Goal: Information Seeking & Learning: Check status

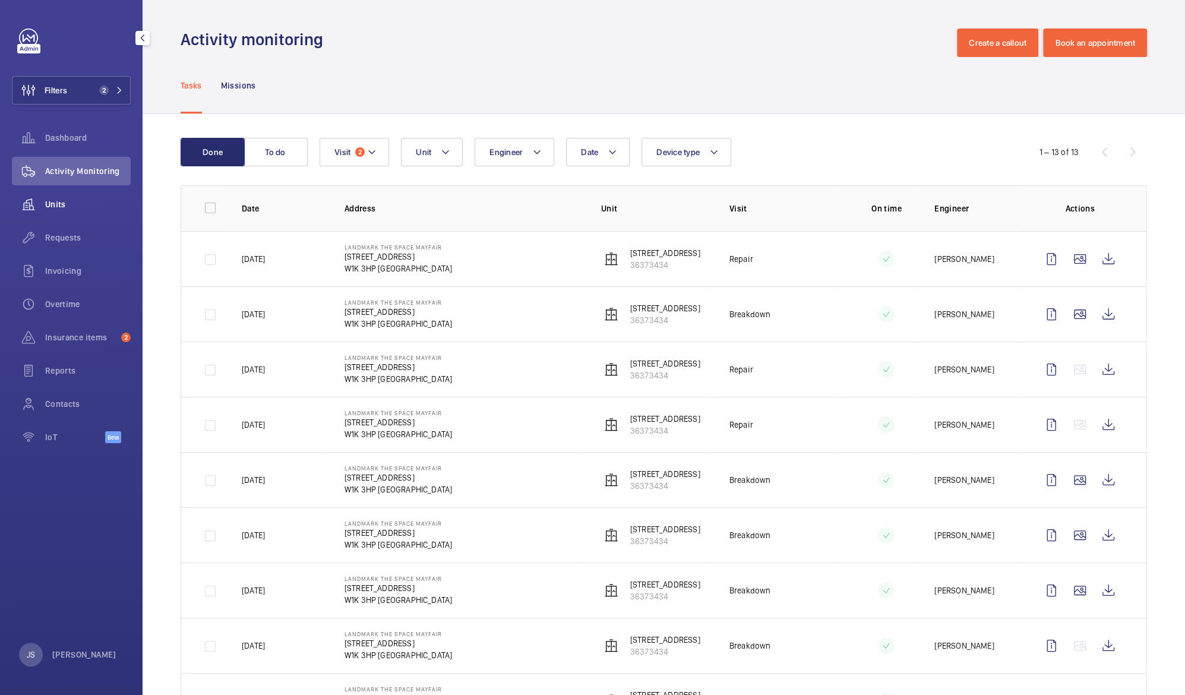
click at [55, 204] on span "Units" at bounding box center [88, 204] width 86 height 12
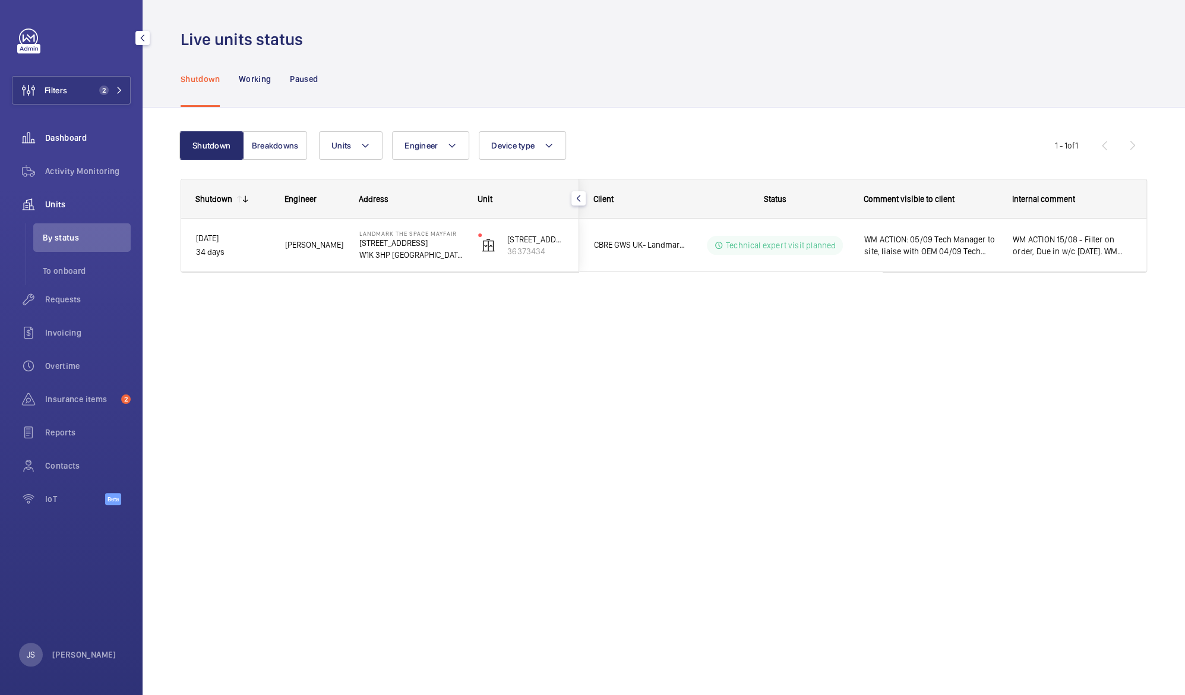
click at [54, 137] on span "Dashboard" at bounding box center [88, 138] width 86 height 12
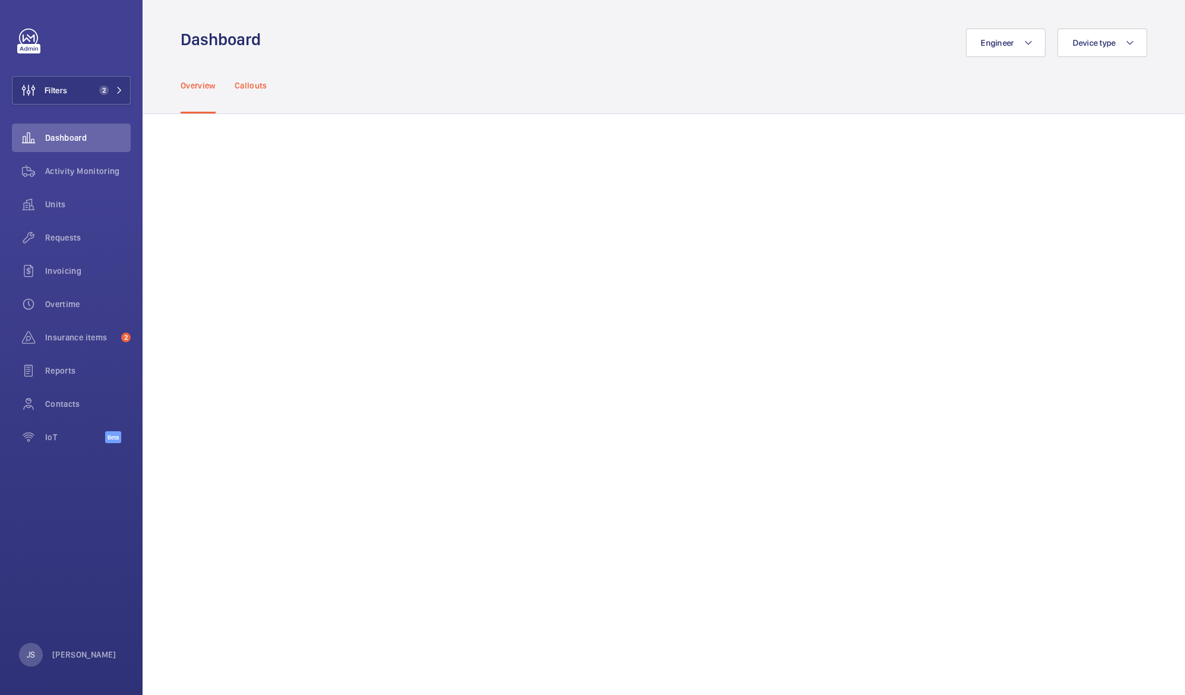
click at [253, 87] on p "Callouts" at bounding box center [251, 86] width 33 height 12
click at [64, 178] on div "Activity Monitoring" at bounding box center [71, 171] width 119 height 29
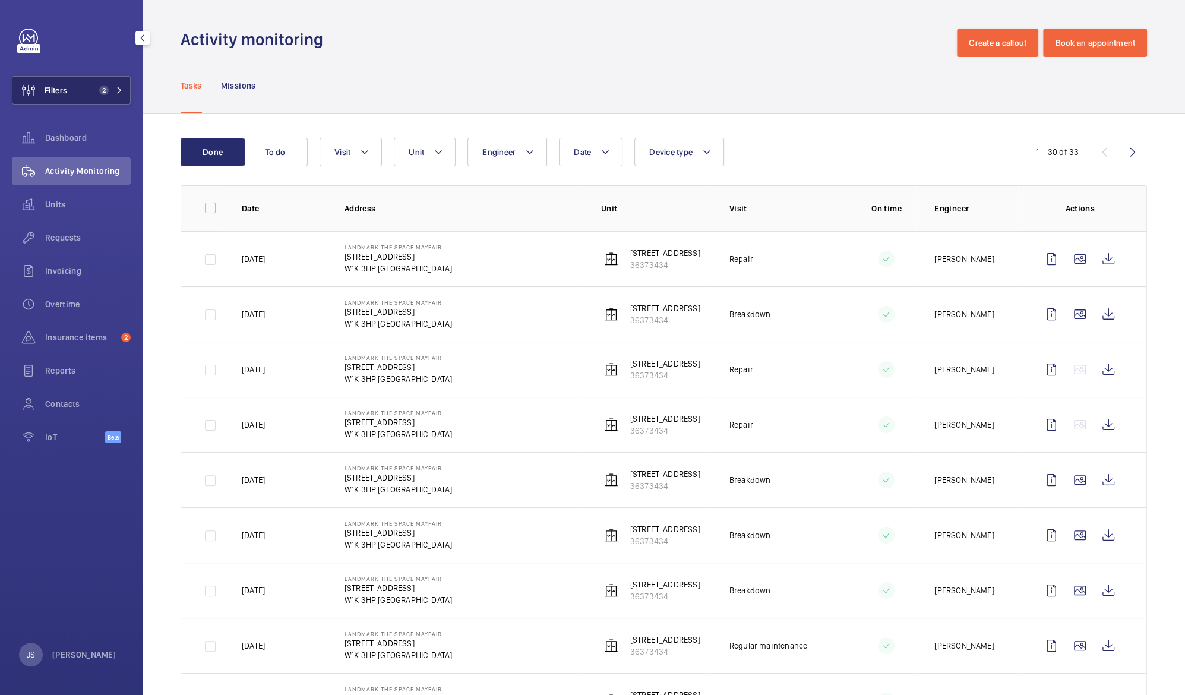
click at [73, 99] on button "Filters 2" at bounding box center [71, 90] width 119 height 29
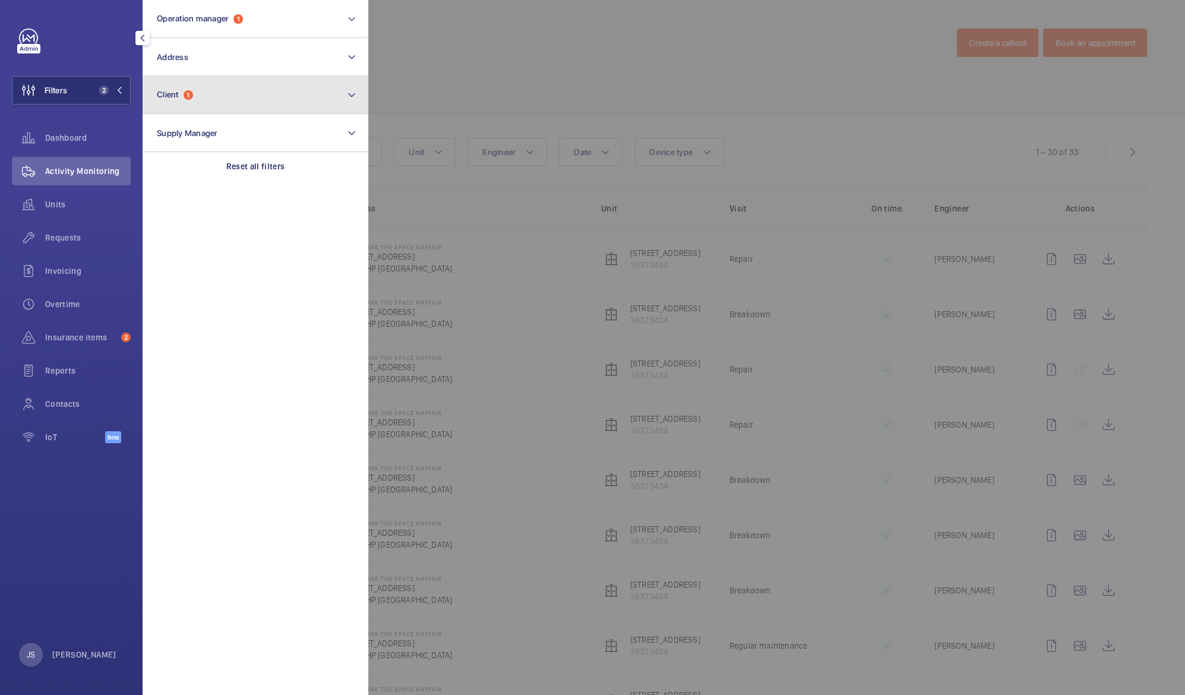
click at [163, 100] on button "Client 1" at bounding box center [256, 95] width 226 height 38
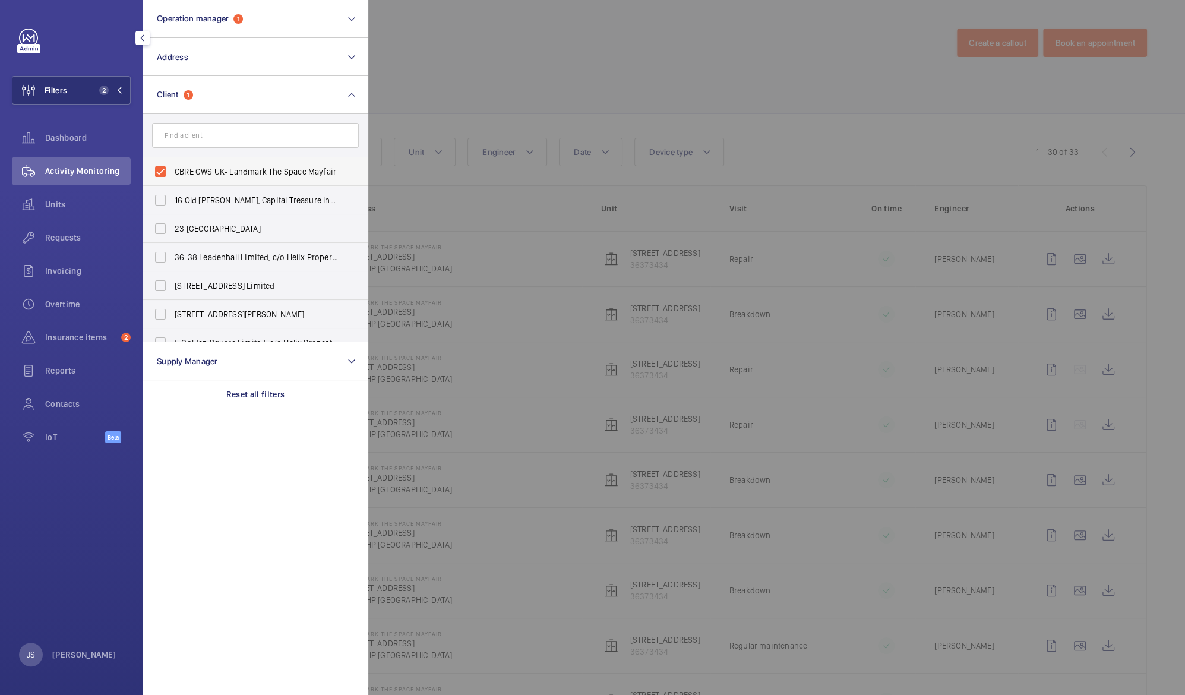
click at [185, 171] on span "CBRE GWS UK- Landmark The Space Mayfair" at bounding box center [256, 172] width 163 height 12
click at [172, 171] on input "CBRE GWS UK- Landmark The Space Mayfair" at bounding box center [161, 172] width 24 height 24
checkbox input "false"
click at [89, 61] on div "Filters 1 Operation manager 1 Address Client CBRE GWS [GEOGRAPHIC_DATA]- Landma…" at bounding box center [71, 243] width 119 height 428
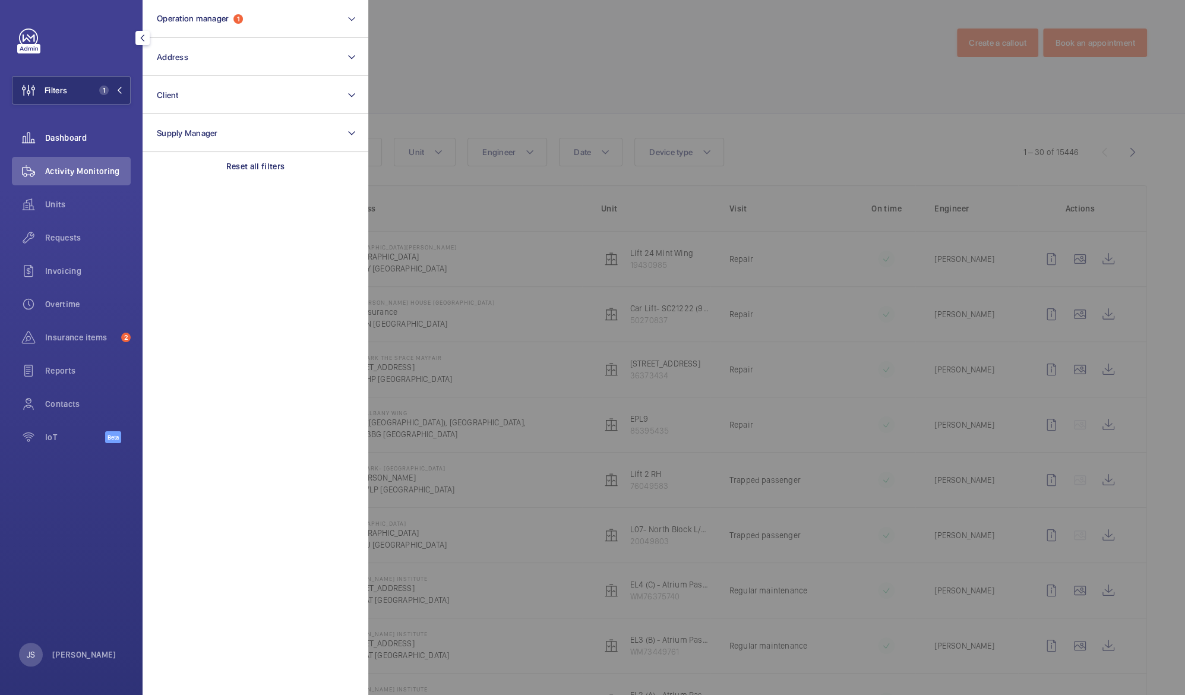
click at [58, 144] on div "Dashboard" at bounding box center [71, 138] width 119 height 29
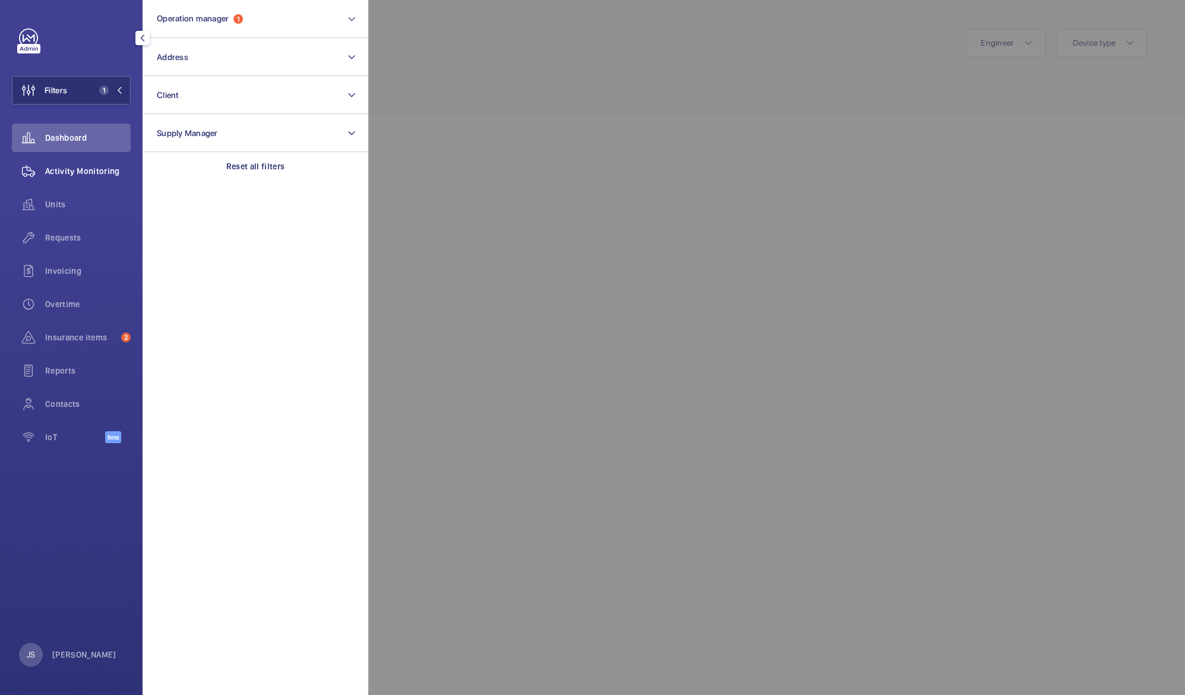
click at [61, 172] on span "Activity Monitoring" at bounding box center [88, 171] width 86 height 12
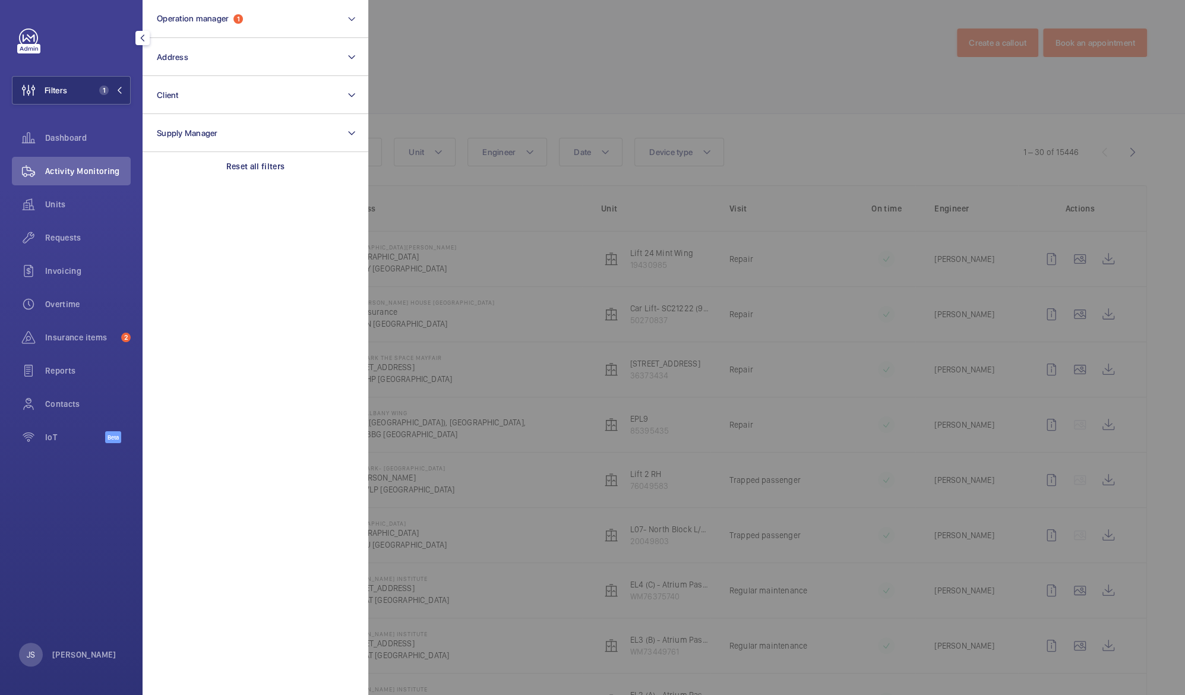
click at [488, 76] on div at bounding box center [960, 347] width 1185 height 695
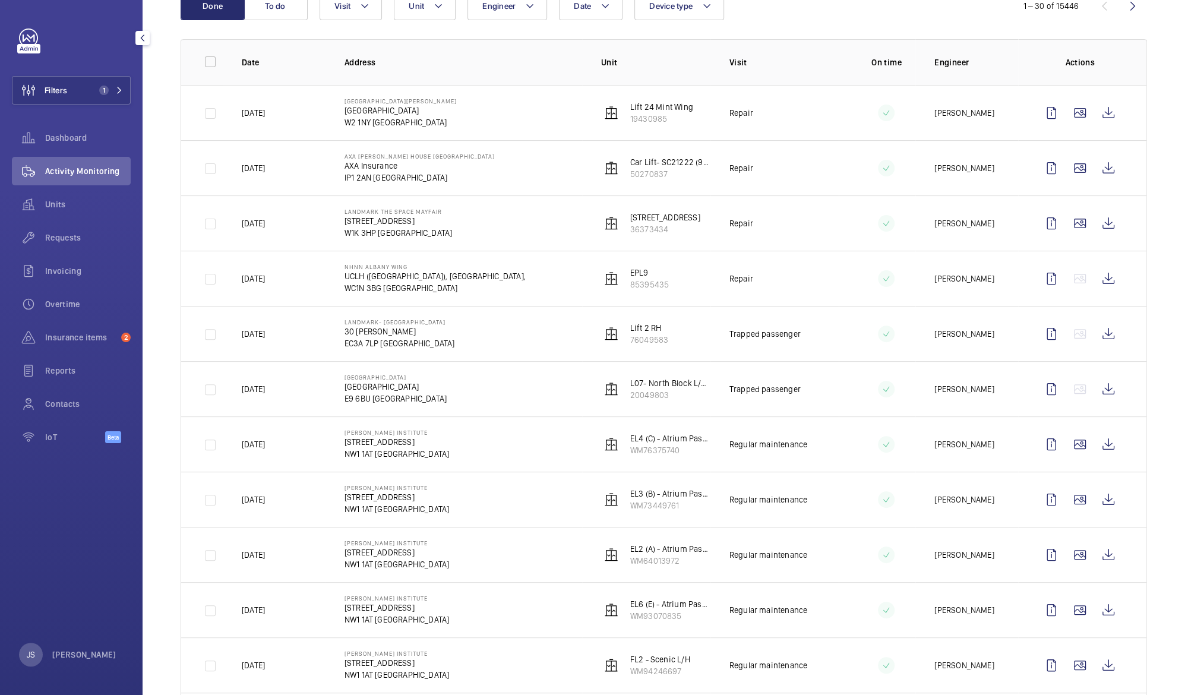
scroll to position [146, 0]
click at [67, 200] on span "Units" at bounding box center [88, 204] width 86 height 12
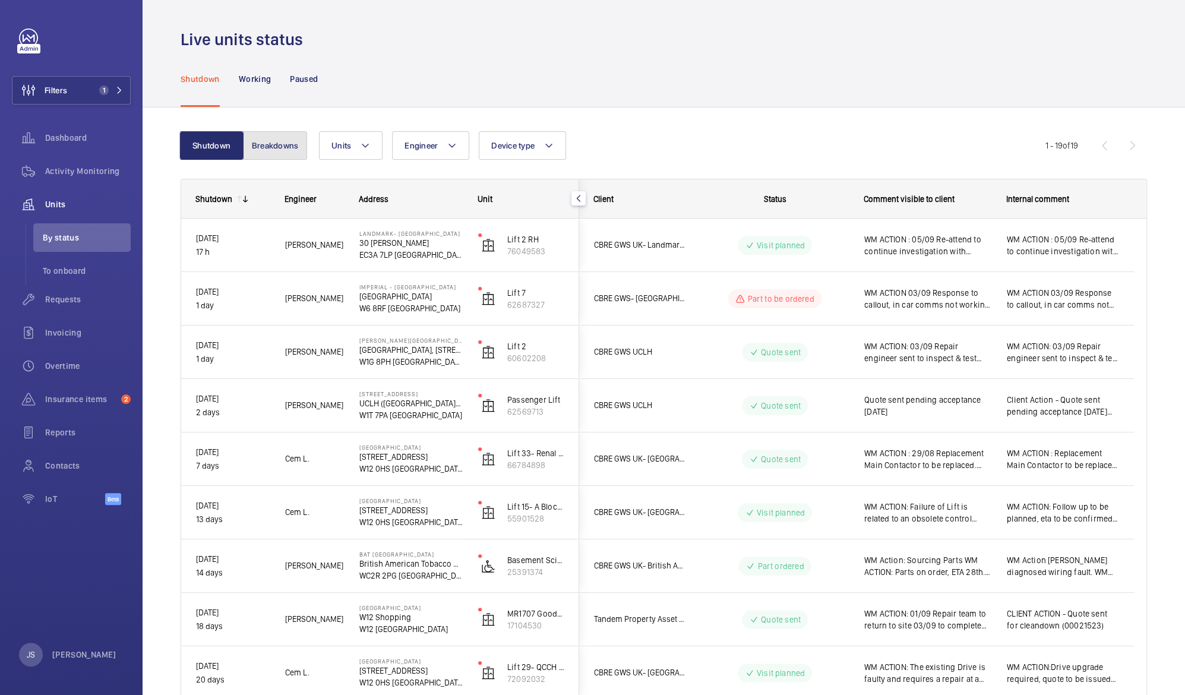
click at [266, 138] on button "Breakdowns" at bounding box center [275, 145] width 64 height 29
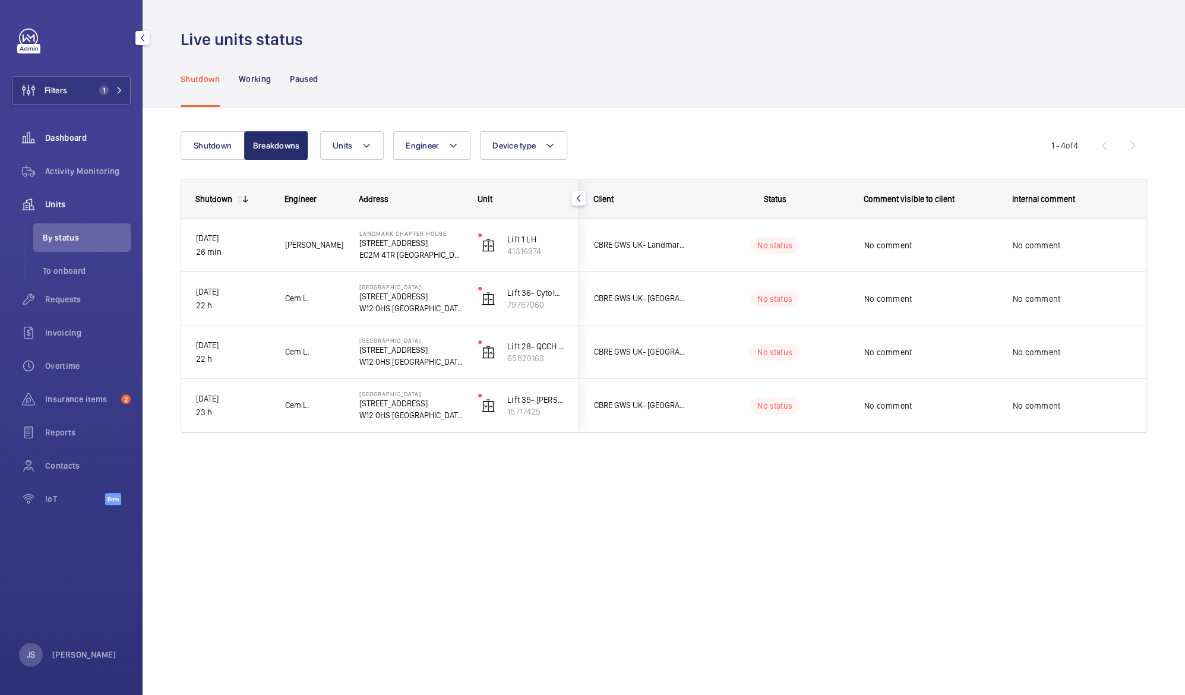
click at [56, 136] on span "Dashboard" at bounding box center [88, 138] width 86 height 12
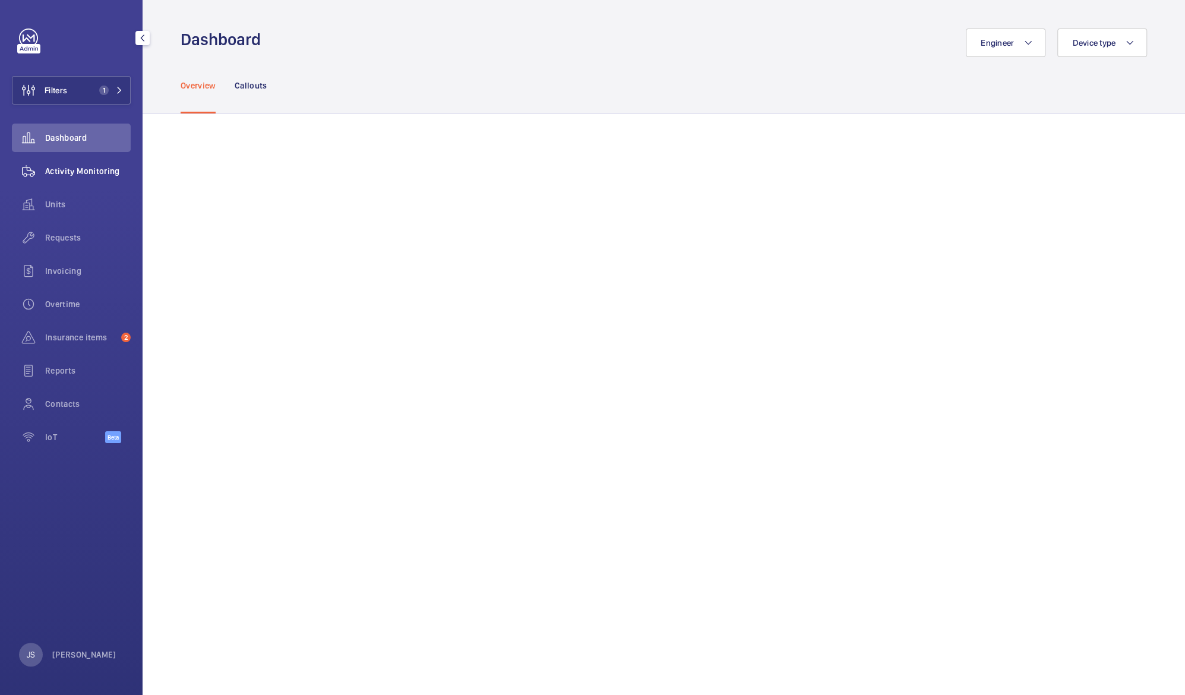
click at [59, 172] on span "Activity Monitoring" at bounding box center [88, 171] width 86 height 12
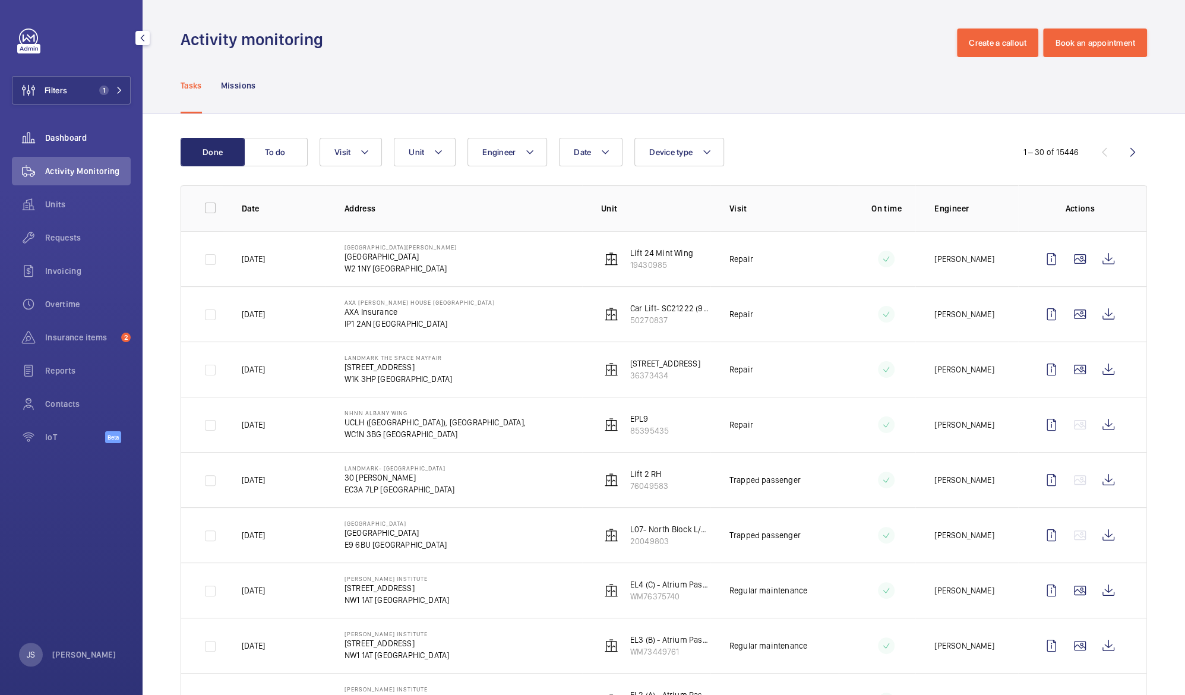
click at [97, 136] on span "Dashboard" at bounding box center [88, 138] width 86 height 12
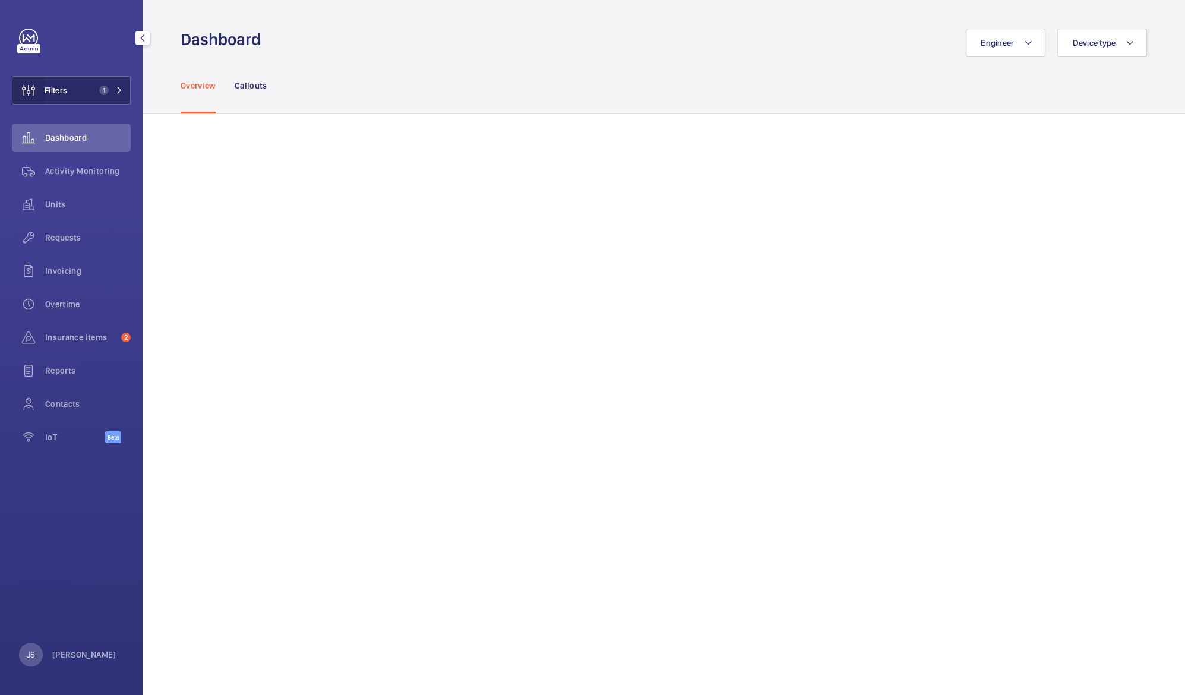
click at [45, 88] on span "Filters" at bounding box center [56, 90] width 23 height 12
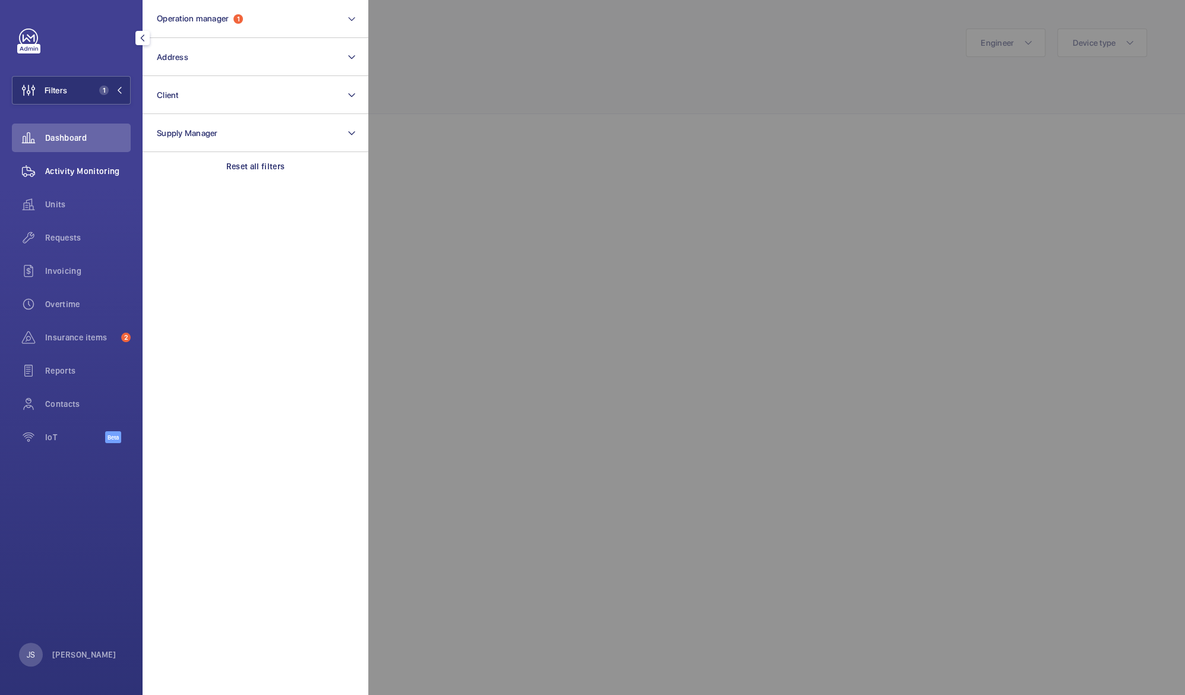
click at [92, 163] on div "Activity Monitoring" at bounding box center [71, 171] width 119 height 29
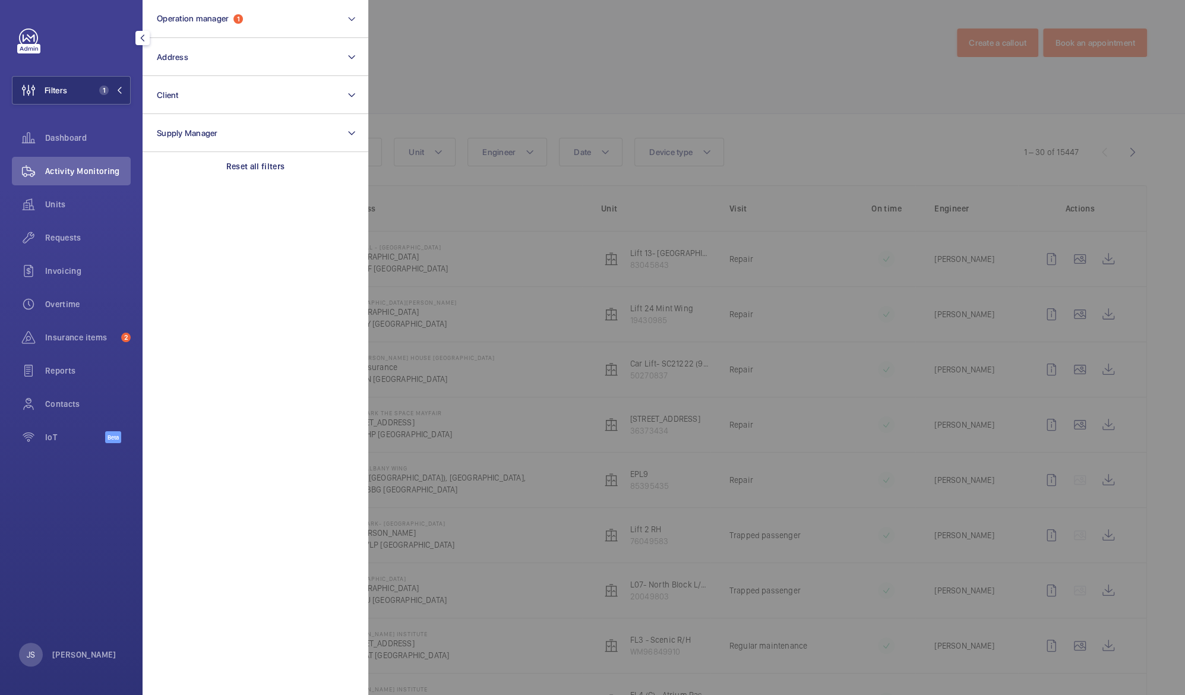
click at [748, 92] on div at bounding box center [960, 347] width 1185 height 695
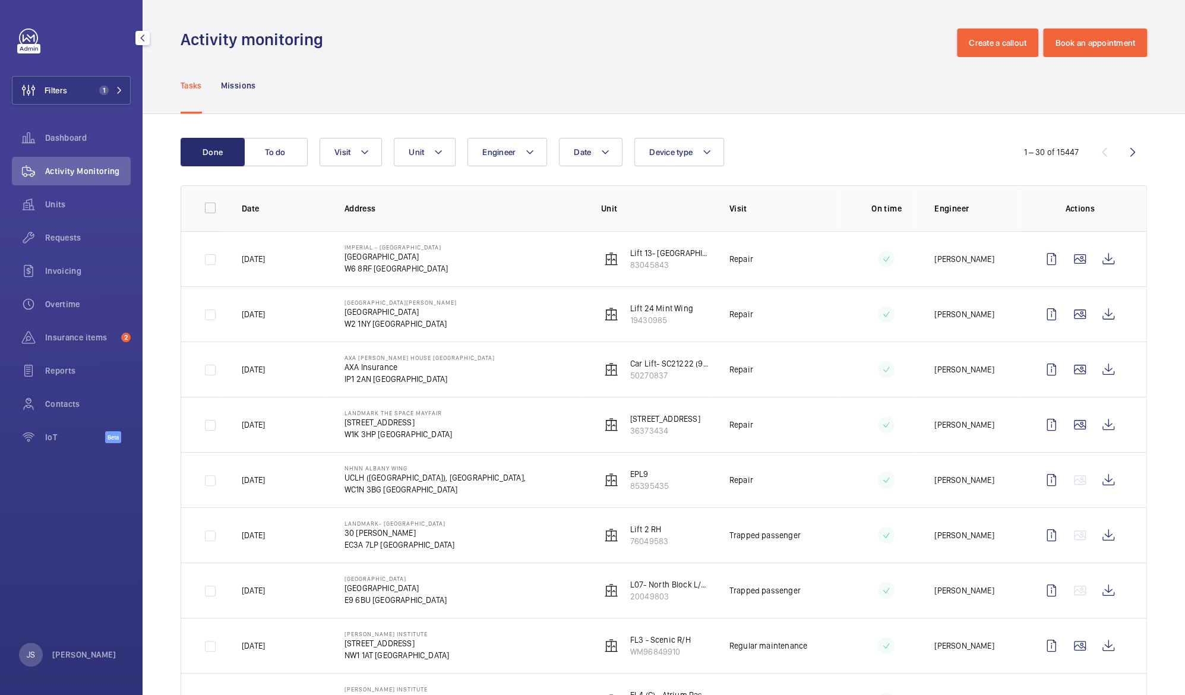
scroll to position [1229, 0]
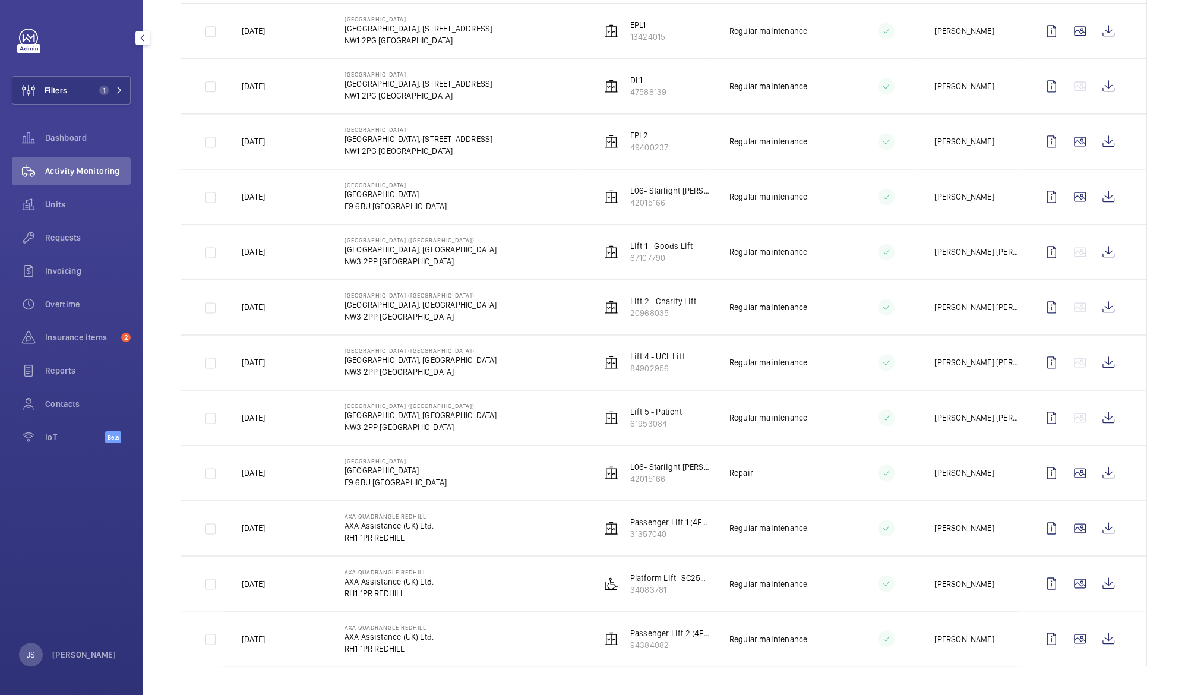
click at [106, 165] on span "Activity Monitoring" at bounding box center [88, 171] width 86 height 12
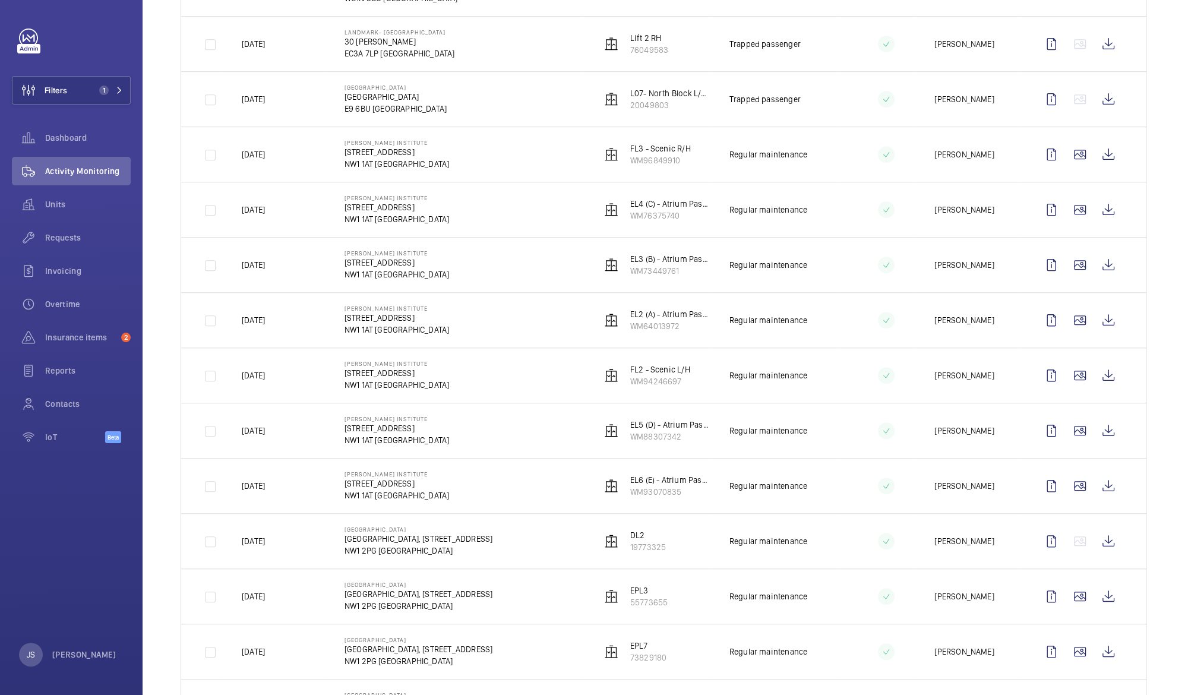
scroll to position [0, 0]
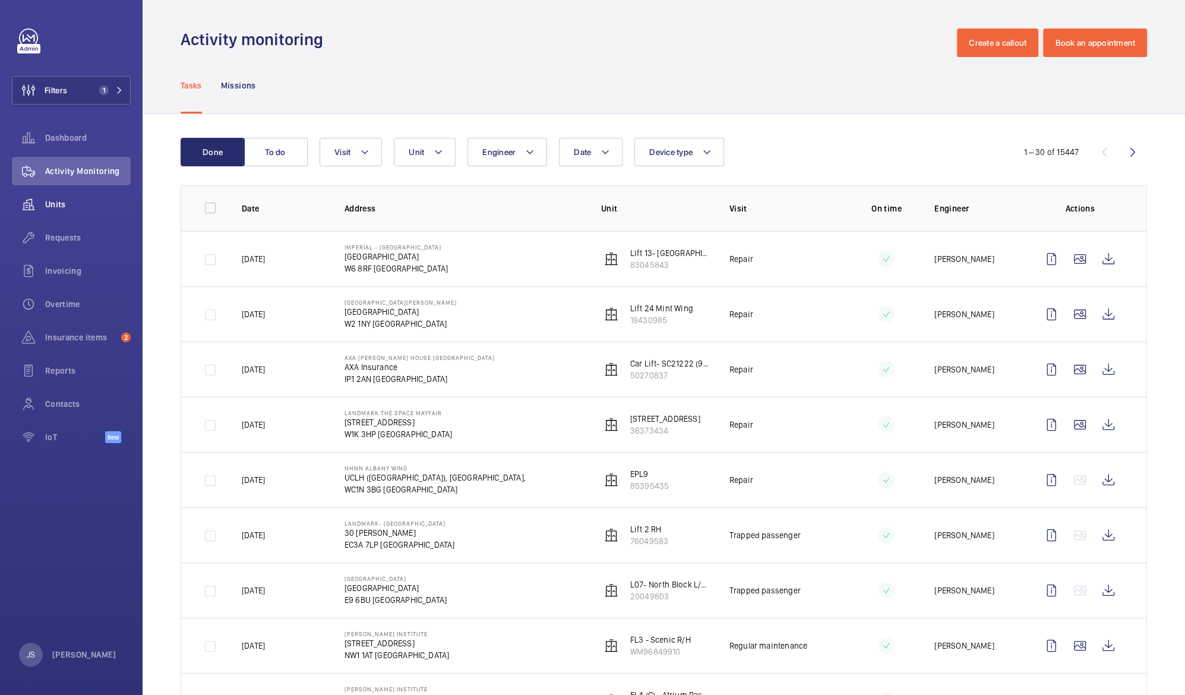
click at [43, 204] on wm-front-icon-button at bounding box center [28, 204] width 33 height 29
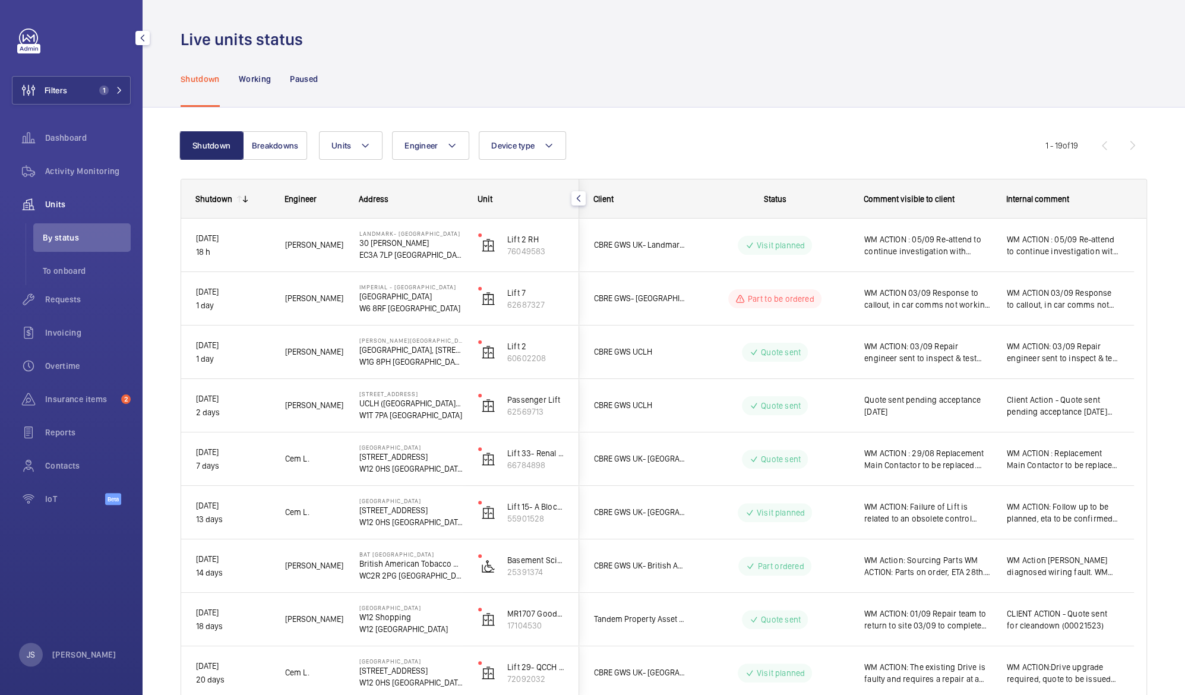
scroll to position [597, 0]
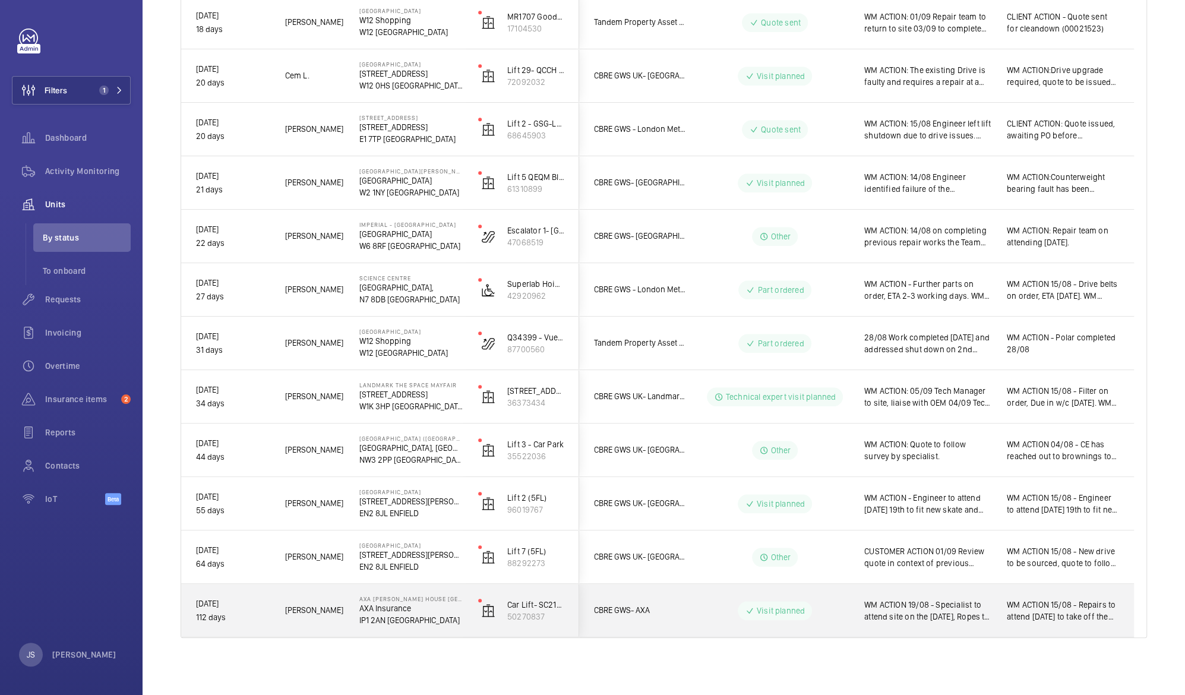
click at [1018, 616] on span "WM ACTION 15/08 - Repairs to attend [DATE] to take off the ropes, [PERSON_NAME]…" at bounding box center [1063, 611] width 112 height 24
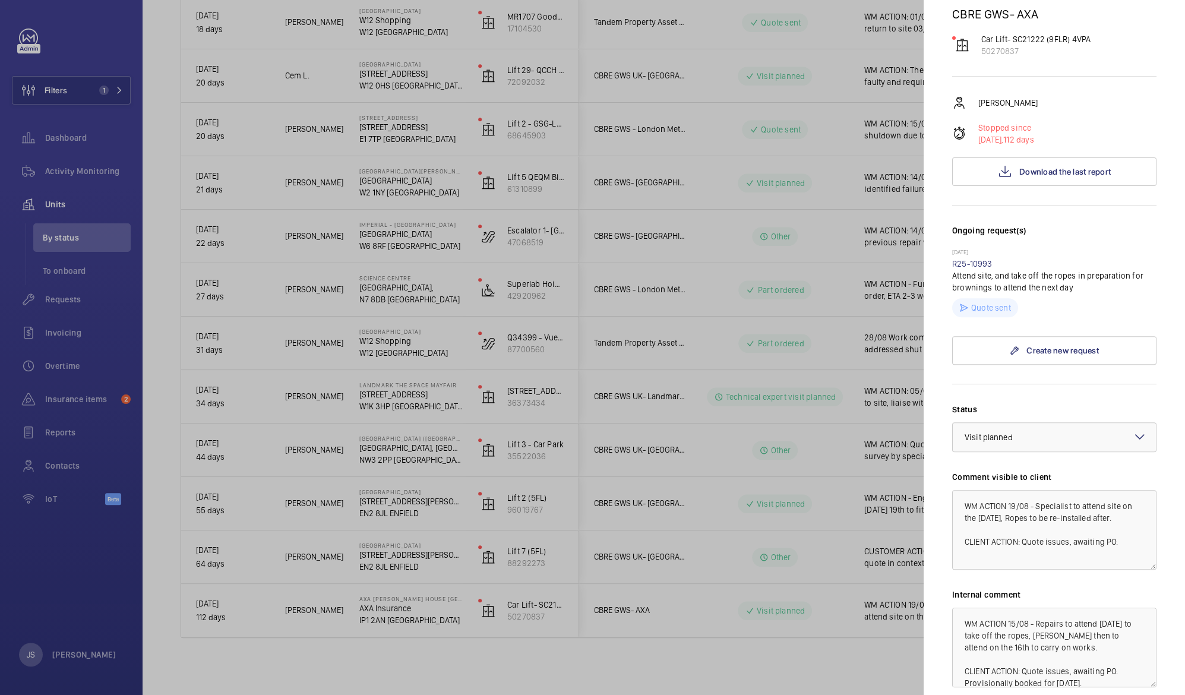
scroll to position [163, 0]
click at [610, 573] on div at bounding box center [592, 347] width 1185 height 695
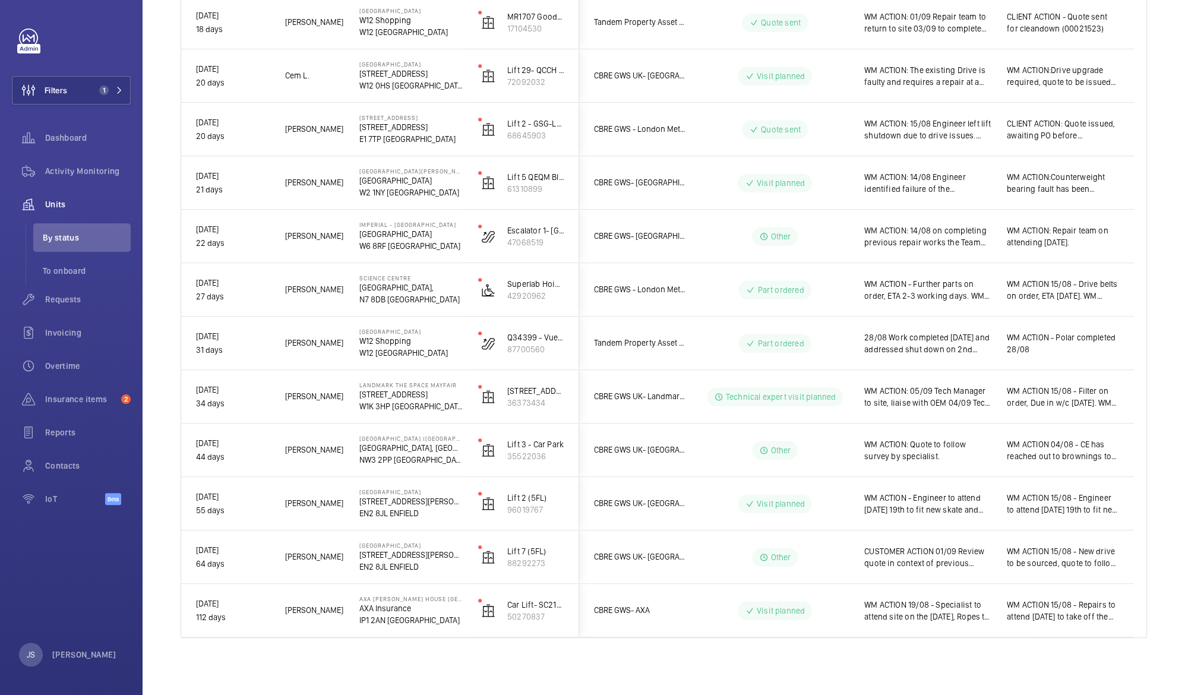
scroll to position [0, 0]
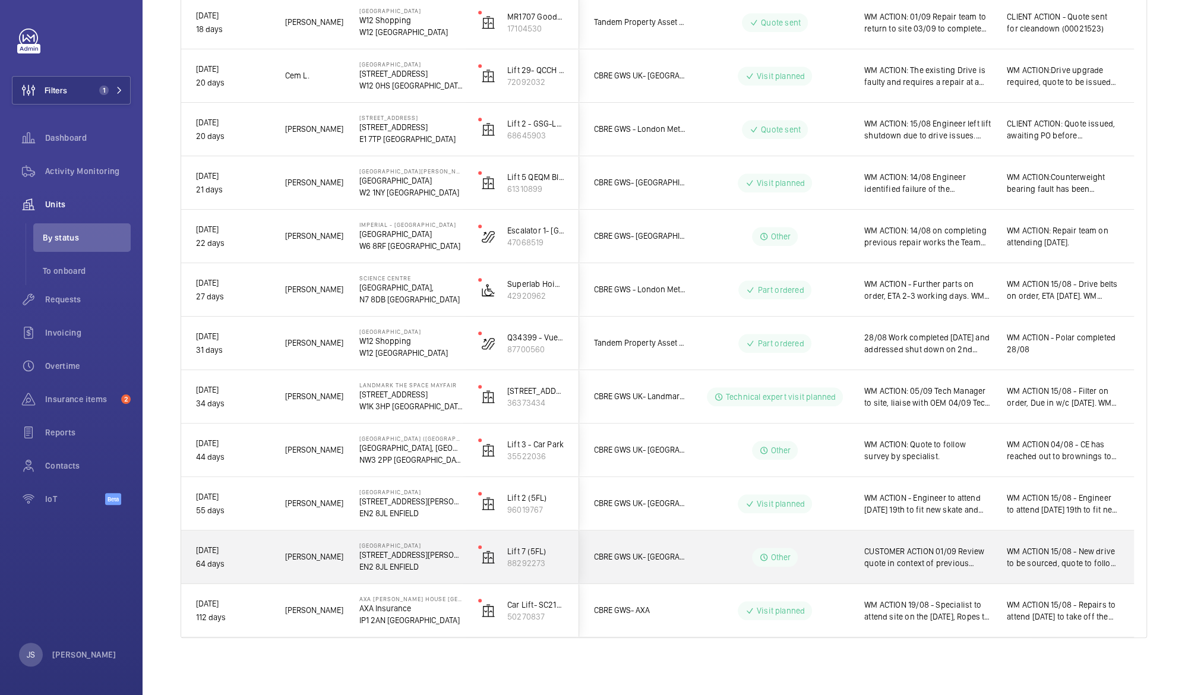
click at [922, 571] on div "CUSTOMER ACTION 01/09 Review quote in context of previous unsuccessful repair. …" at bounding box center [920, 557] width 141 height 51
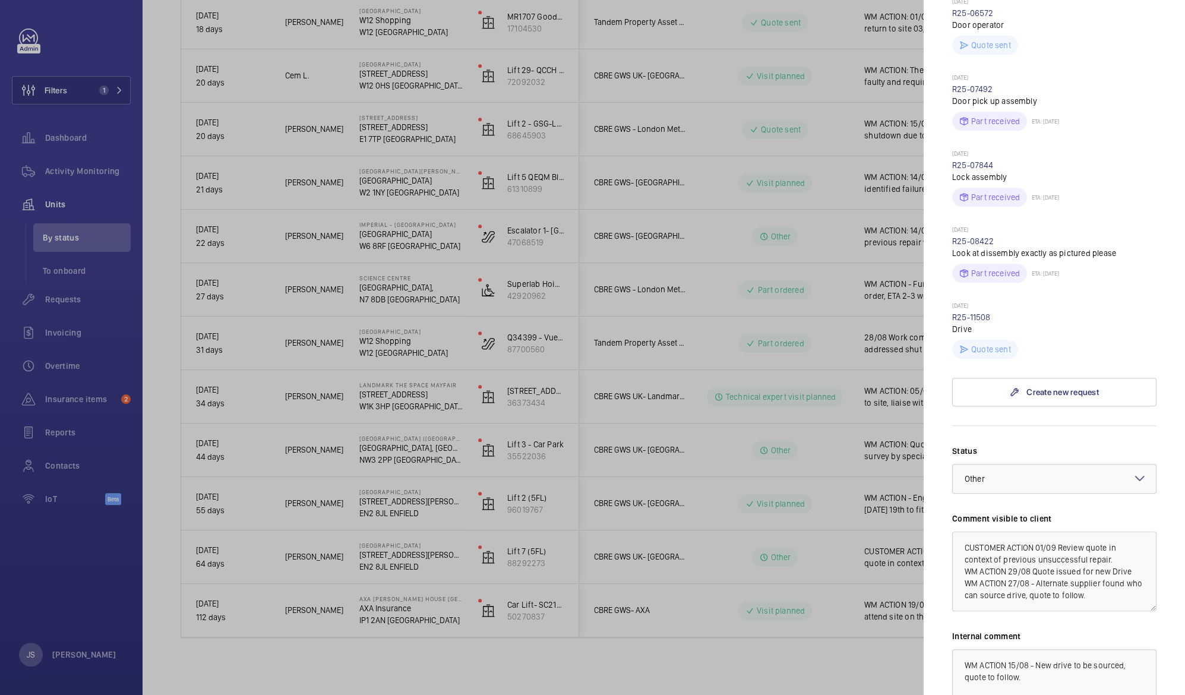
scroll to position [319, 0]
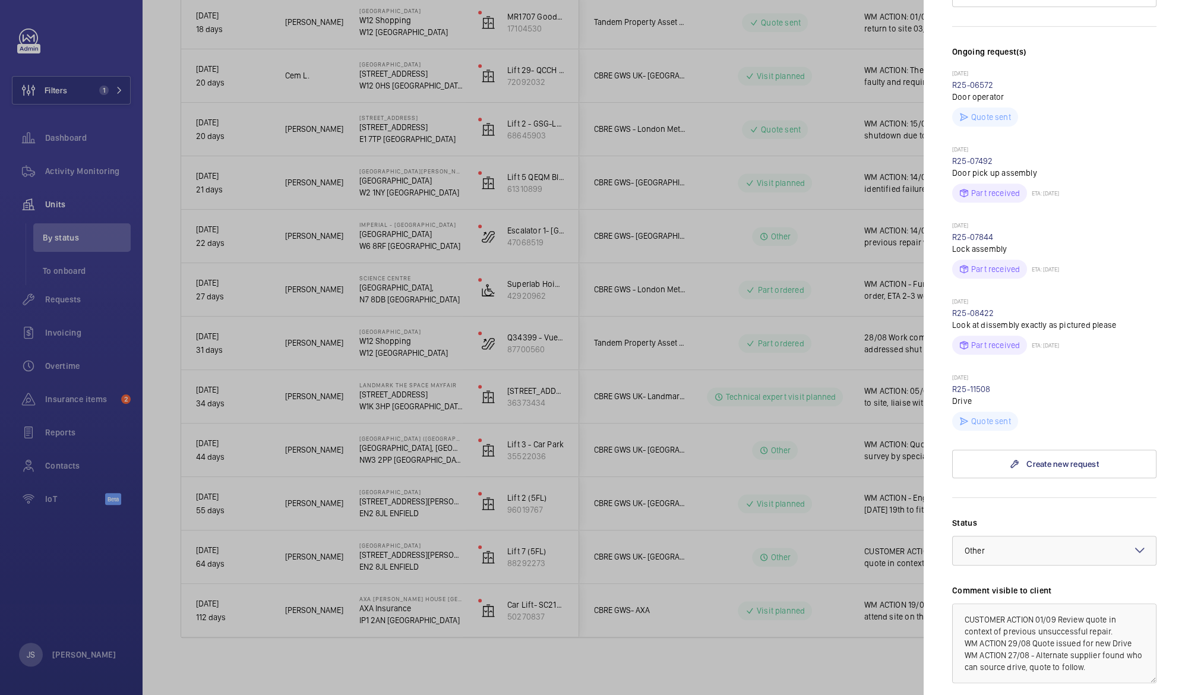
click at [401, 513] on div at bounding box center [592, 347] width 1185 height 695
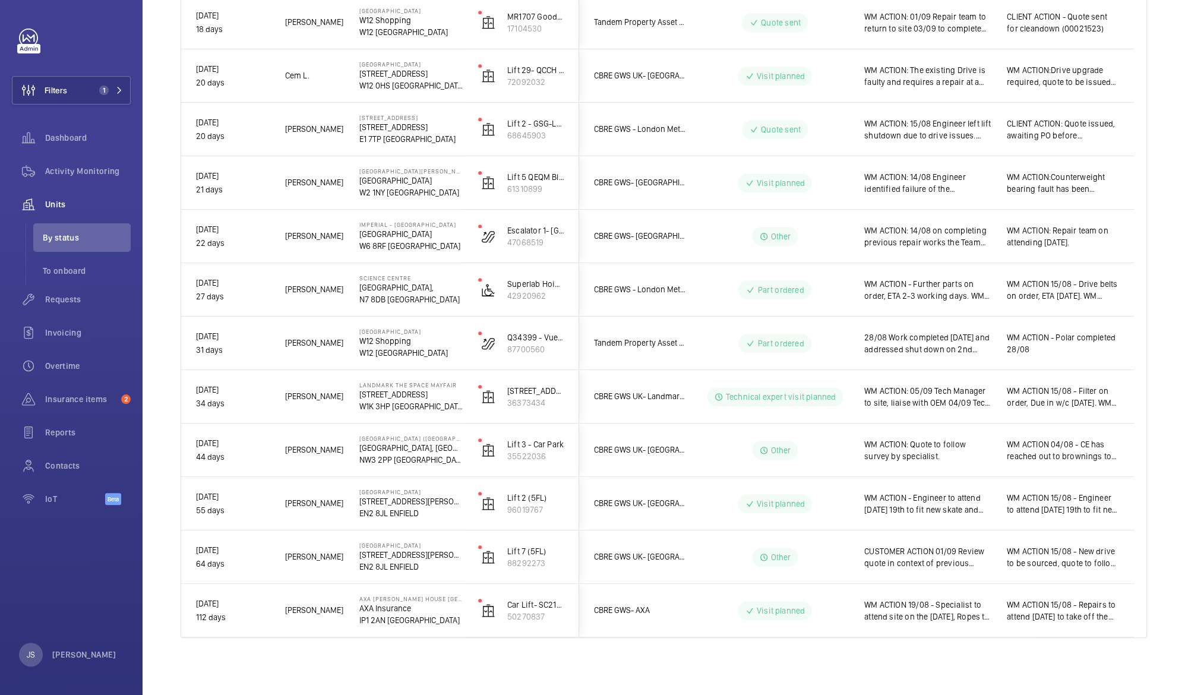
scroll to position [0, 0]
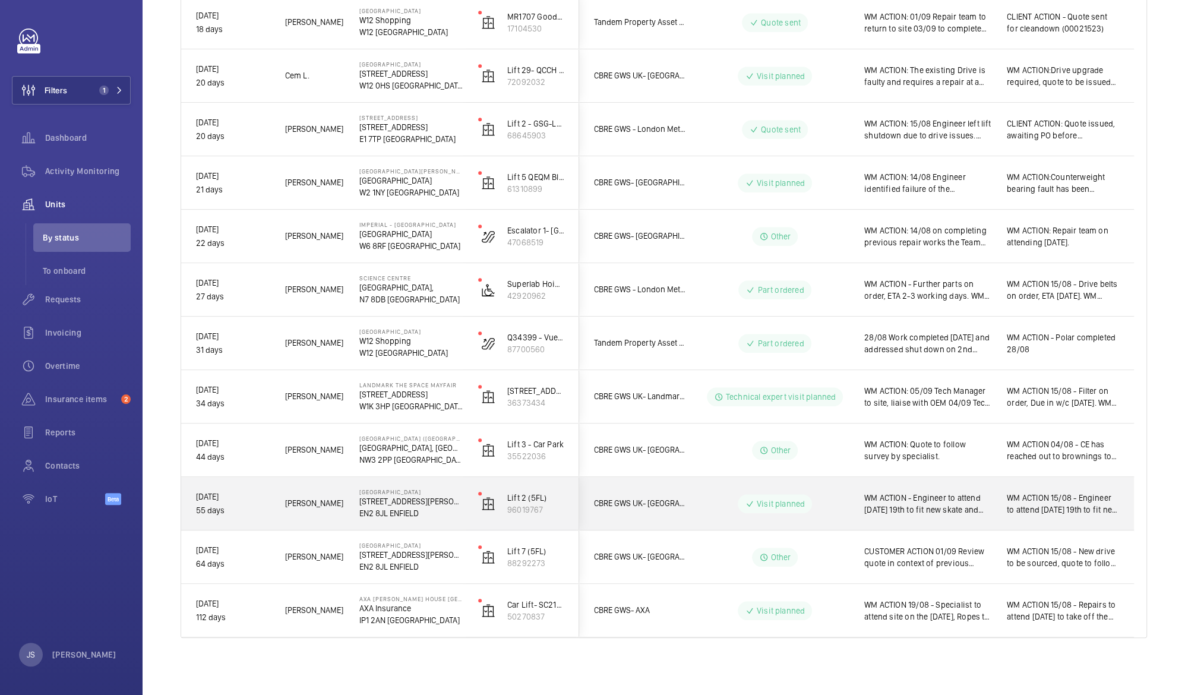
click at [964, 496] on span "WM ACTION - Engineer to attend [DATE] 19th to fit new skate and contact. WM ACT…" at bounding box center [928, 504] width 127 height 24
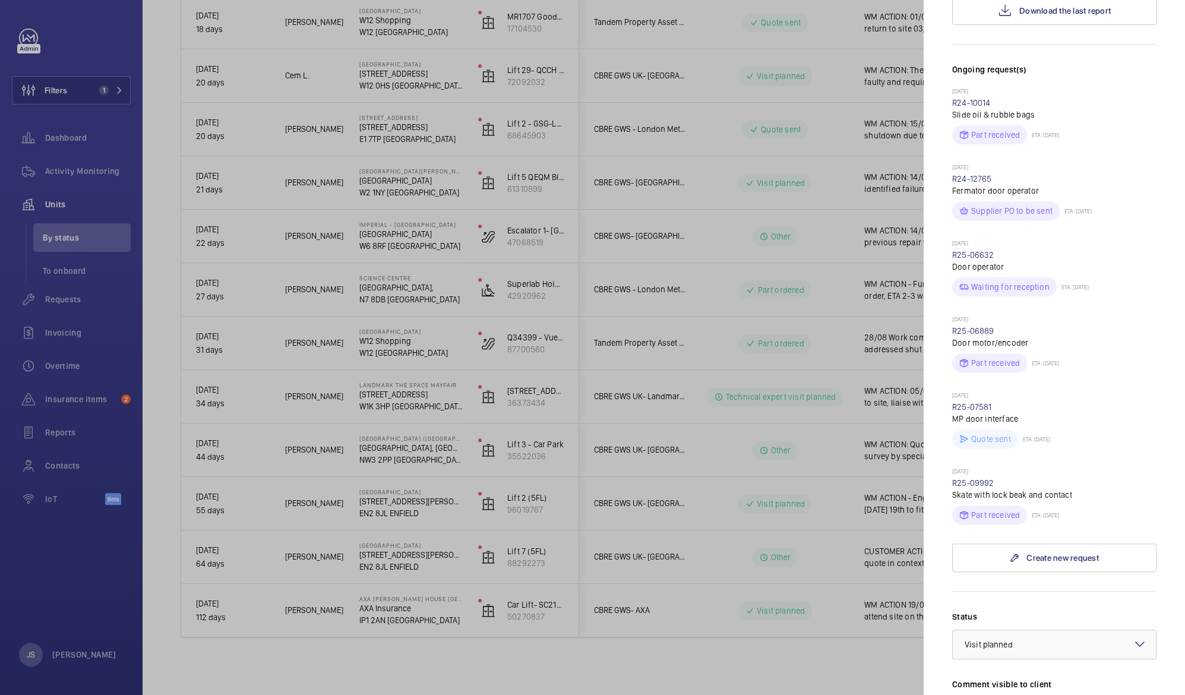
scroll to position [428, 0]
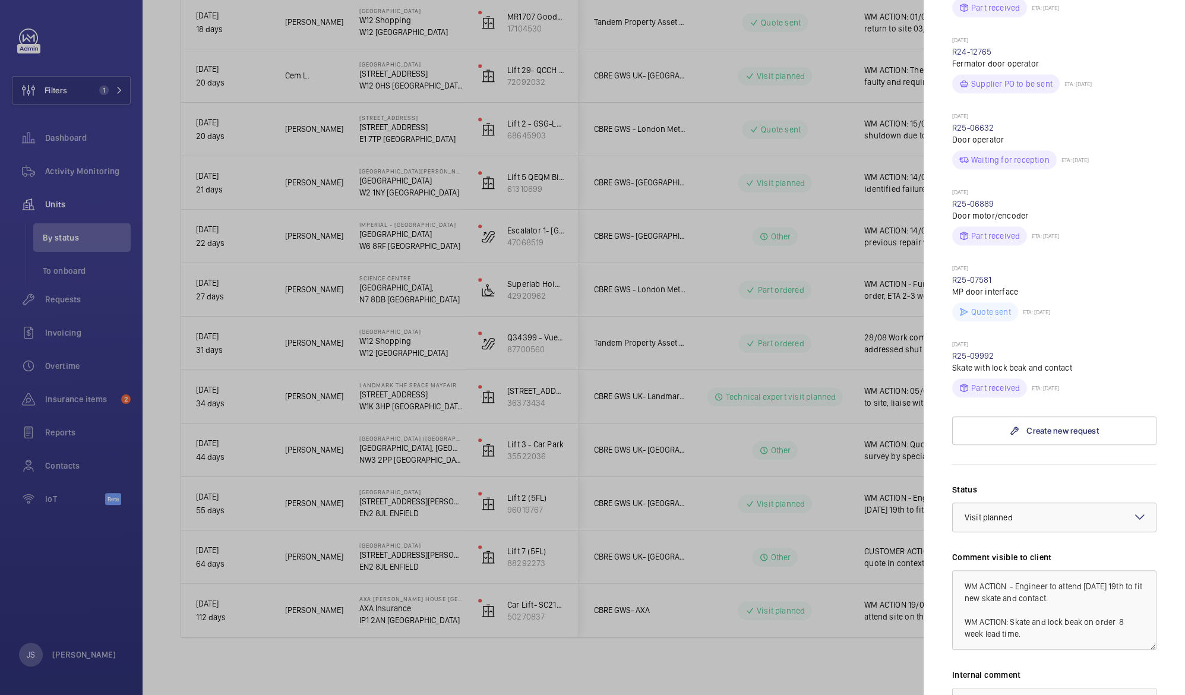
click at [399, 455] on div at bounding box center [592, 347] width 1185 height 695
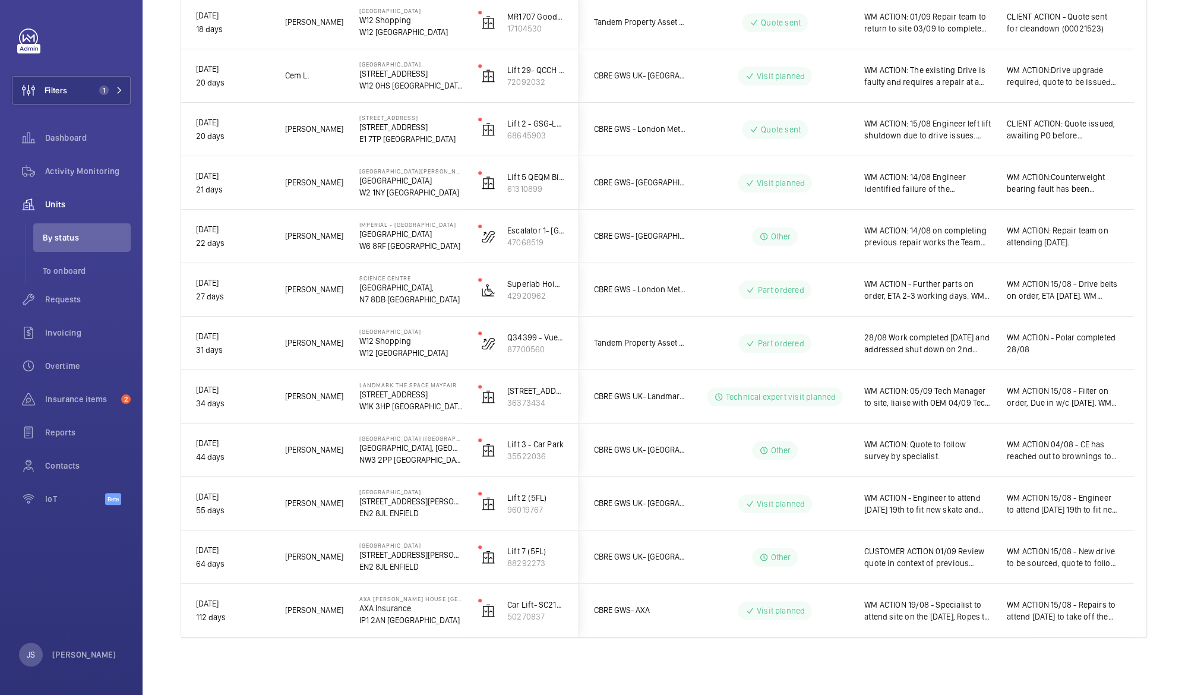
scroll to position [0, 0]
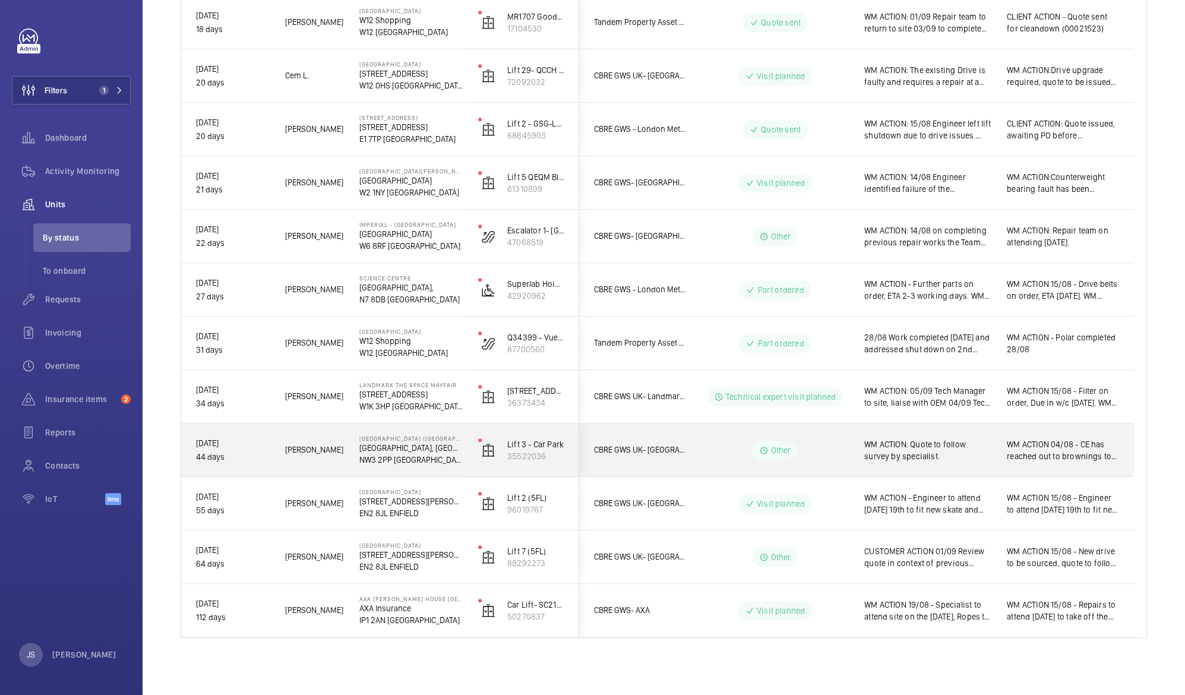
click at [922, 456] on span "WM ACTION: Quote to follow survey by specialist." at bounding box center [928, 451] width 127 height 24
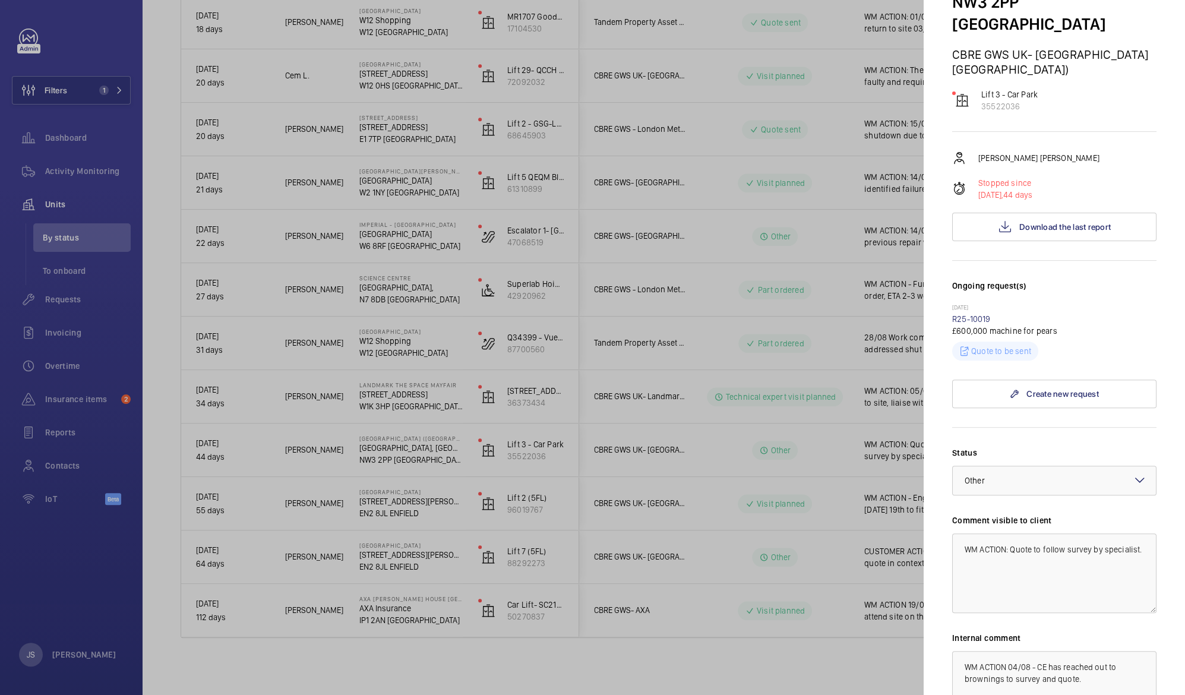
scroll to position [143, 0]
click at [392, 393] on div at bounding box center [592, 347] width 1185 height 695
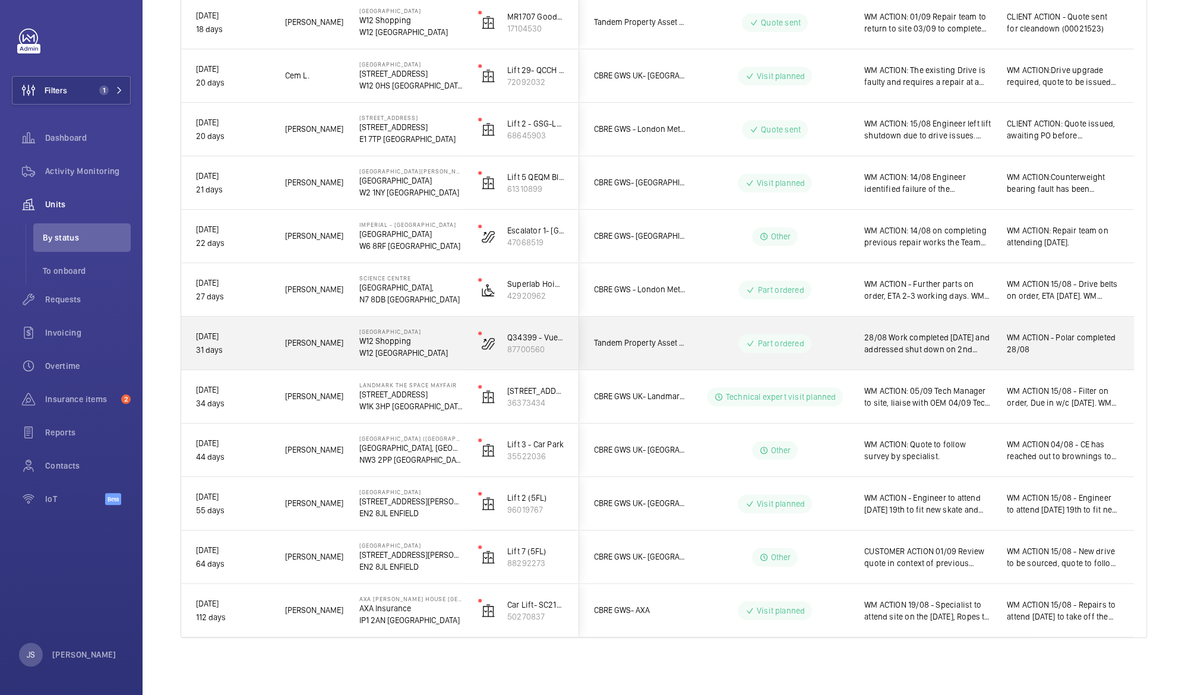
click at [356, 345] on div "[GEOGRAPHIC_DATA]" at bounding box center [404, 343] width 118 height 53
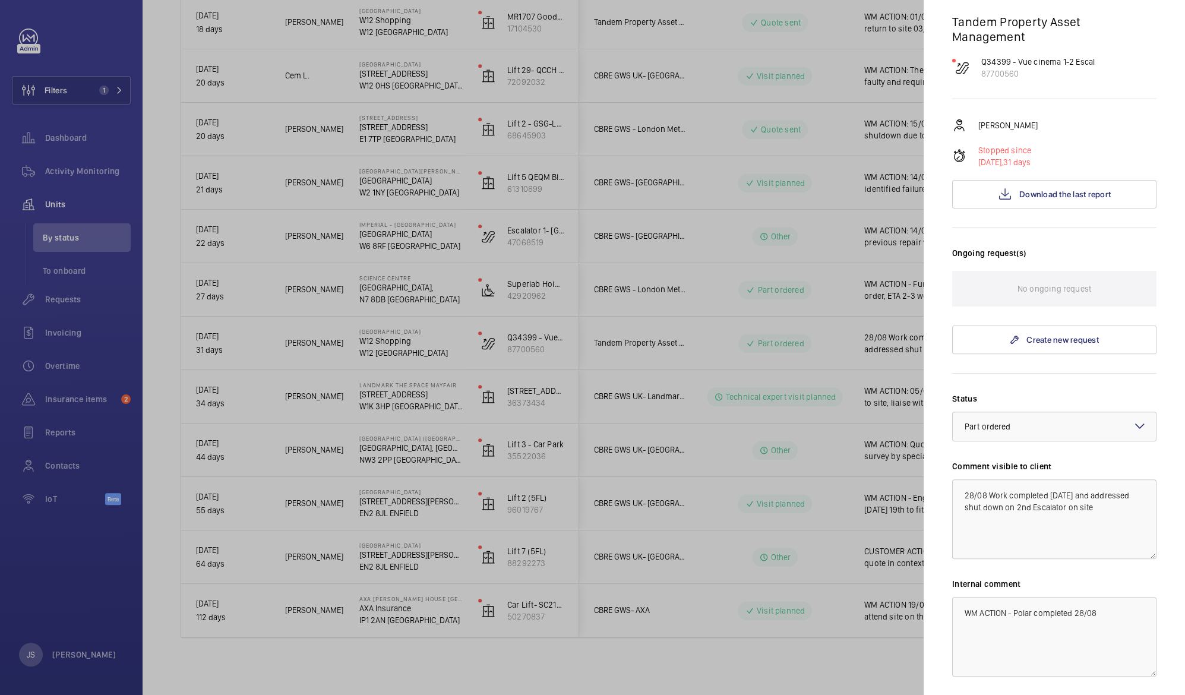
scroll to position [111, 0]
click at [612, 377] on div at bounding box center [592, 347] width 1185 height 695
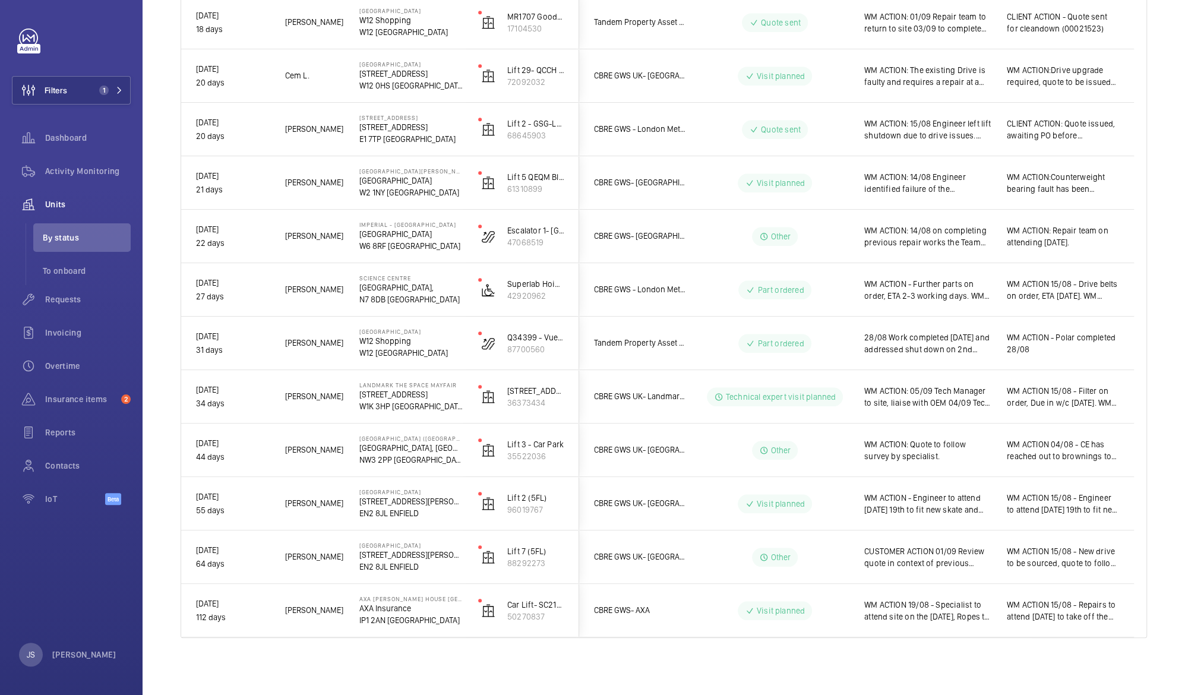
scroll to position [0, 0]
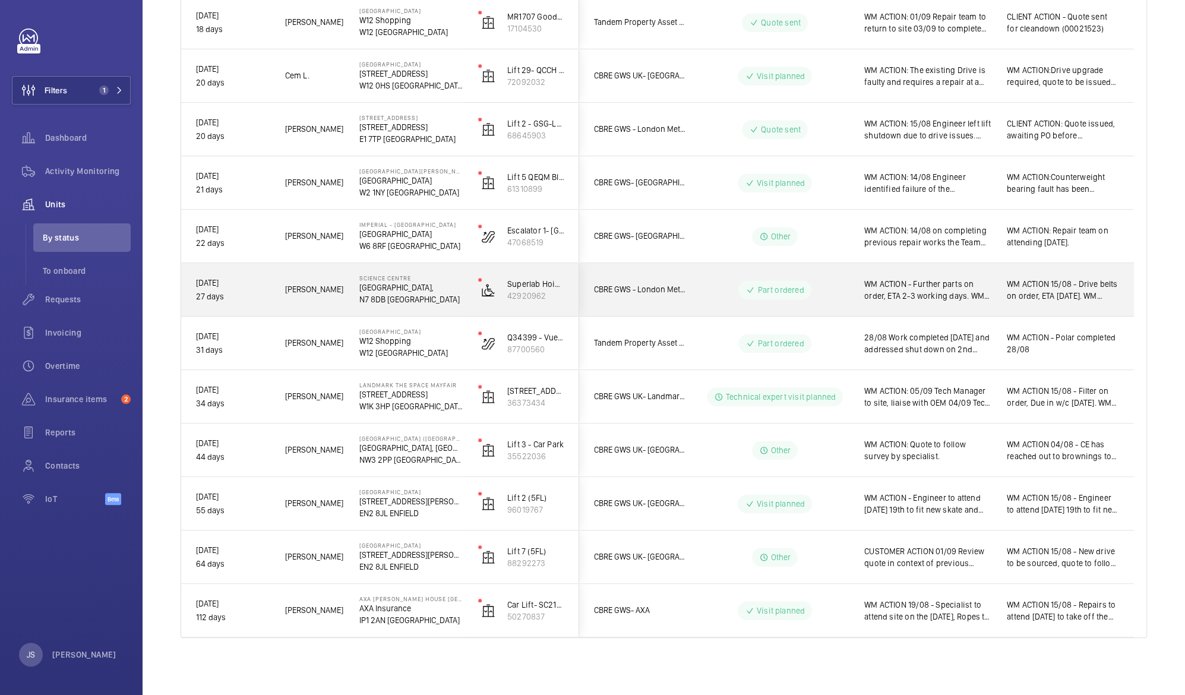
click at [393, 279] on p "Science Centre" at bounding box center [411, 278] width 103 height 7
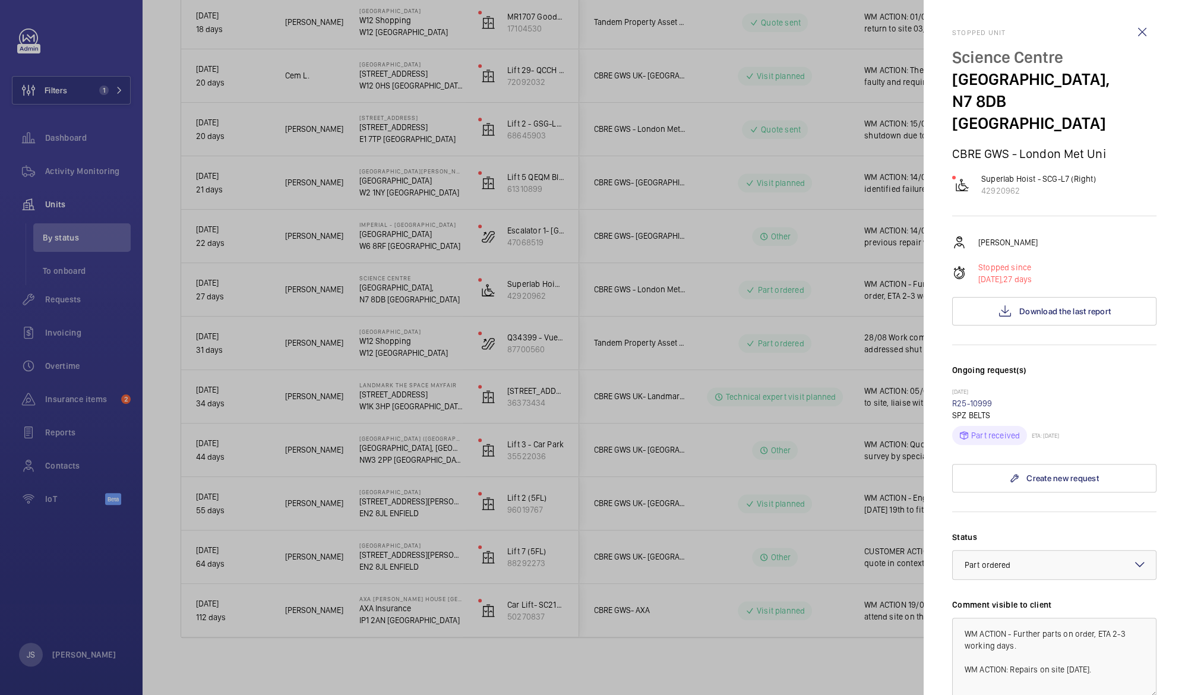
click at [370, 303] on div at bounding box center [592, 347] width 1185 height 695
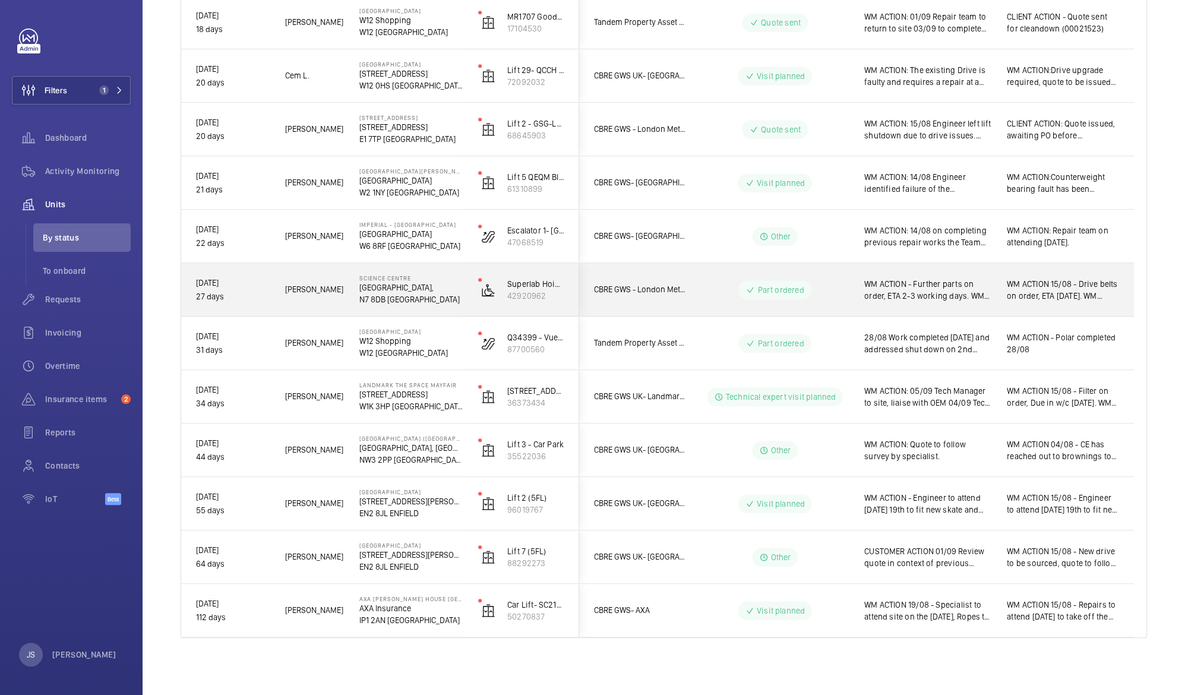
click at [900, 281] on span "WM ACTION - Further parts on order, ETA 2-3 working days. WM ACTION: Repairs on…" at bounding box center [928, 290] width 127 height 24
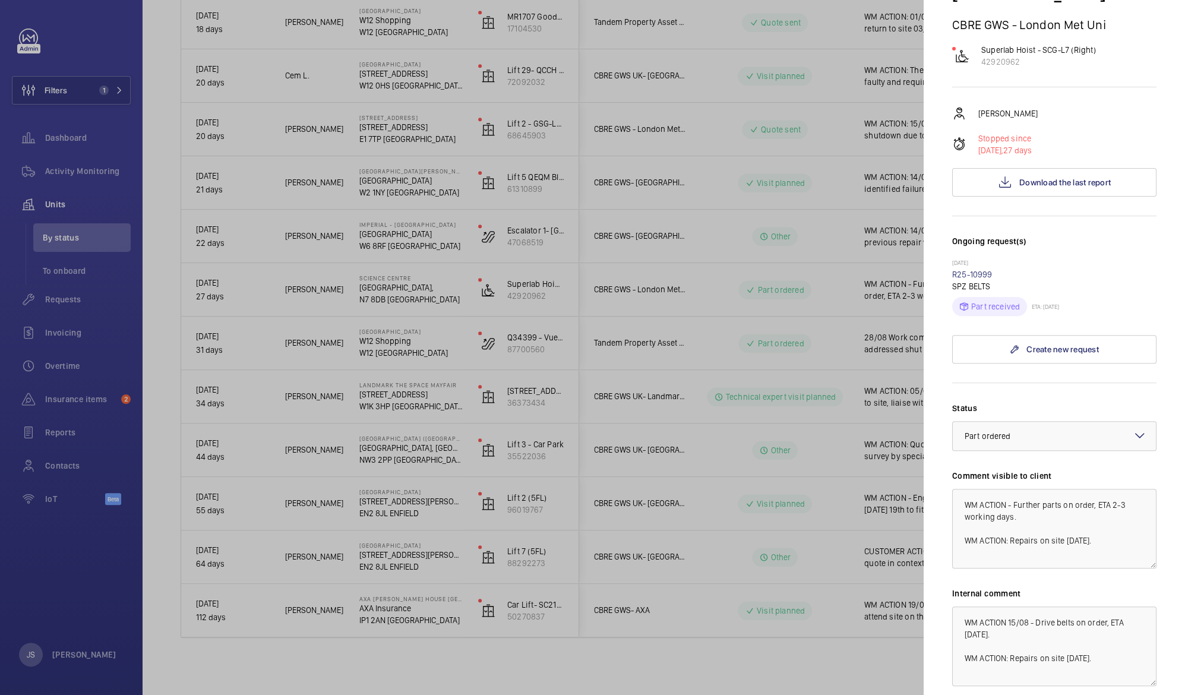
scroll to position [212, 0]
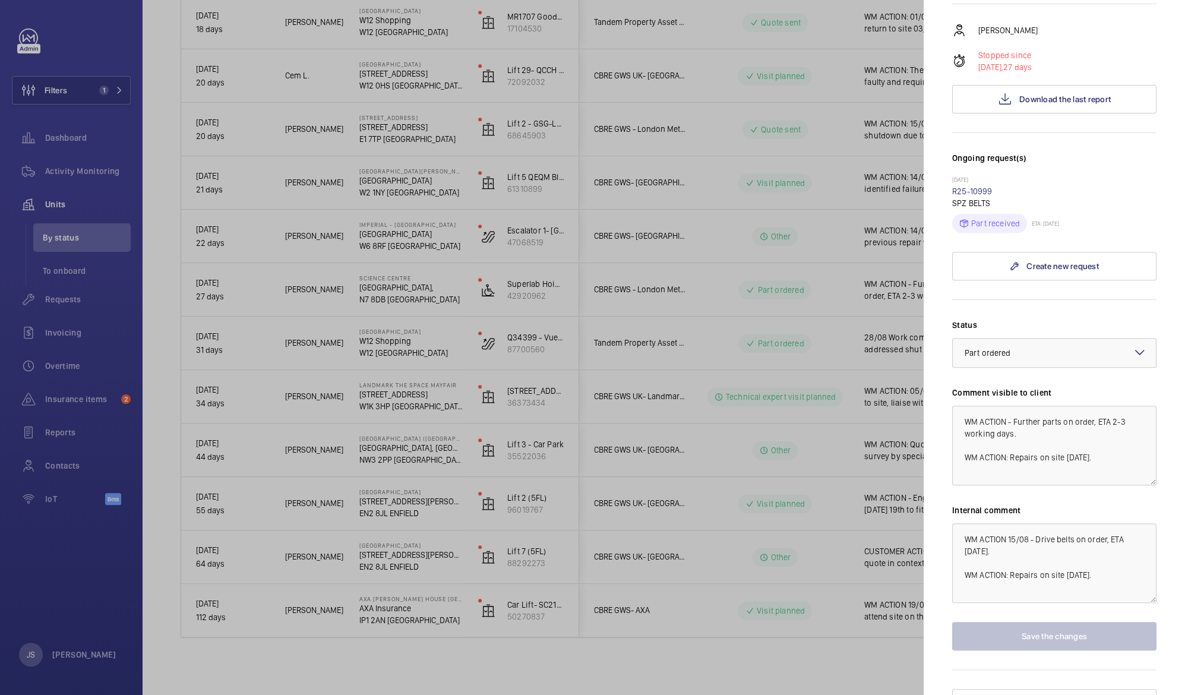
click at [214, 261] on div at bounding box center [592, 347] width 1185 height 695
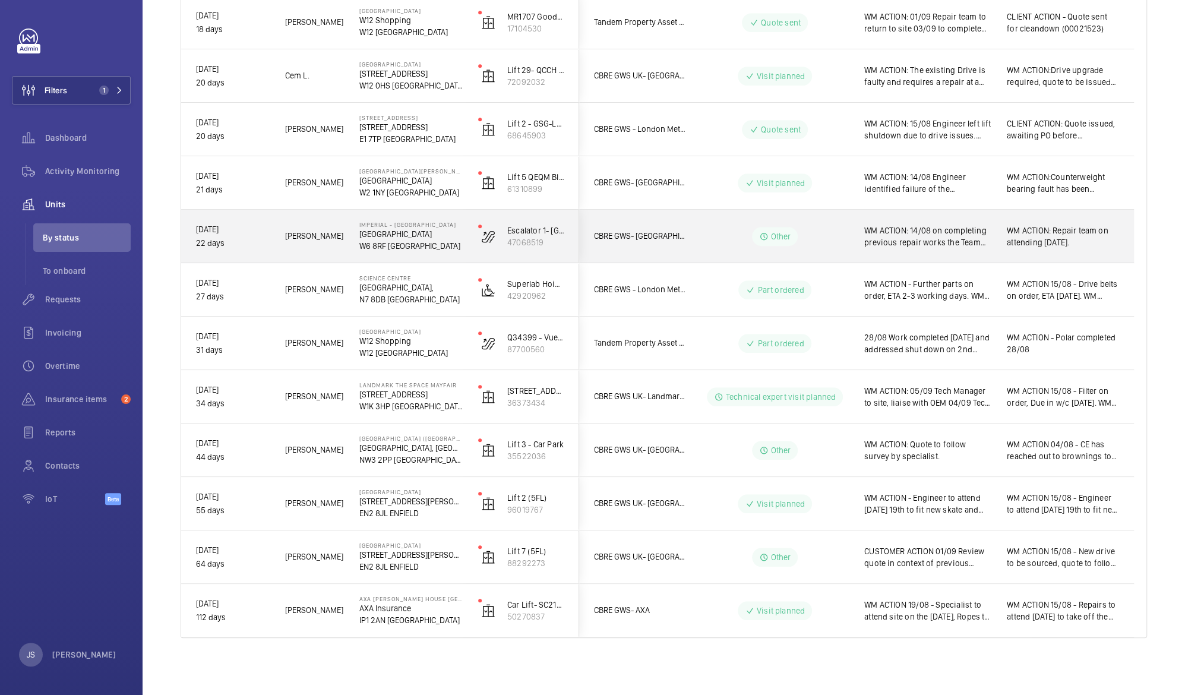
click at [217, 244] on p "22 days" at bounding box center [233, 244] width 74 height 14
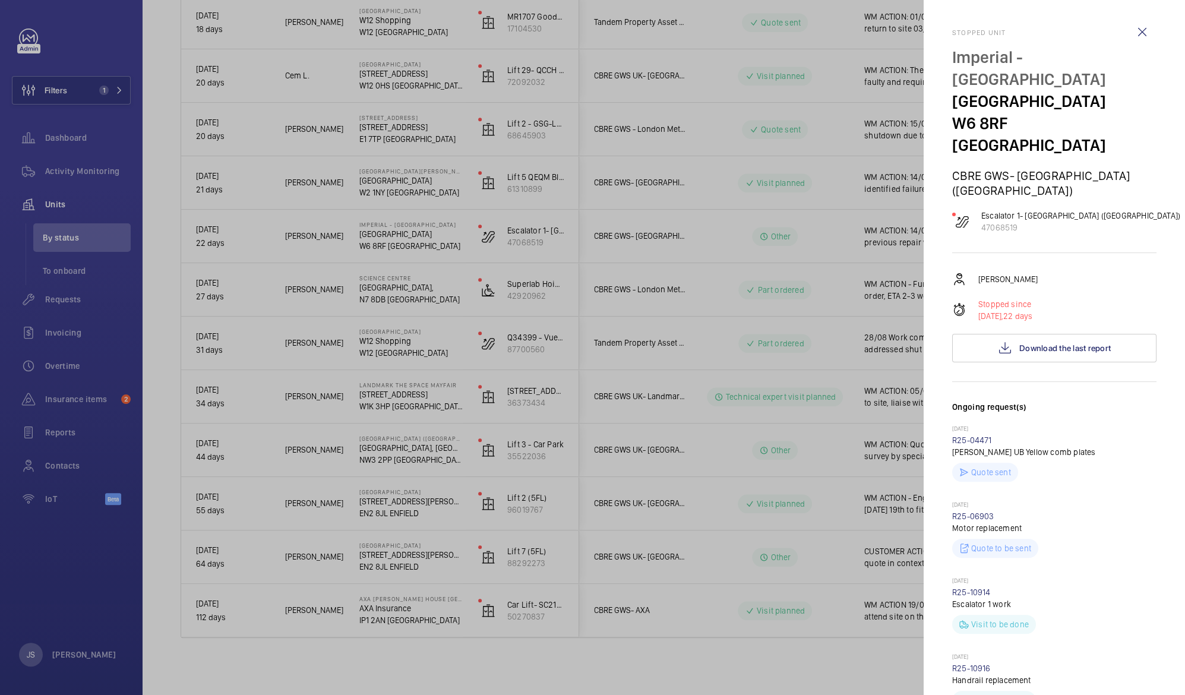
click at [217, 244] on div at bounding box center [592, 347] width 1185 height 695
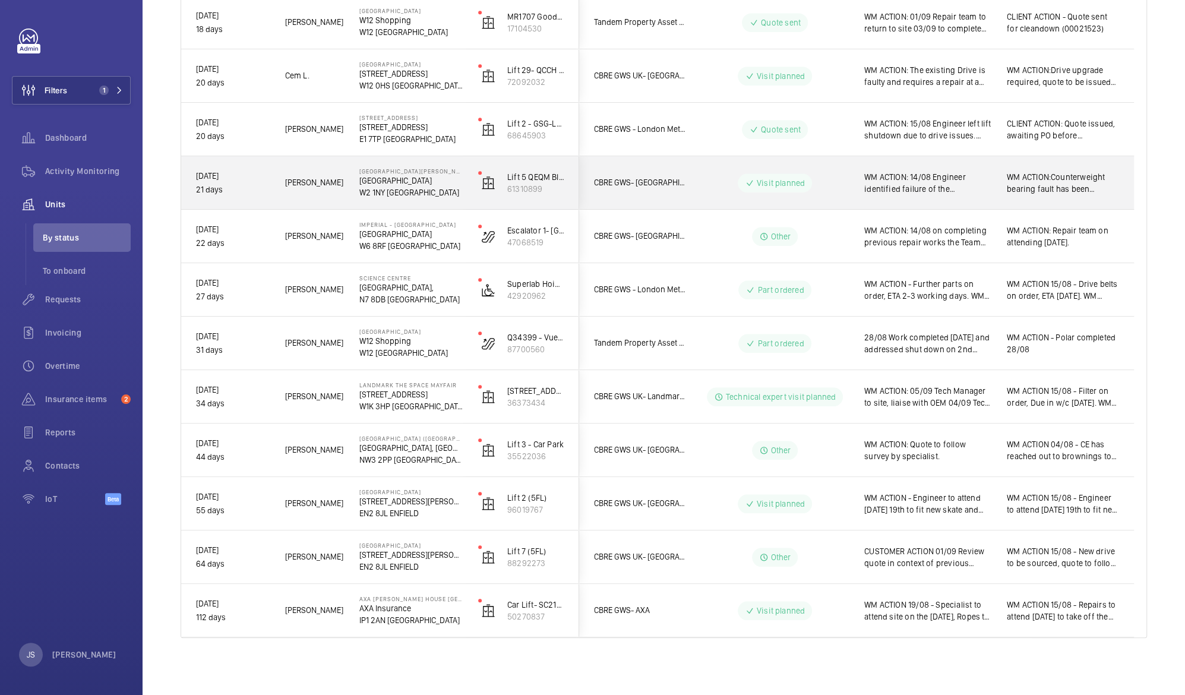
click at [371, 184] on p "[GEOGRAPHIC_DATA]" at bounding box center [411, 181] width 103 height 12
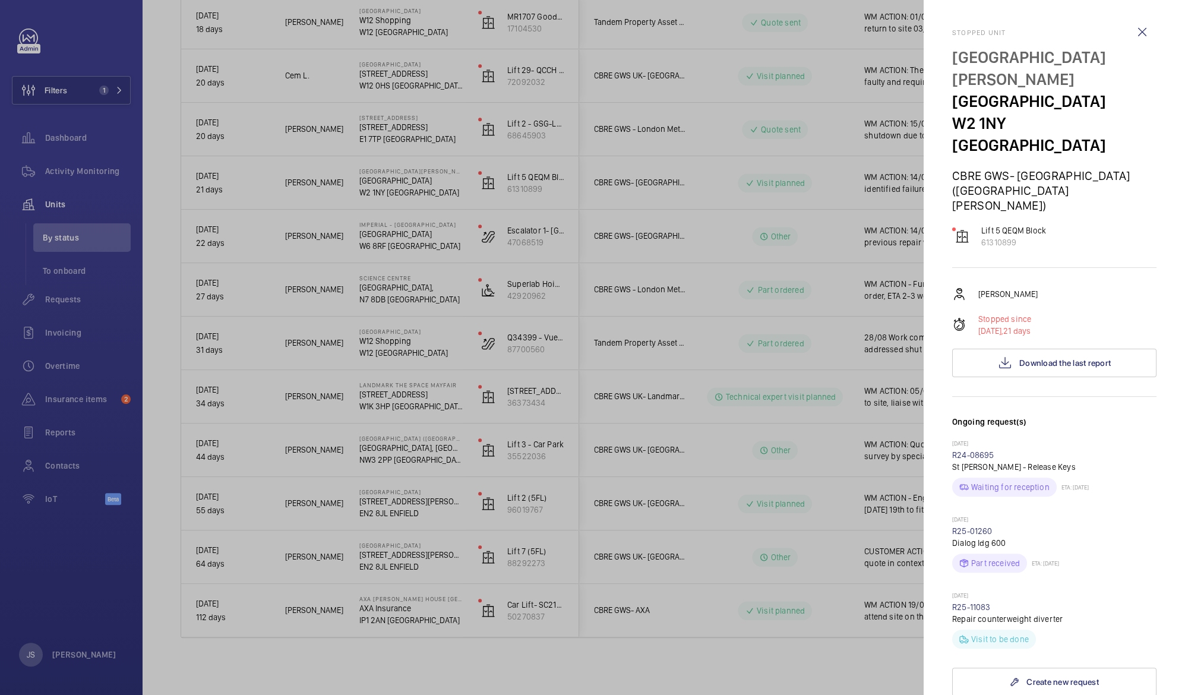
click at [371, 184] on div at bounding box center [592, 347] width 1185 height 695
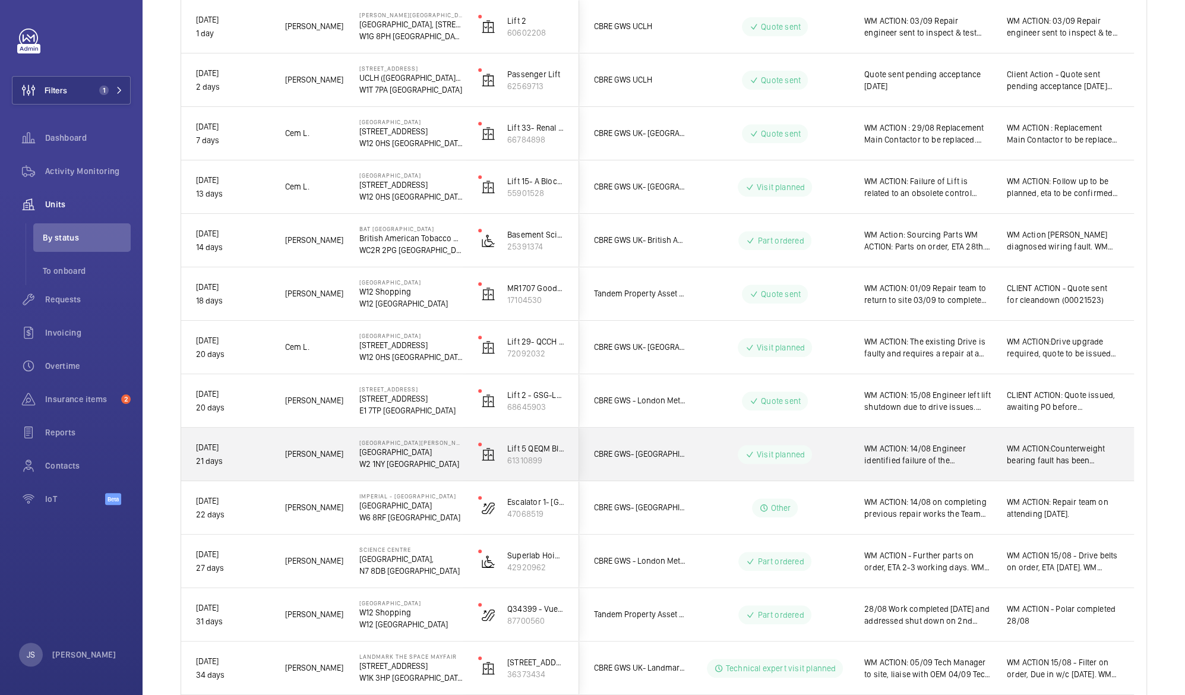
scroll to position [323, 0]
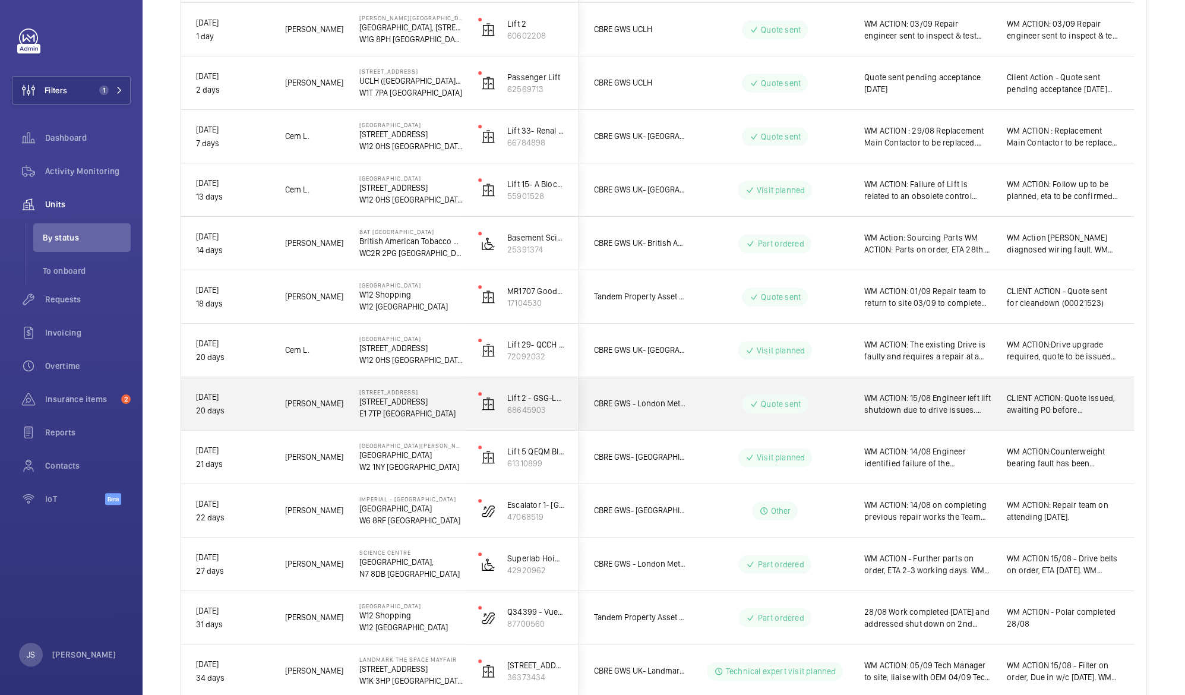
click at [964, 414] on span "WM ACTION: 15/08 Engineer left lift shutdown due to drive issues. CLIENT ACTION…" at bounding box center [928, 404] width 127 height 24
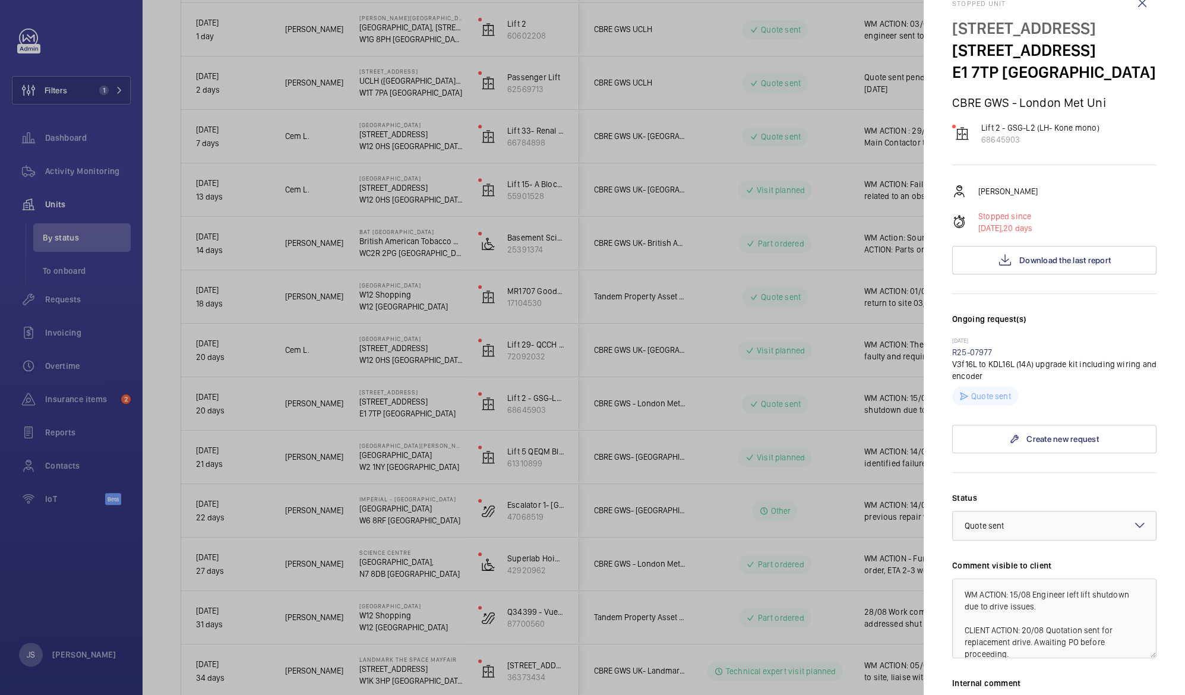
scroll to position [0, 0]
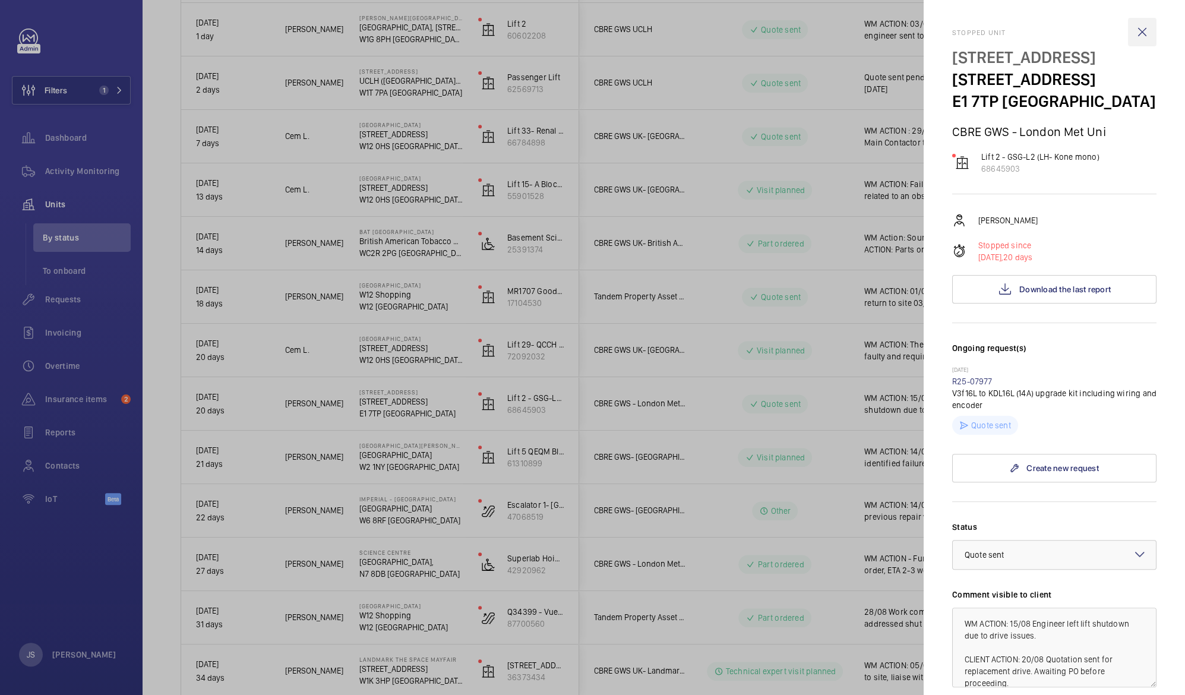
click at [1138, 29] on wm-front-icon-button at bounding box center [1142, 32] width 29 height 29
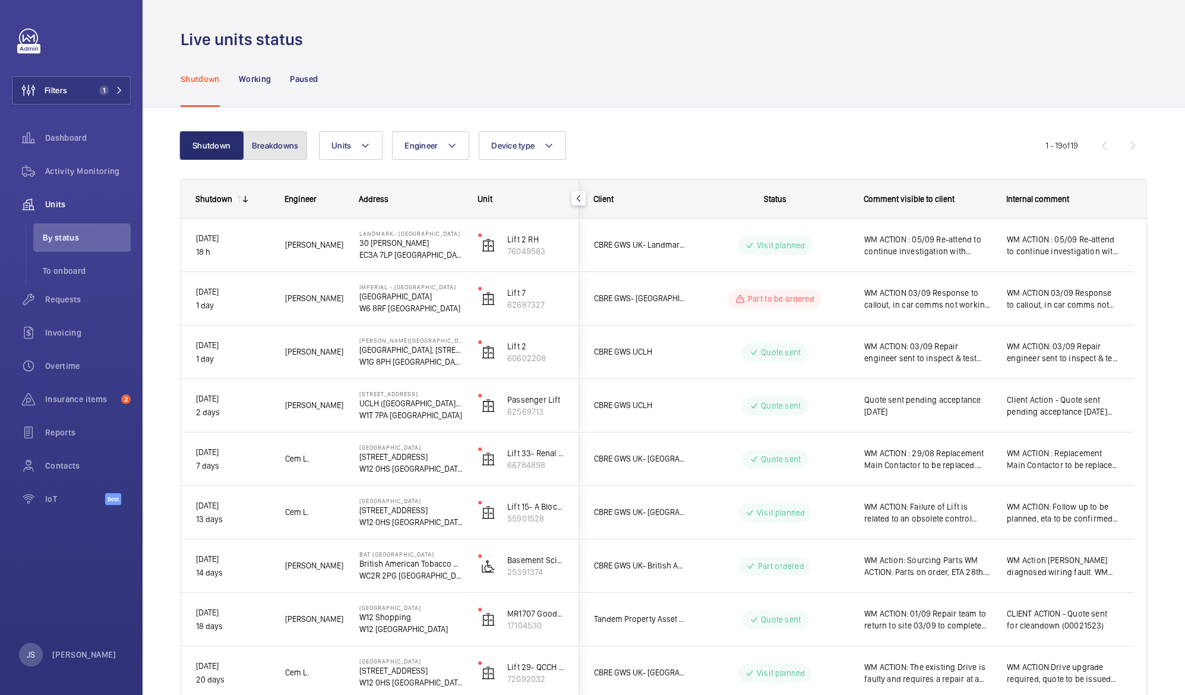
click at [279, 143] on button "Breakdowns" at bounding box center [275, 145] width 64 height 29
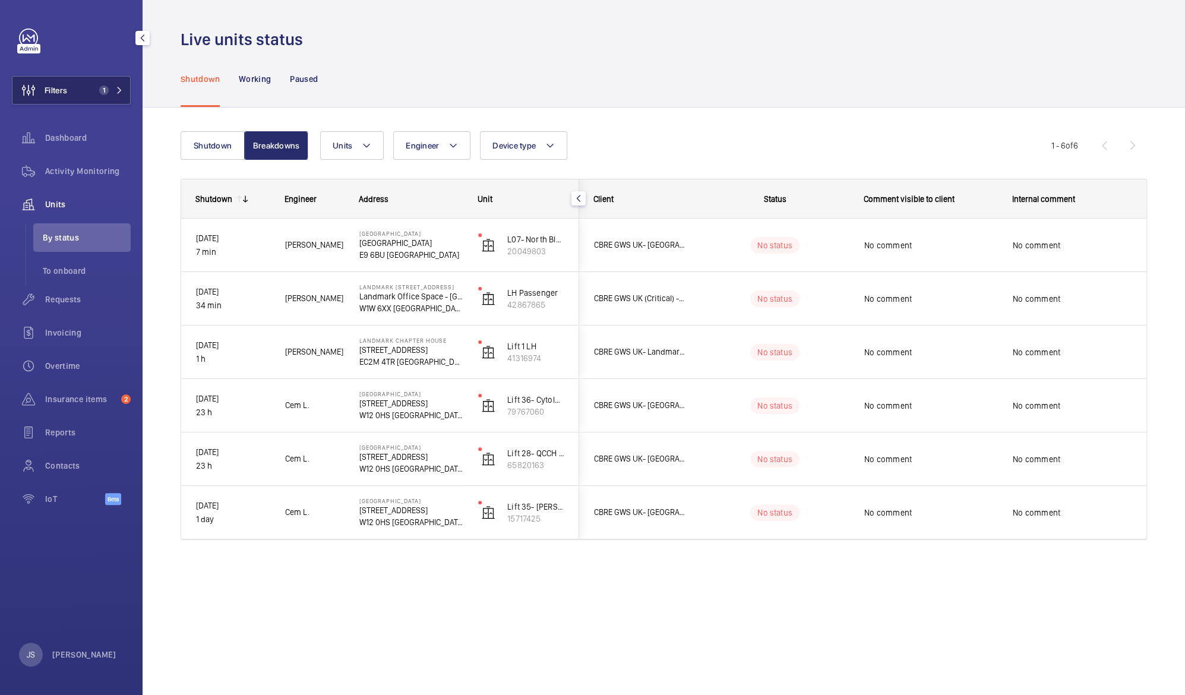
click at [52, 88] on span "Filters" at bounding box center [56, 90] width 23 height 12
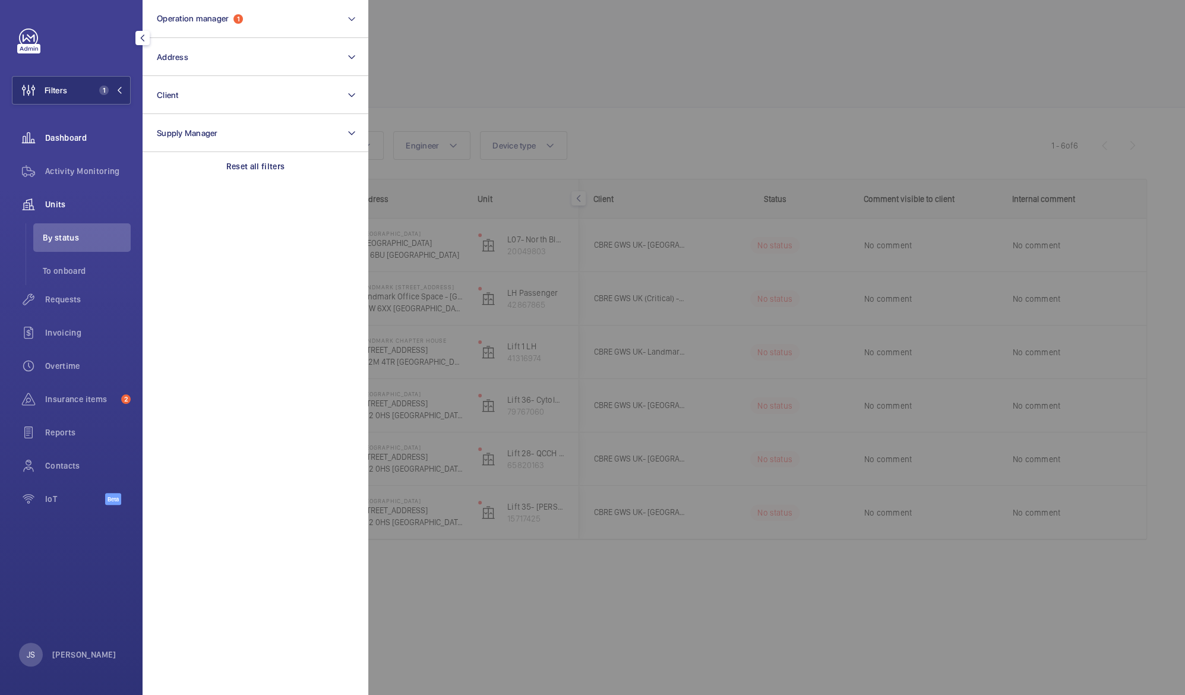
click at [62, 136] on span "Dashboard" at bounding box center [88, 138] width 86 height 12
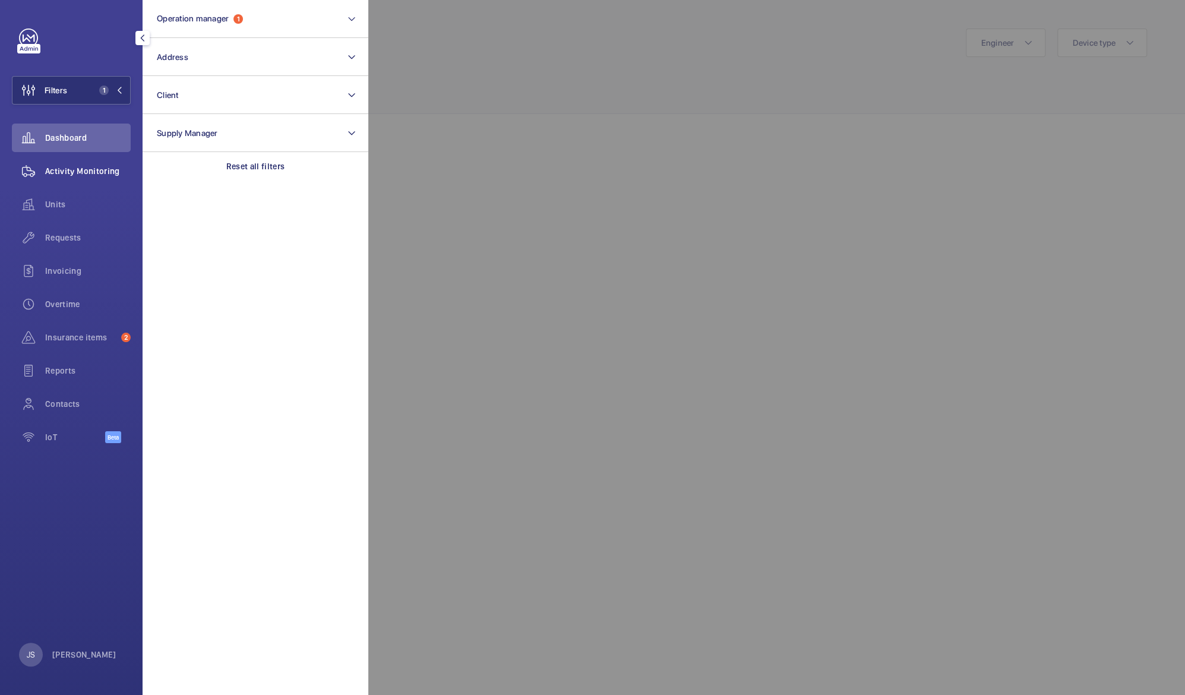
click at [65, 171] on span "Activity Monitoring" at bounding box center [88, 171] width 86 height 12
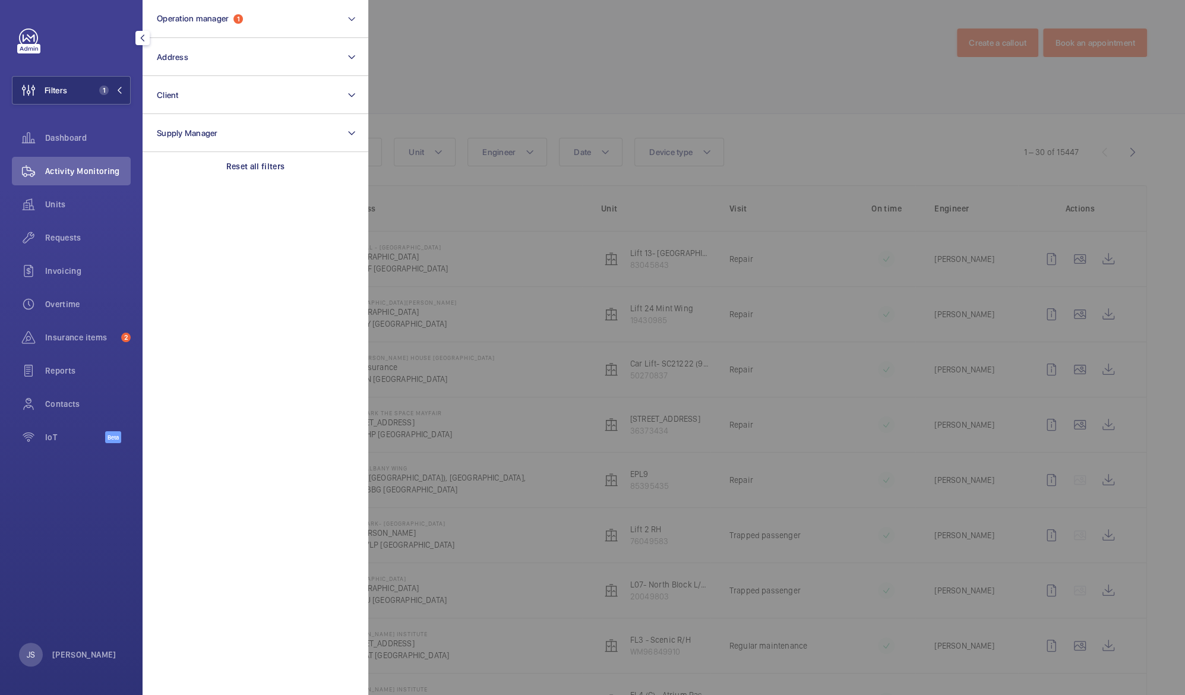
click at [490, 80] on div at bounding box center [960, 347] width 1185 height 695
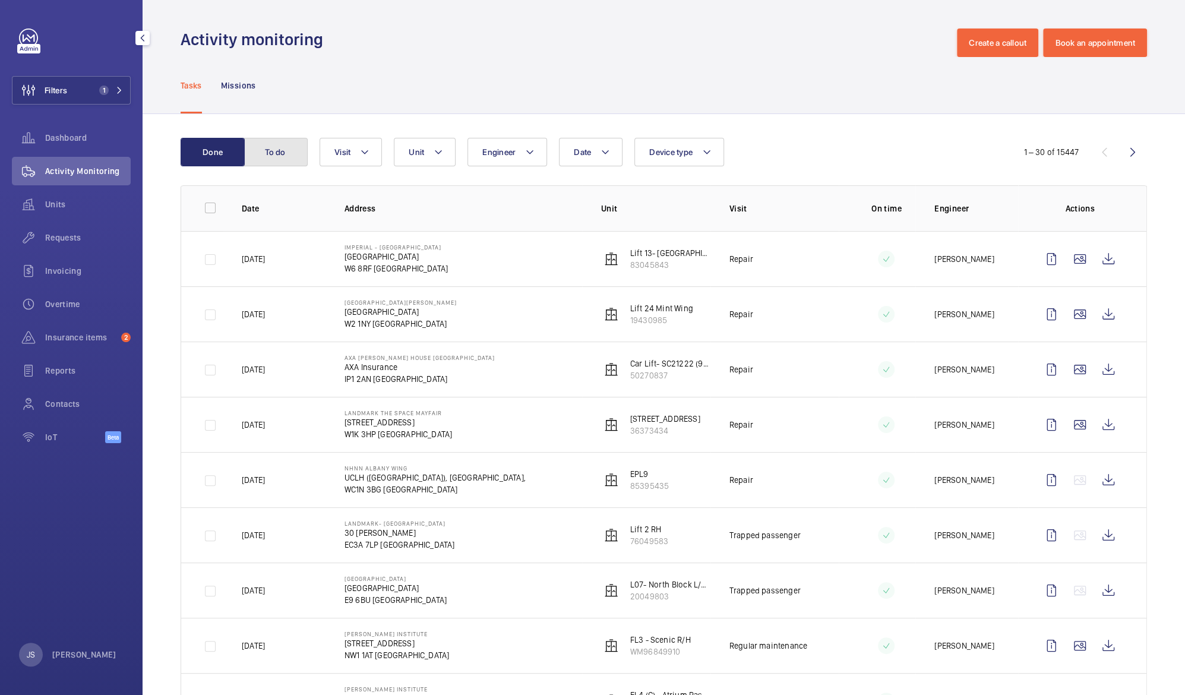
click at [290, 155] on button "To do" at bounding box center [276, 152] width 64 height 29
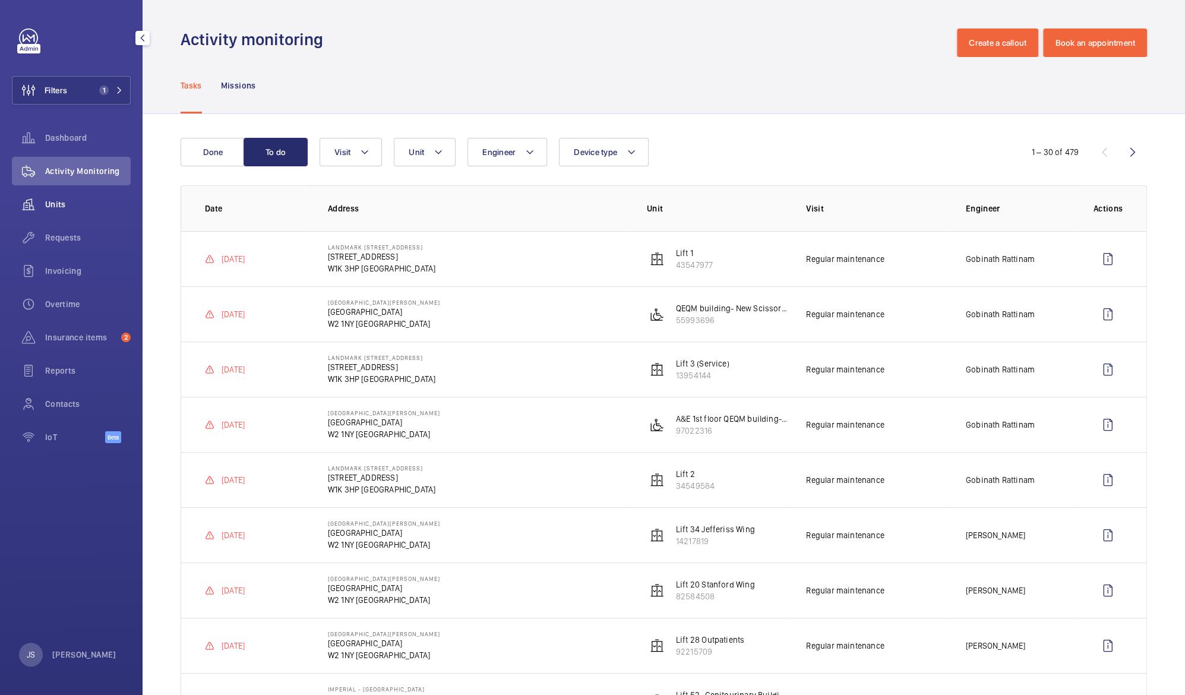
click at [62, 196] on div "Units" at bounding box center [71, 204] width 119 height 29
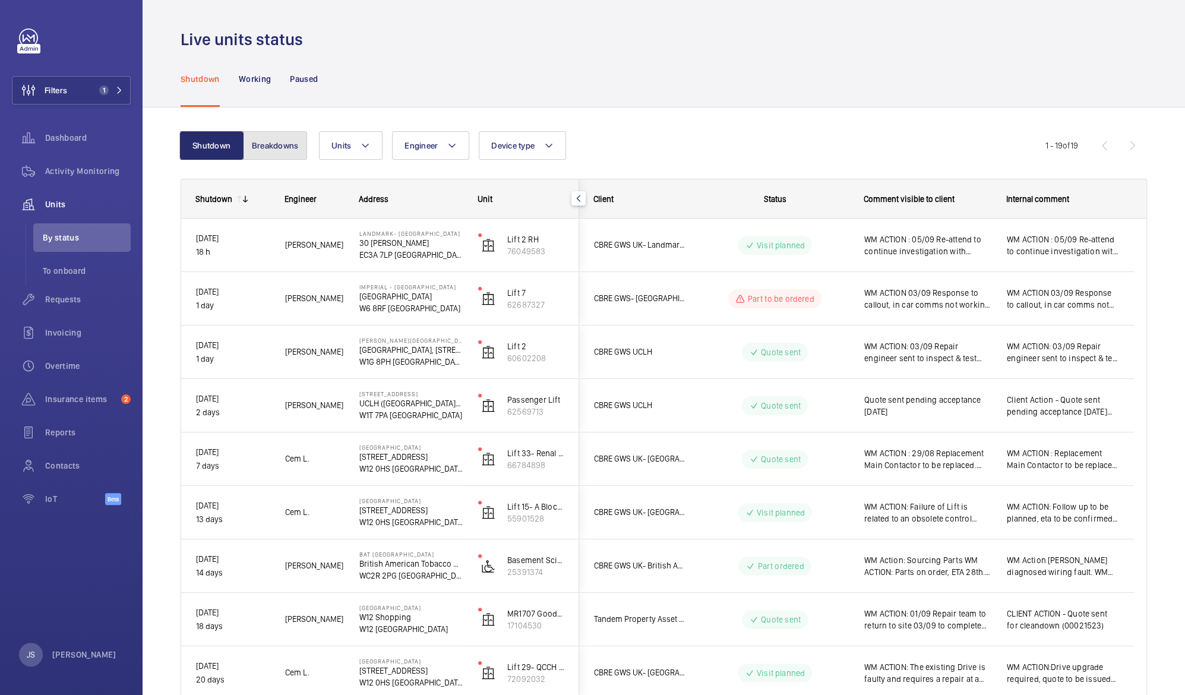
click at [265, 147] on button "Breakdowns" at bounding box center [275, 145] width 64 height 29
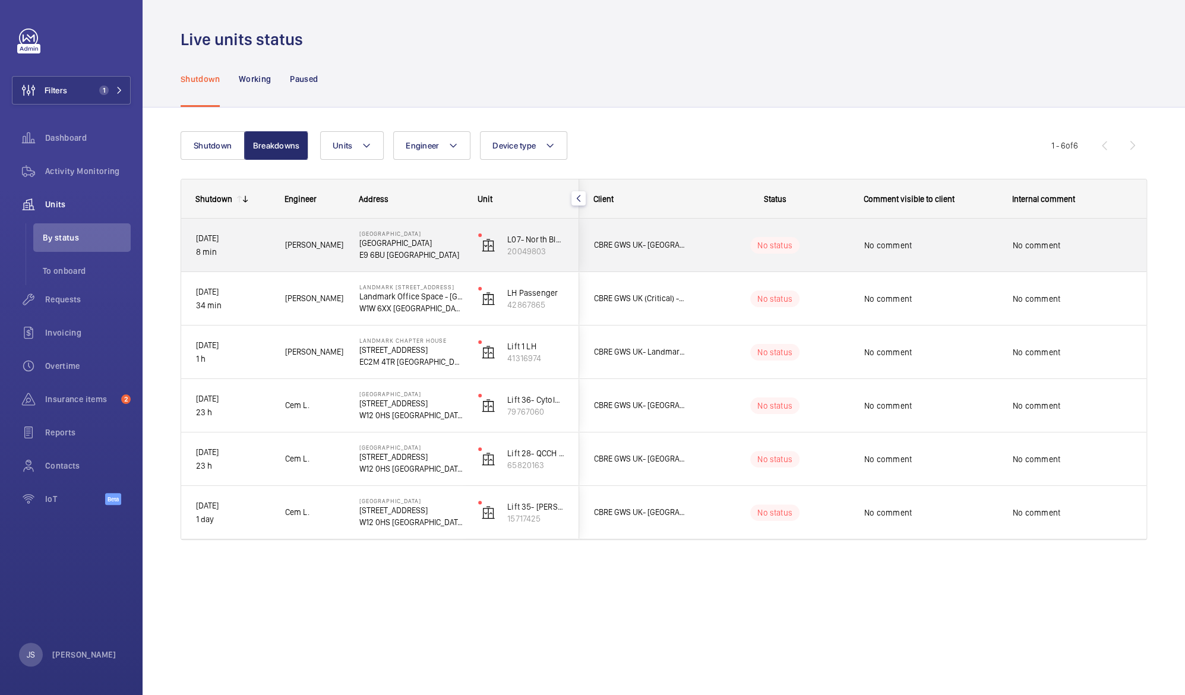
click at [371, 248] on p "[GEOGRAPHIC_DATA]" at bounding box center [411, 243] width 103 height 12
click at [371, 248] on div at bounding box center [592, 347] width 1185 height 695
click at [415, 256] on p "E9 6BU [GEOGRAPHIC_DATA]" at bounding box center [411, 255] width 103 height 12
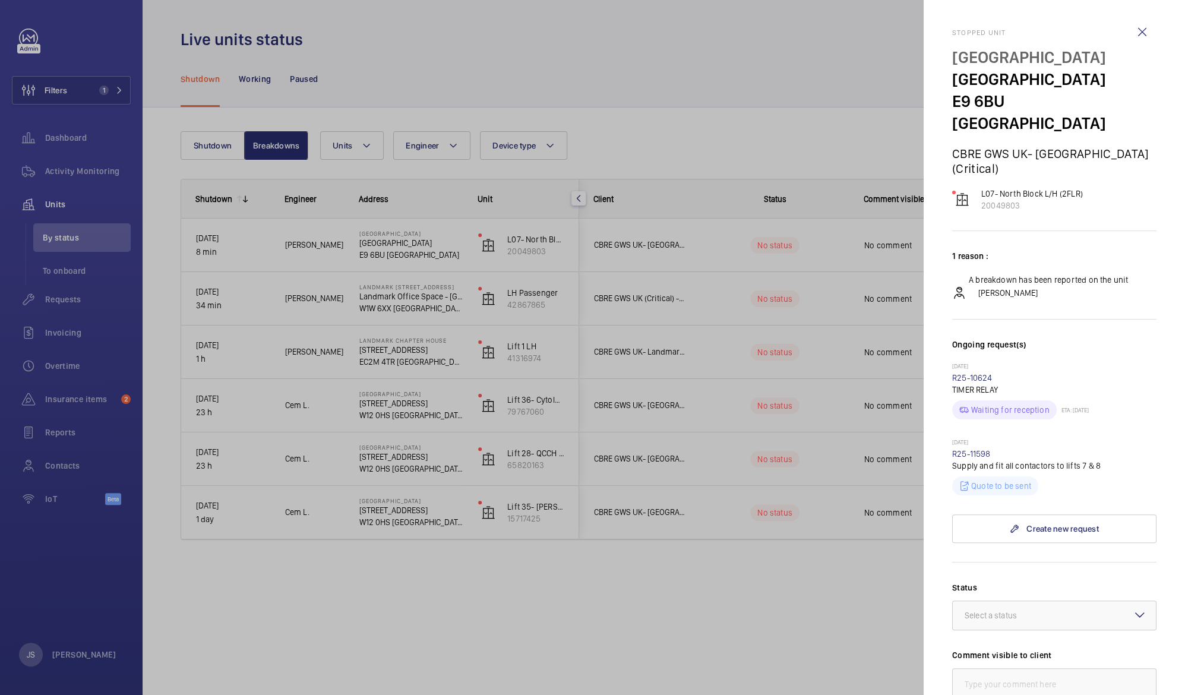
click at [415, 256] on div at bounding box center [592, 347] width 1185 height 695
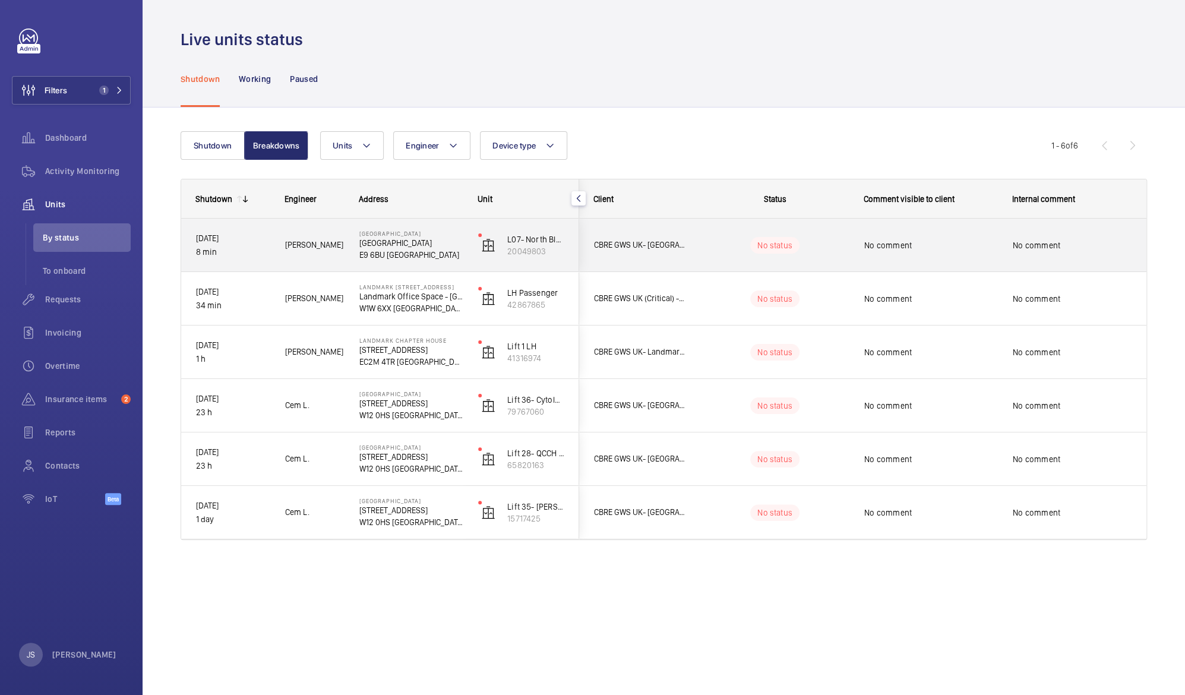
click at [398, 241] on p "[GEOGRAPHIC_DATA]" at bounding box center [411, 243] width 103 height 12
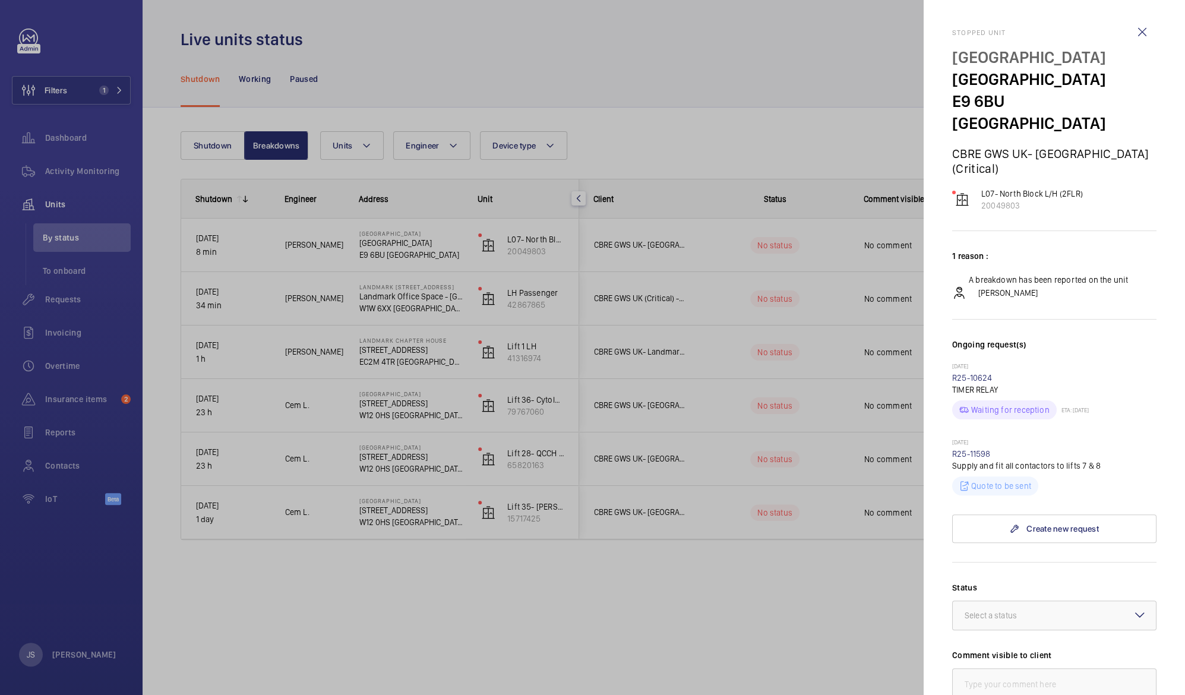
click at [493, 579] on div at bounding box center [592, 347] width 1185 height 695
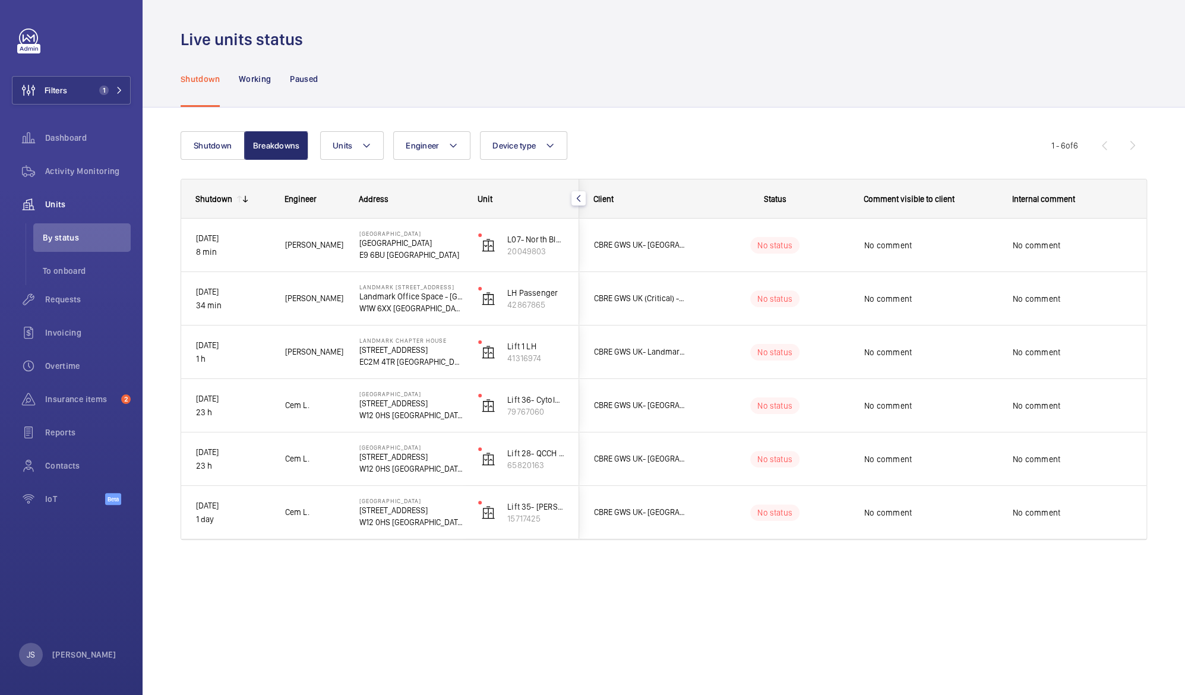
click at [354, 563] on div "Shutdown Engineer Address Unit Client" at bounding box center [664, 374] width 967 height 390
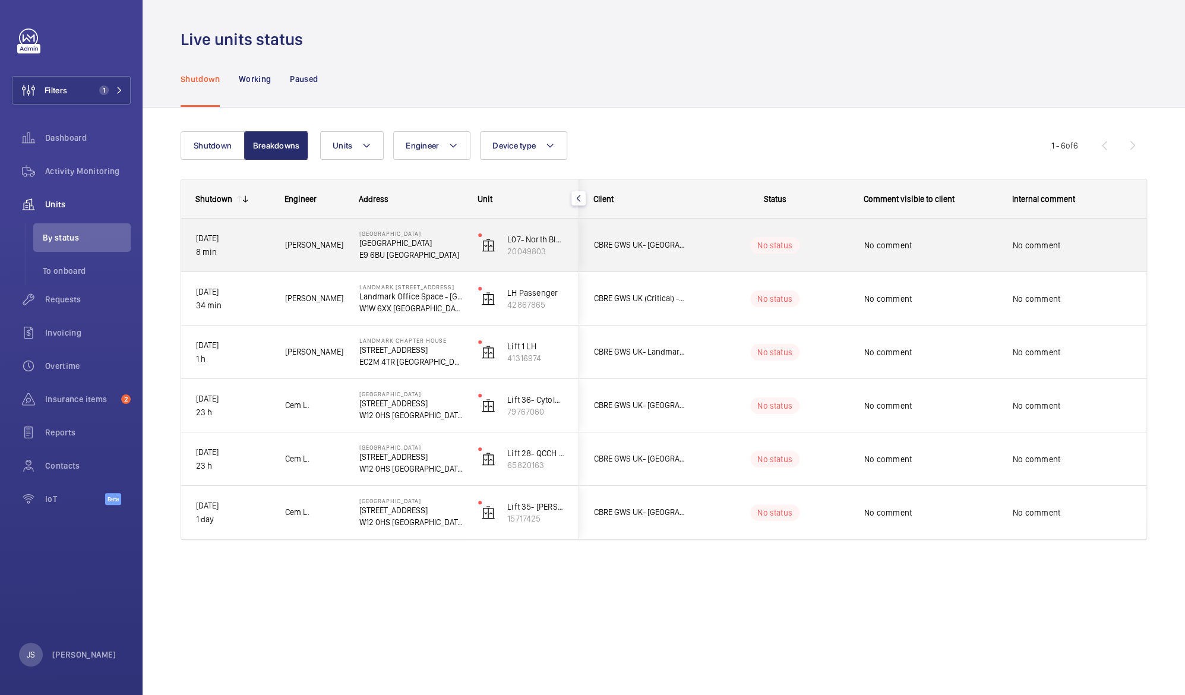
click at [775, 245] on p "No status" at bounding box center [775, 245] width 35 height 12
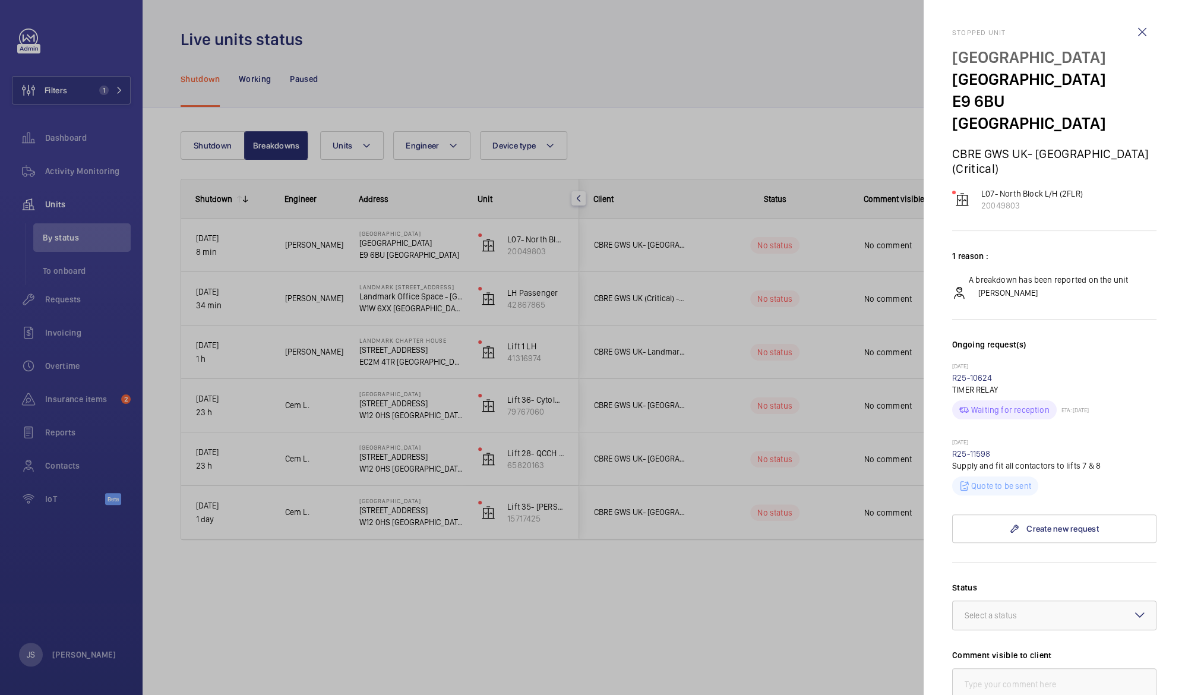
click at [699, 71] on div at bounding box center [592, 347] width 1185 height 695
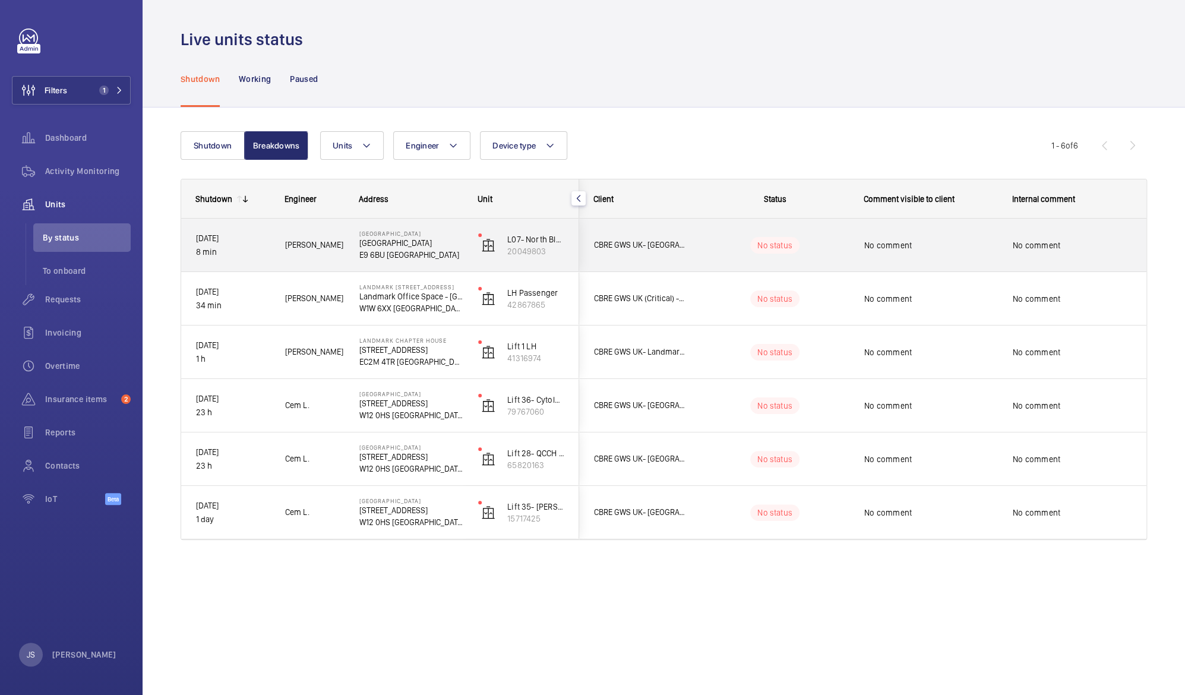
click at [229, 238] on p "[DATE]" at bounding box center [233, 239] width 74 height 14
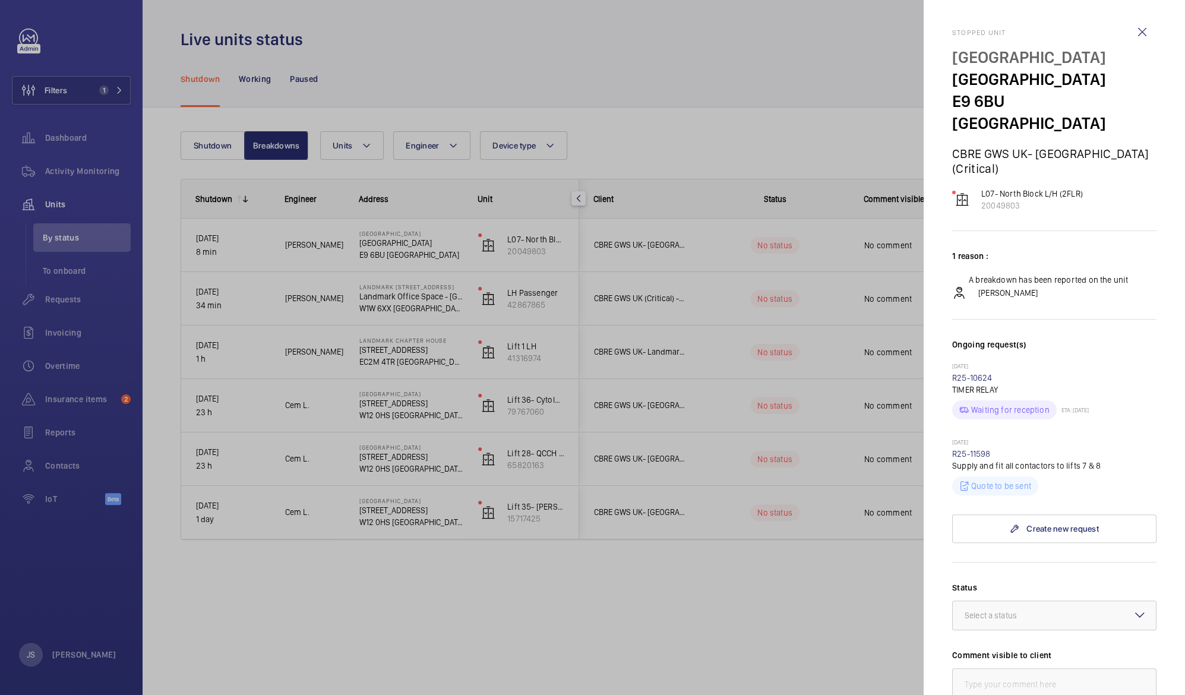
click at [458, 77] on div at bounding box center [592, 347] width 1185 height 695
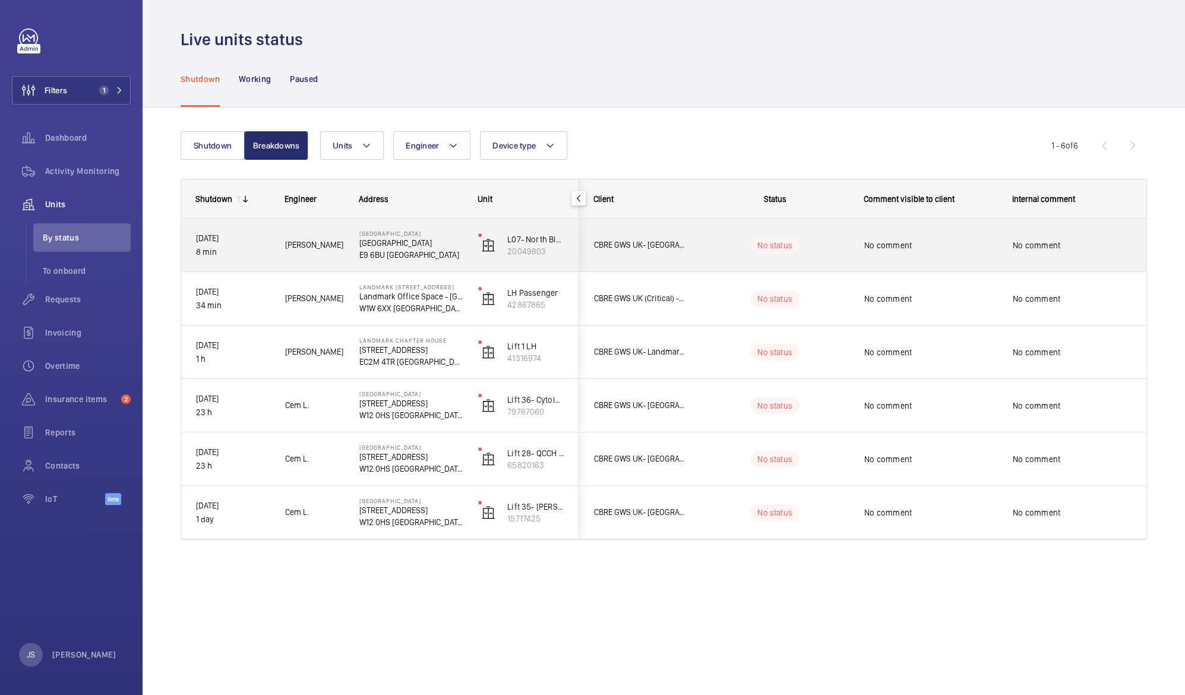
click at [396, 241] on p "[GEOGRAPHIC_DATA]" at bounding box center [411, 243] width 103 height 12
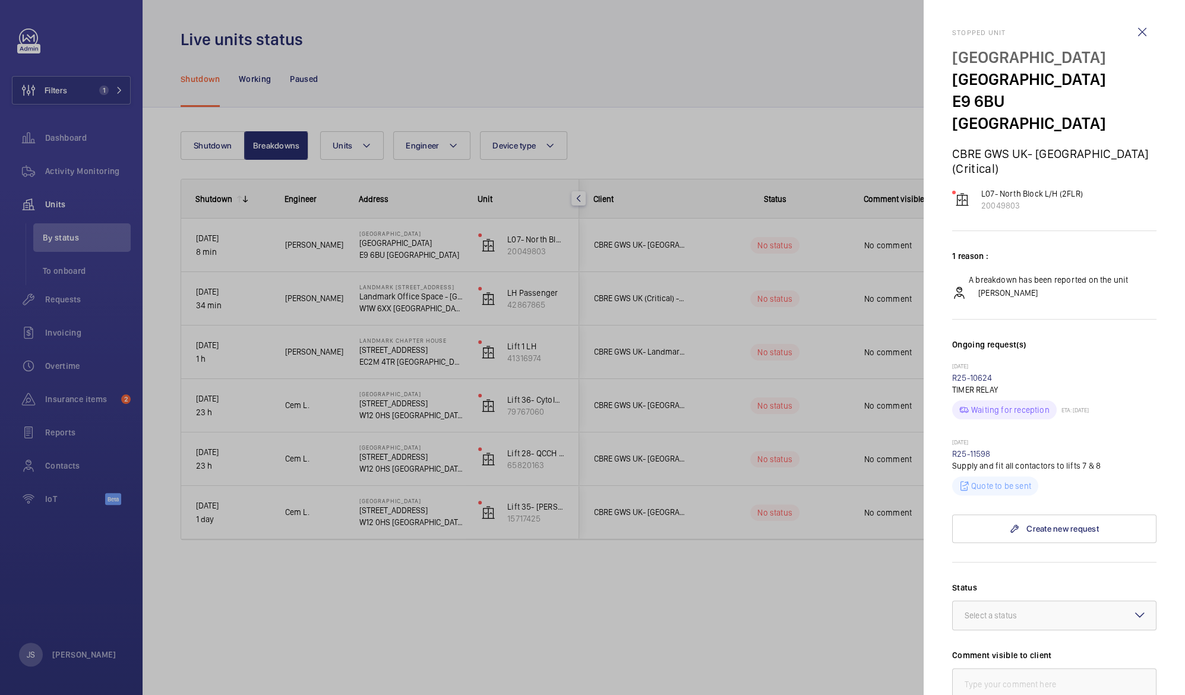
click at [491, 575] on div at bounding box center [592, 347] width 1185 height 695
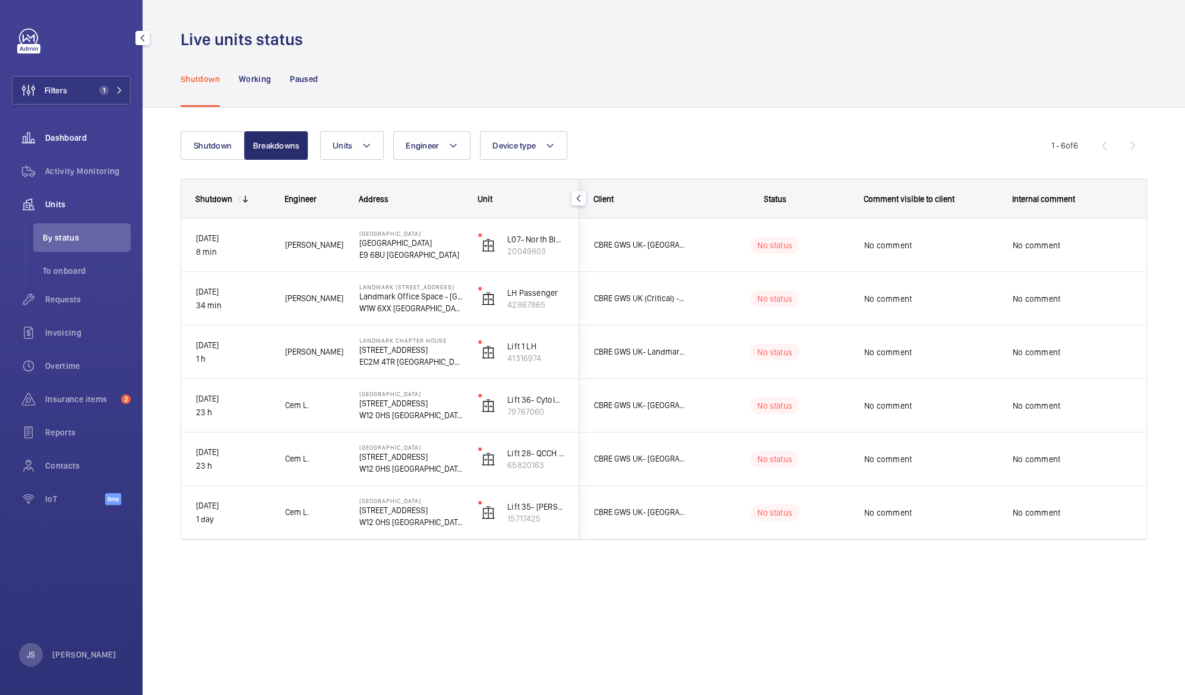
click at [55, 131] on div "Dashboard" at bounding box center [71, 138] width 119 height 29
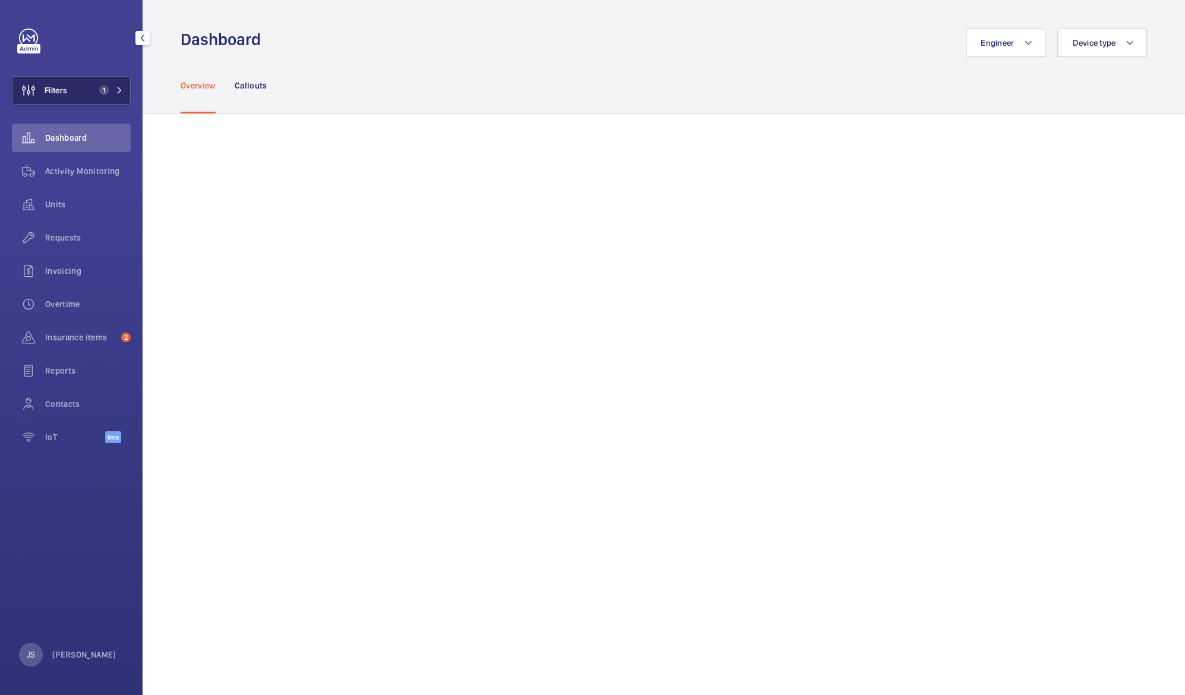
click at [59, 95] on span "Filters" at bounding box center [56, 90] width 23 height 12
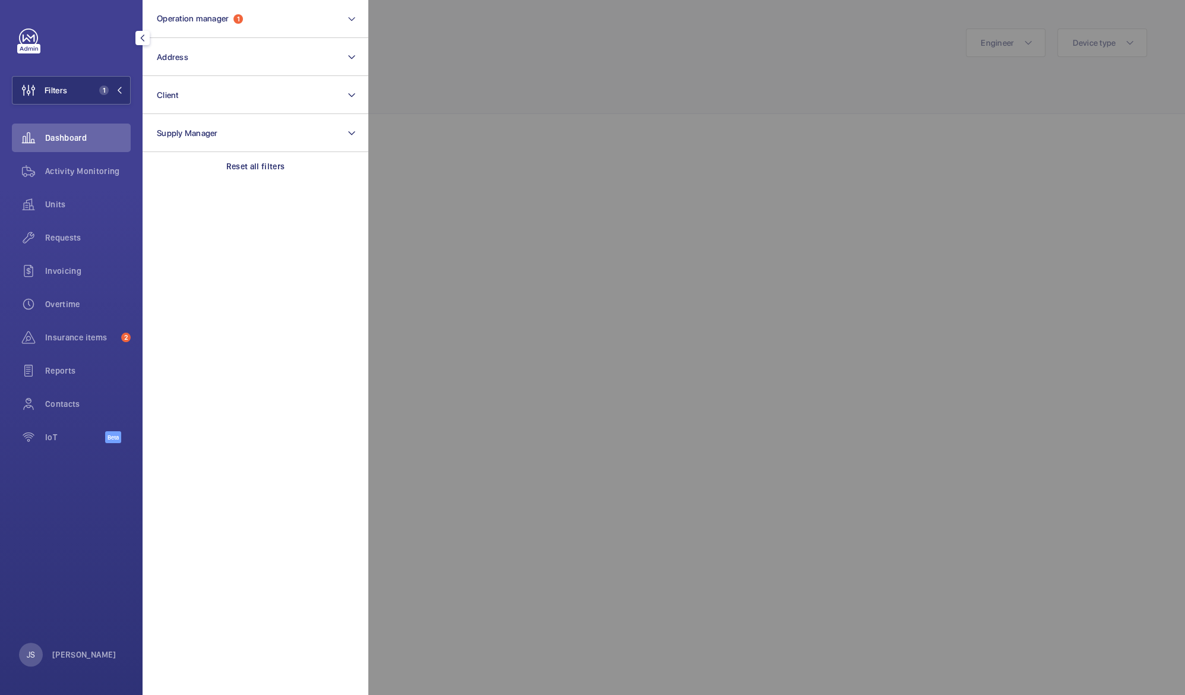
click at [481, 128] on div at bounding box center [960, 347] width 1185 height 695
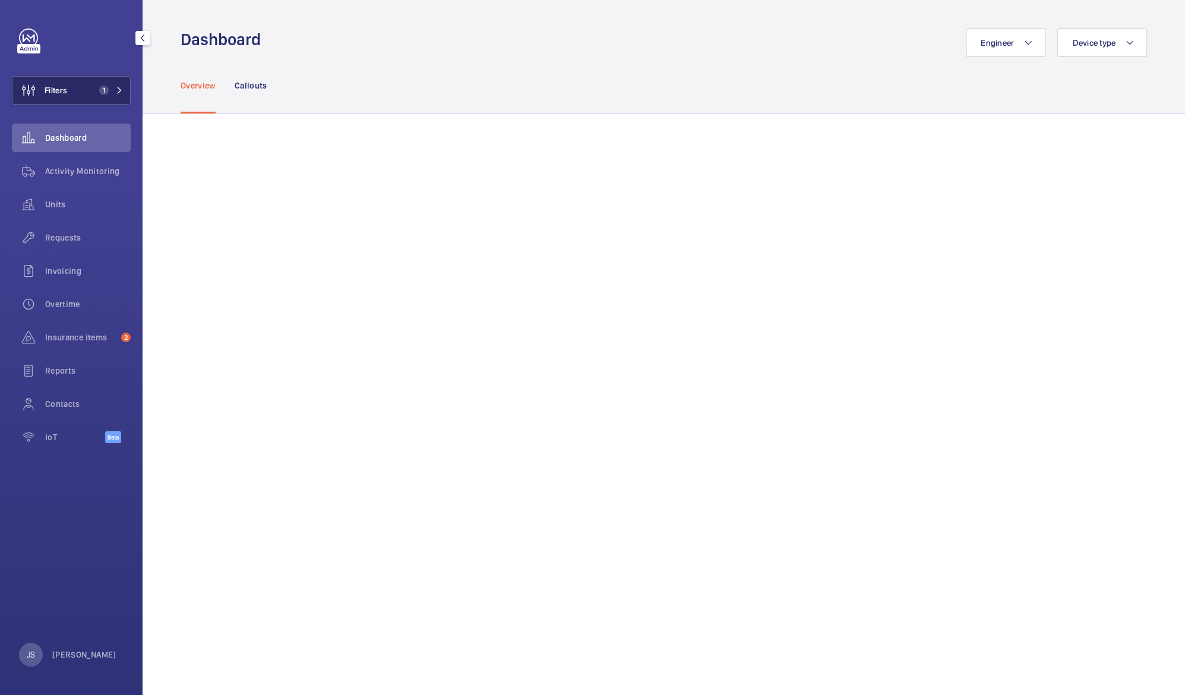
click at [77, 92] on button "Filters 1" at bounding box center [71, 90] width 119 height 29
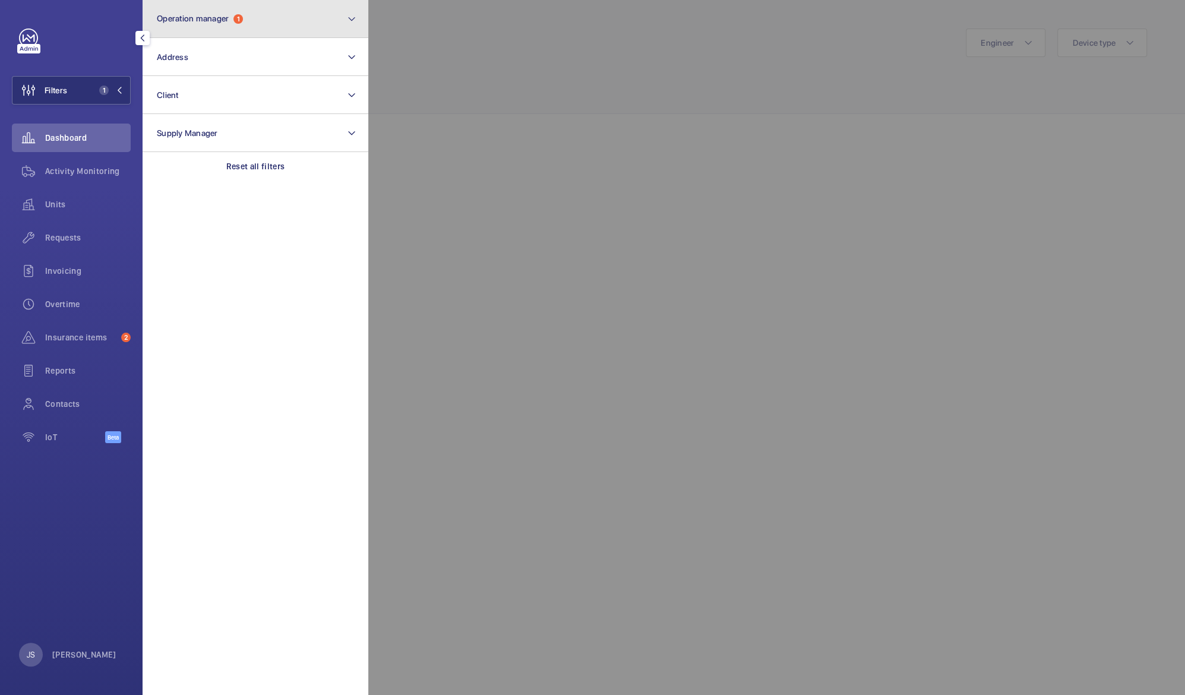
click at [176, 21] on span "Operation manager" at bounding box center [193, 19] width 72 height 10
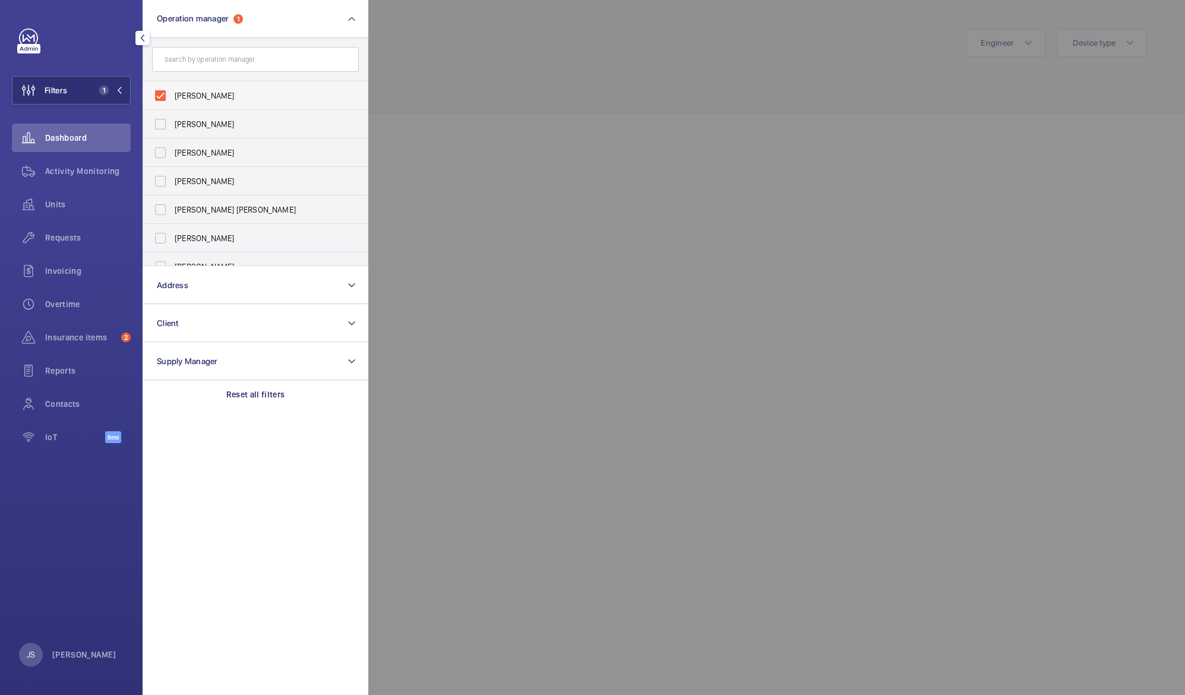
click at [188, 99] on span "[PERSON_NAME]" at bounding box center [256, 96] width 163 height 12
click at [172, 99] on input "[PERSON_NAME]" at bounding box center [161, 96] width 24 height 24
checkbox input "false"
click at [188, 66] on input "text" at bounding box center [255, 59] width 207 height 25
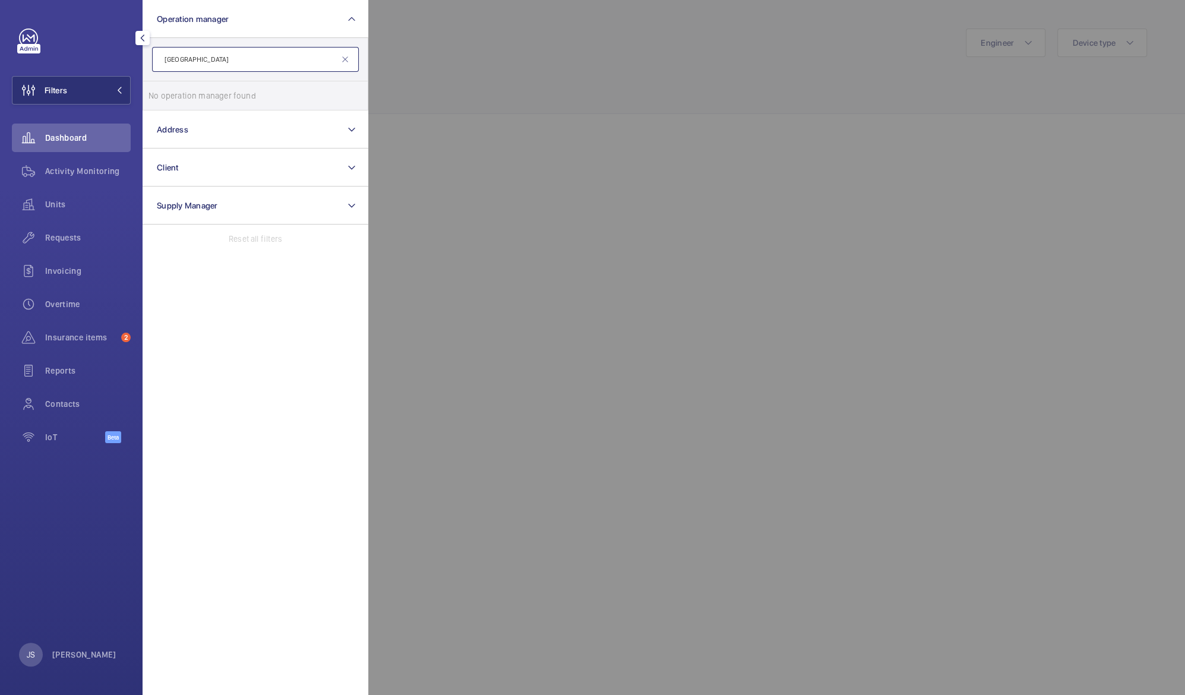
type input "[GEOGRAPHIC_DATA]"
click at [344, 56] on mat-icon at bounding box center [345, 60] width 10 height 10
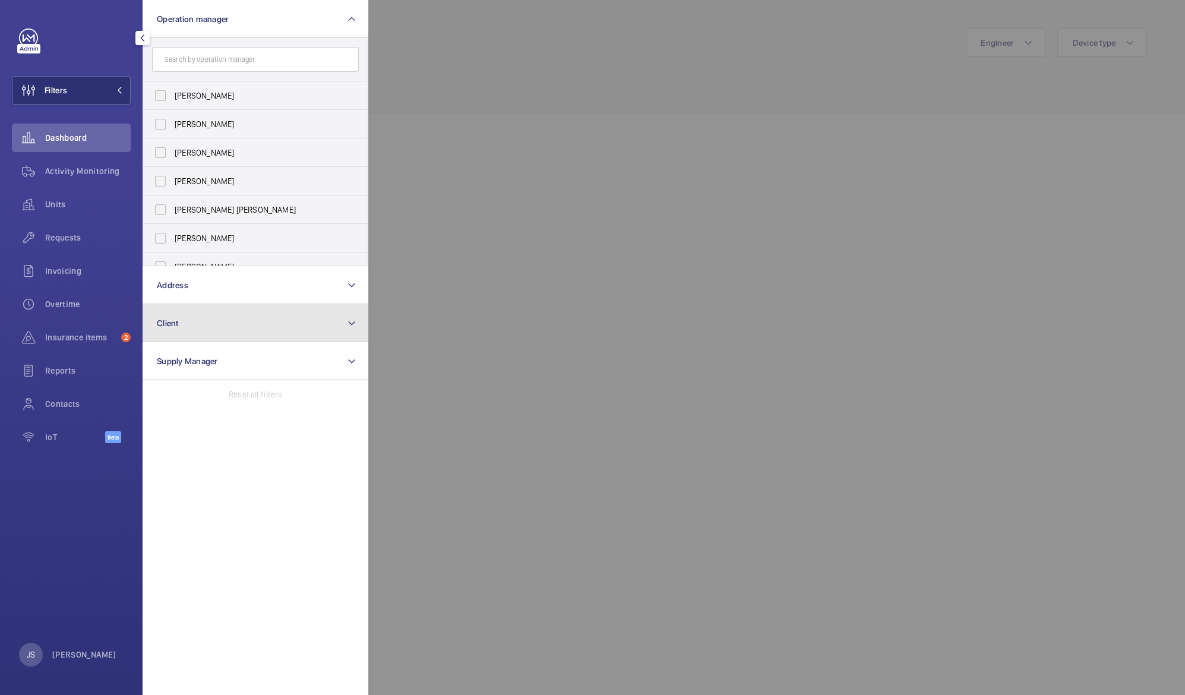
click at [201, 316] on button "Client" at bounding box center [256, 323] width 226 height 38
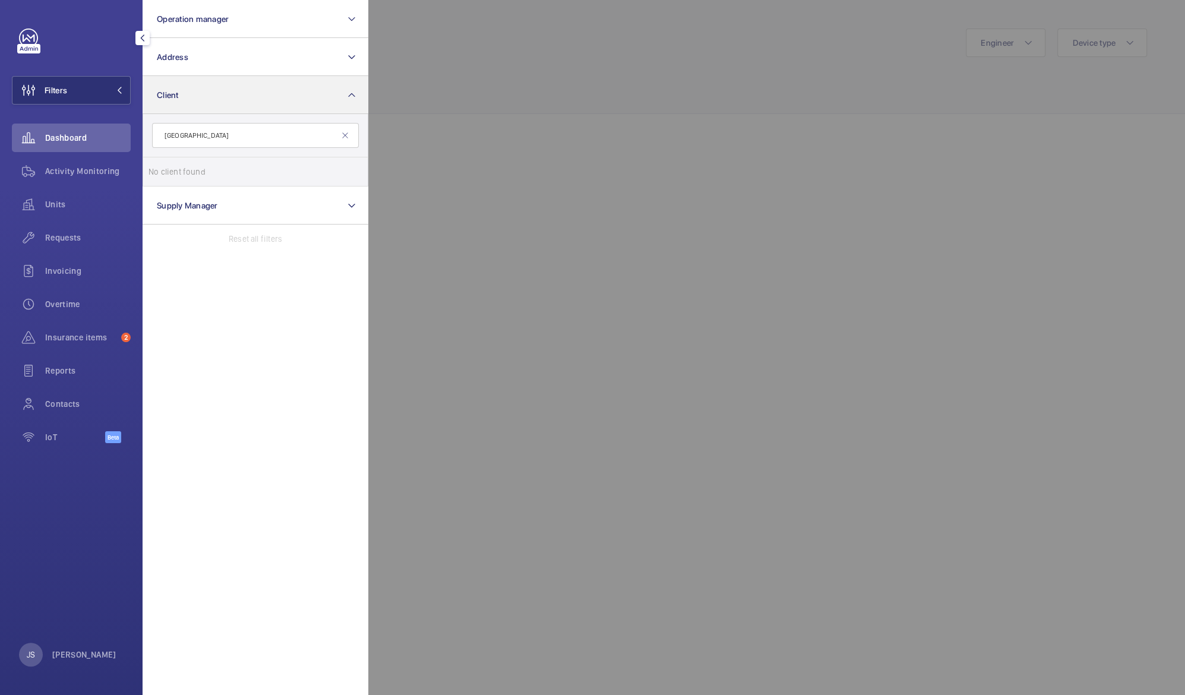
type input "[GEOGRAPHIC_DATA]"
click at [736, 179] on div at bounding box center [960, 347] width 1185 height 695
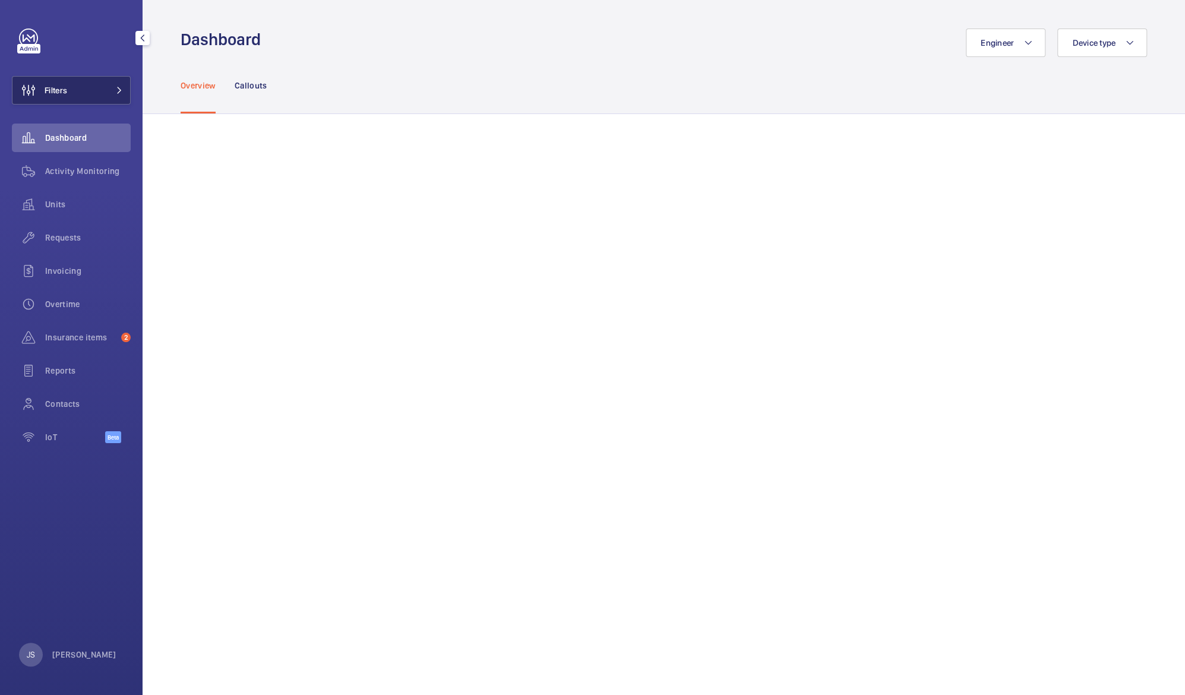
click at [59, 94] on span "Filters" at bounding box center [56, 90] width 23 height 12
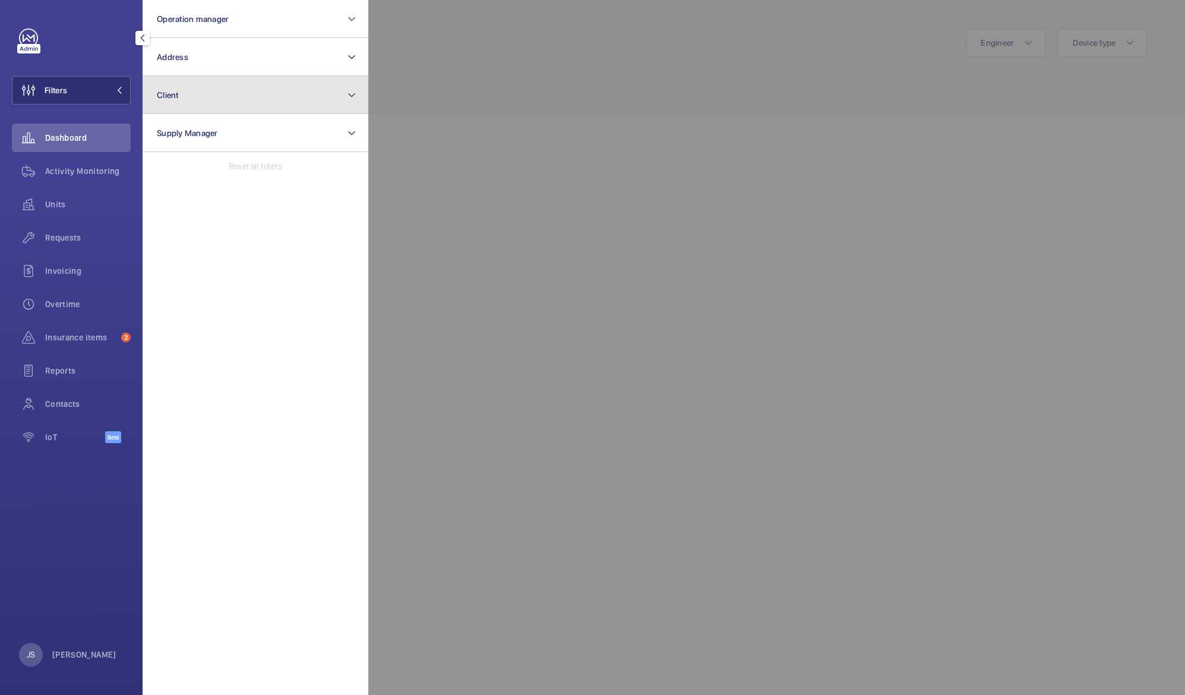
click at [165, 102] on button "Client" at bounding box center [256, 95] width 226 height 38
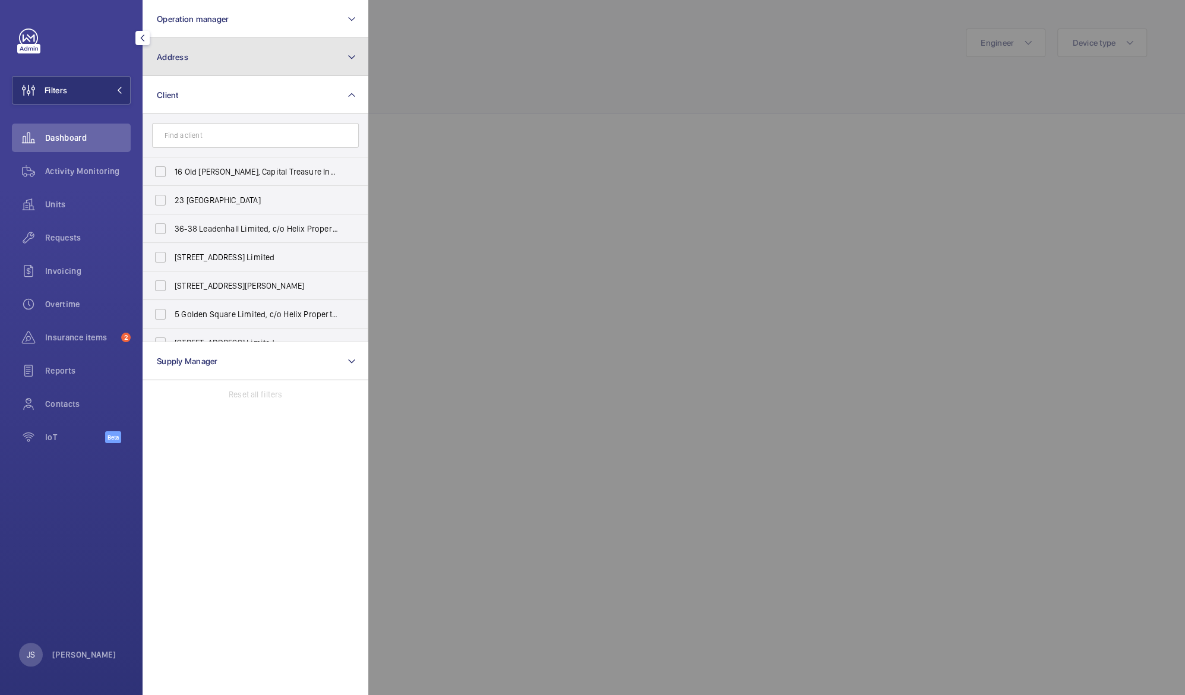
click at [171, 48] on button "Address" at bounding box center [256, 57] width 226 height 38
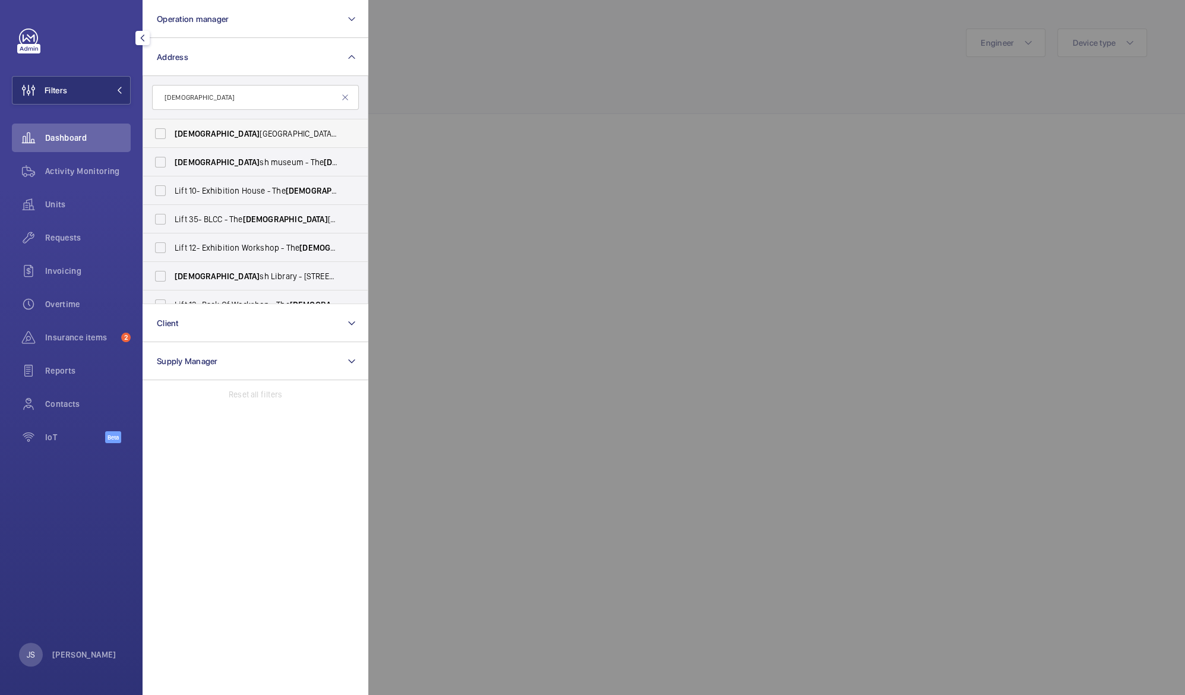
type input "[DEMOGRAPHIC_DATA]"
click at [198, 129] on span "[GEOGRAPHIC_DATA] - [GEOGRAPHIC_DATA][PERSON_NAME], [GEOGRAPHIC_DATA] -" at bounding box center [256, 134] width 163 height 12
click at [172, 129] on input "[GEOGRAPHIC_DATA] - [GEOGRAPHIC_DATA][PERSON_NAME], [GEOGRAPHIC_DATA] -" at bounding box center [161, 134] width 24 height 24
click at [198, 129] on span "[GEOGRAPHIC_DATA] - [GEOGRAPHIC_DATA][PERSON_NAME], [GEOGRAPHIC_DATA] -" at bounding box center [256, 134] width 163 height 12
click at [172, 129] on input "[GEOGRAPHIC_DATA] - [GEOGRAPHIC_DATA][PERSON_NAME], [GEOGRAPHIC_DATA] -" at bounding box center [161, 134] width 24 height 24
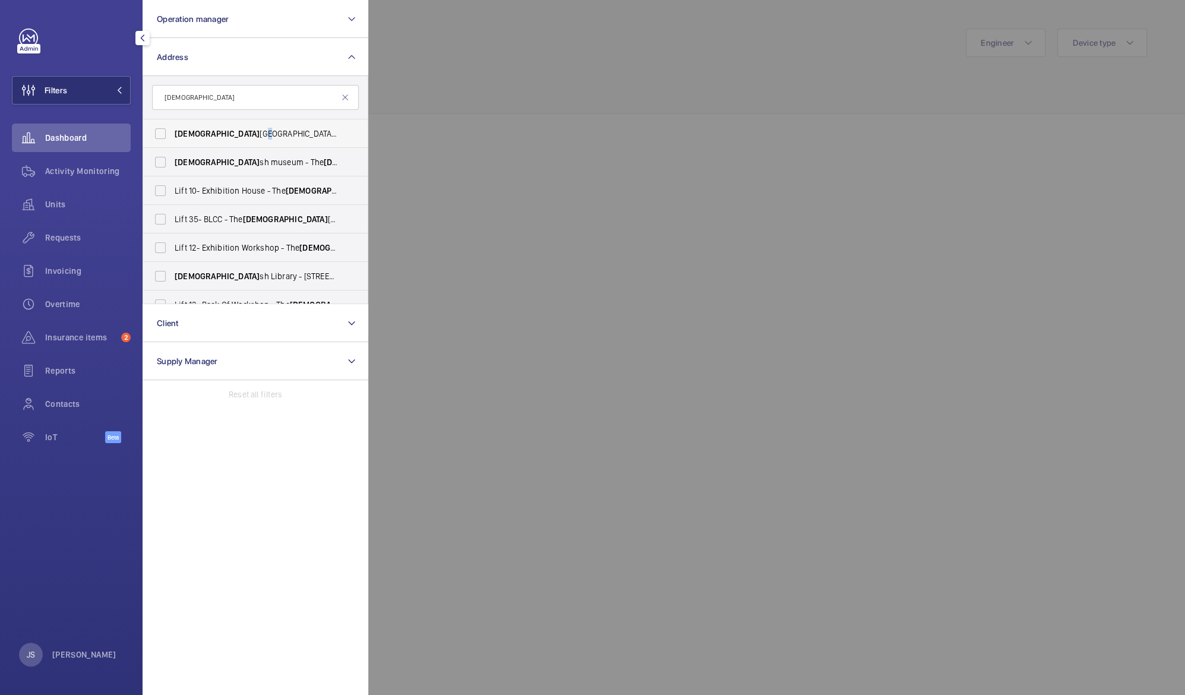
click at [157, 133] on label "[GEOGRAPHIC_DATA] - [GEOGRAPHIC_DATA][PERSON_NAME], [GEOGRAPHIC_DATA] -" at bounding box center [246, 133] width 207 height 29
click at [157, 133] on input "[GEOGRAPHIC_DATA] - [GEOGRAPHIC_DATA][PERSON_NAME], [GEOGRAPHIC_DATA] -" at bounding box center [161, 134] width 24 height 24
checkbox input "true"
click at [163, 160] on label "[GEOGRAPHIC_DATA] - [GEOGRAPHIC_DATA], [GEOGRAPHIC_DATA] 3DG" at bounding box center [246, 162] width 207 height 29
click at [163, 160] on input "[GEOGRAPHIC_DATA] - [GEOGRAPHIC_DATA], [GEOGRAPHIC_DATA] 3DG" at bounding box center [161, 162] width 24 height 24
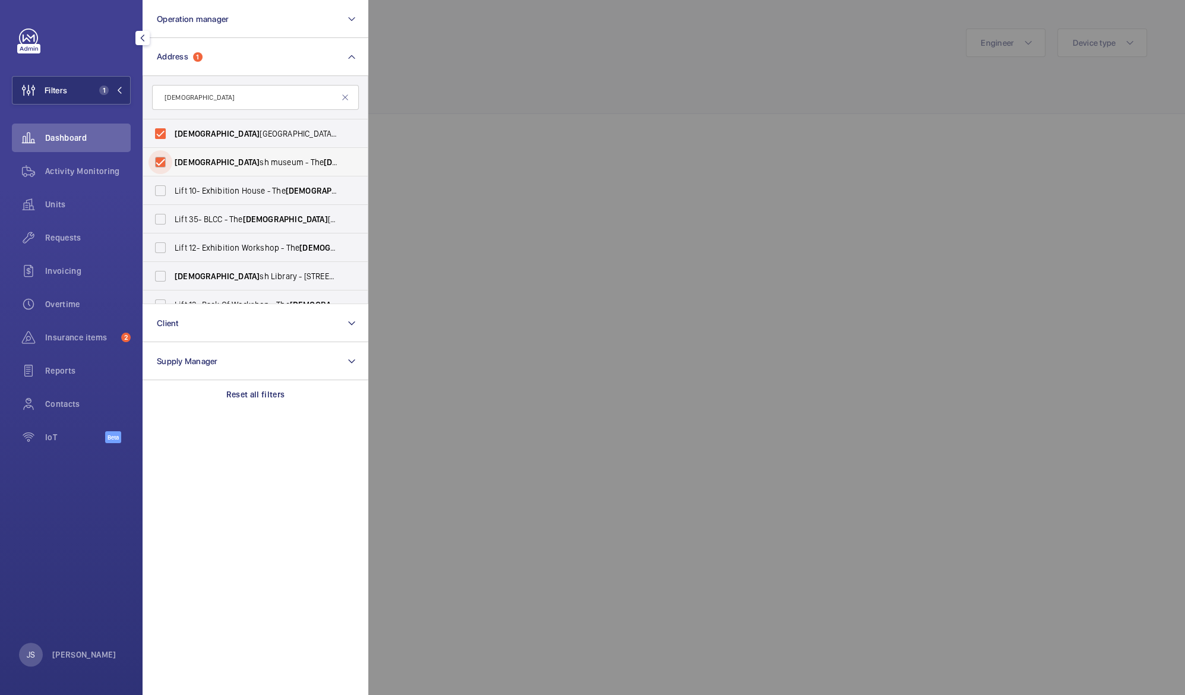
checkbox input "true"
click at [447, 82] on div at bounding box center [960, 347] width 1185 height 695
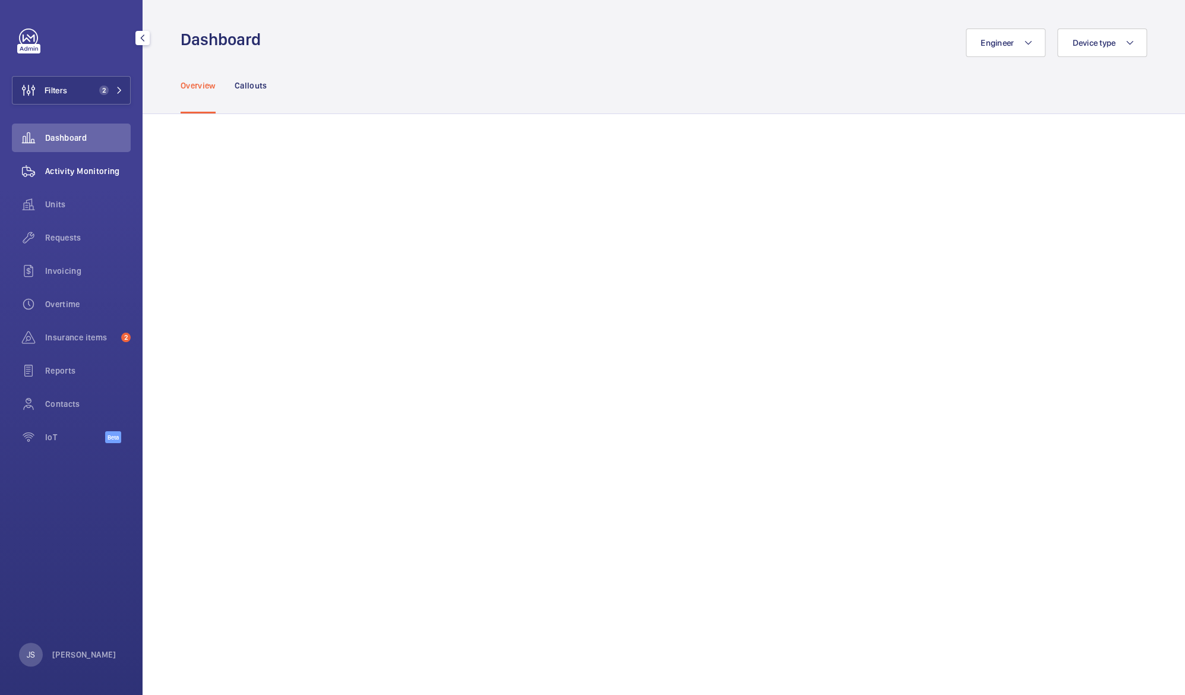
click at [93, 168] on span "Activity Monitoring" at bounding box center [88, 171] width 86 height 12
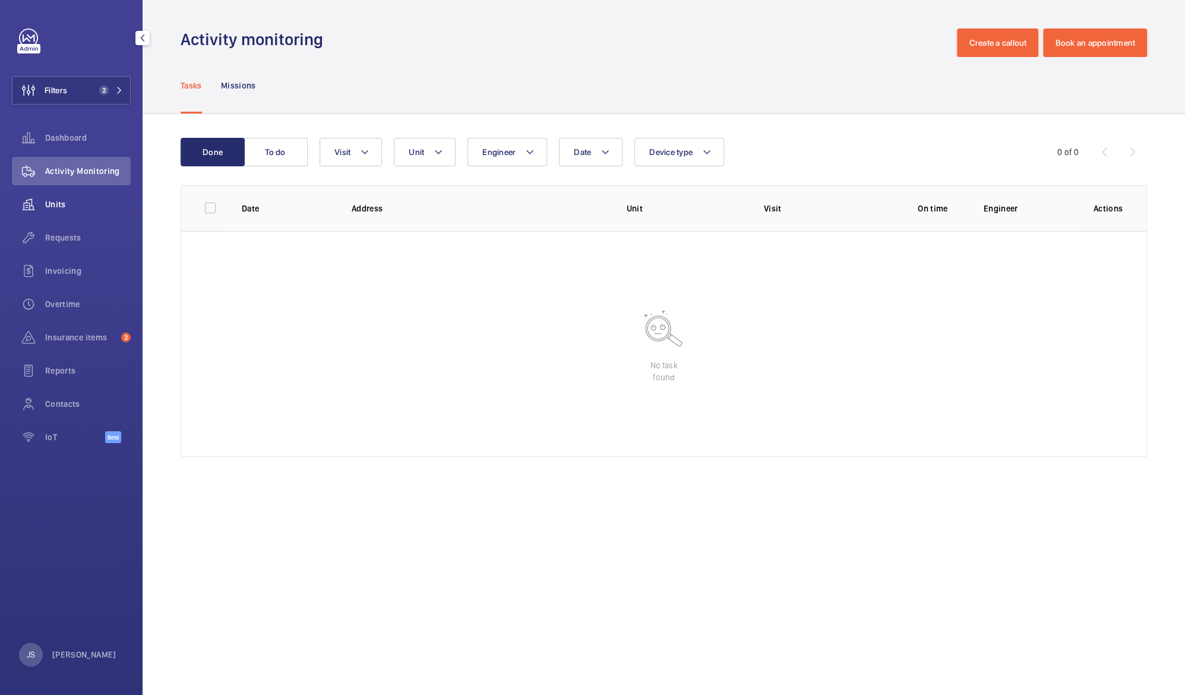
click at [52, 200] on span "Units" at bounding box center [88, 204] width 86 height 12
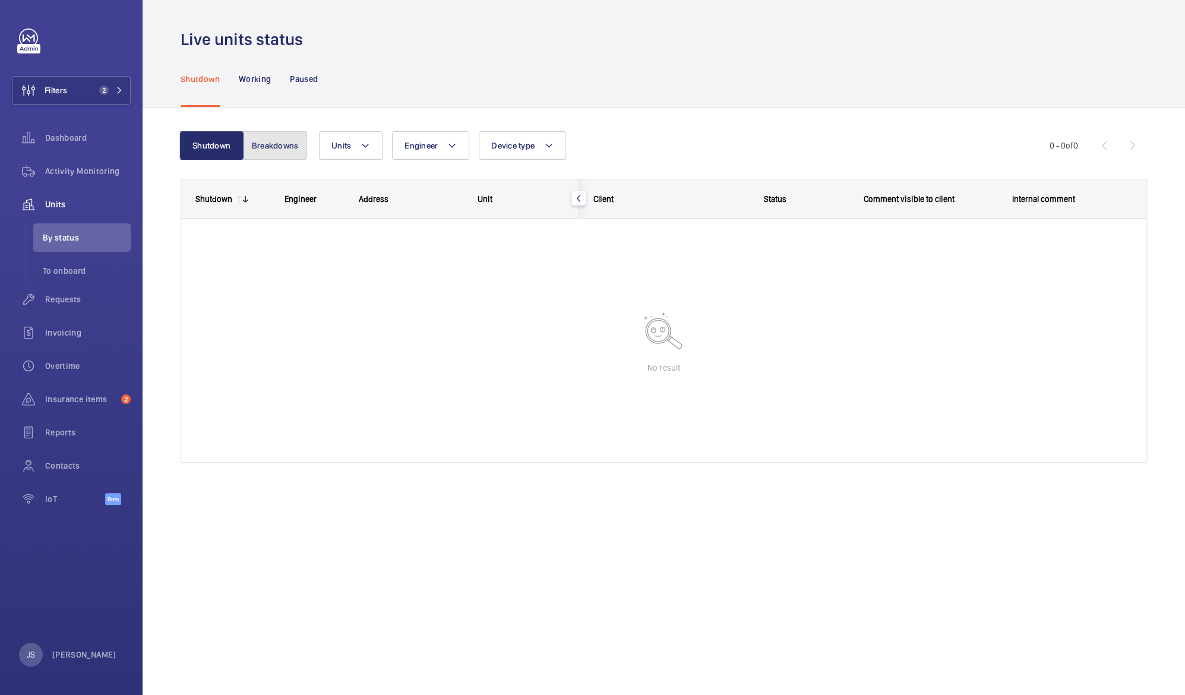
click at [258, 146] on button "Breakdowns" at bounding box center [275, 145] width 64 height 29
click at [92, 91] on button "Filters 2" at bounding box center [71, 90] width 119 height 29
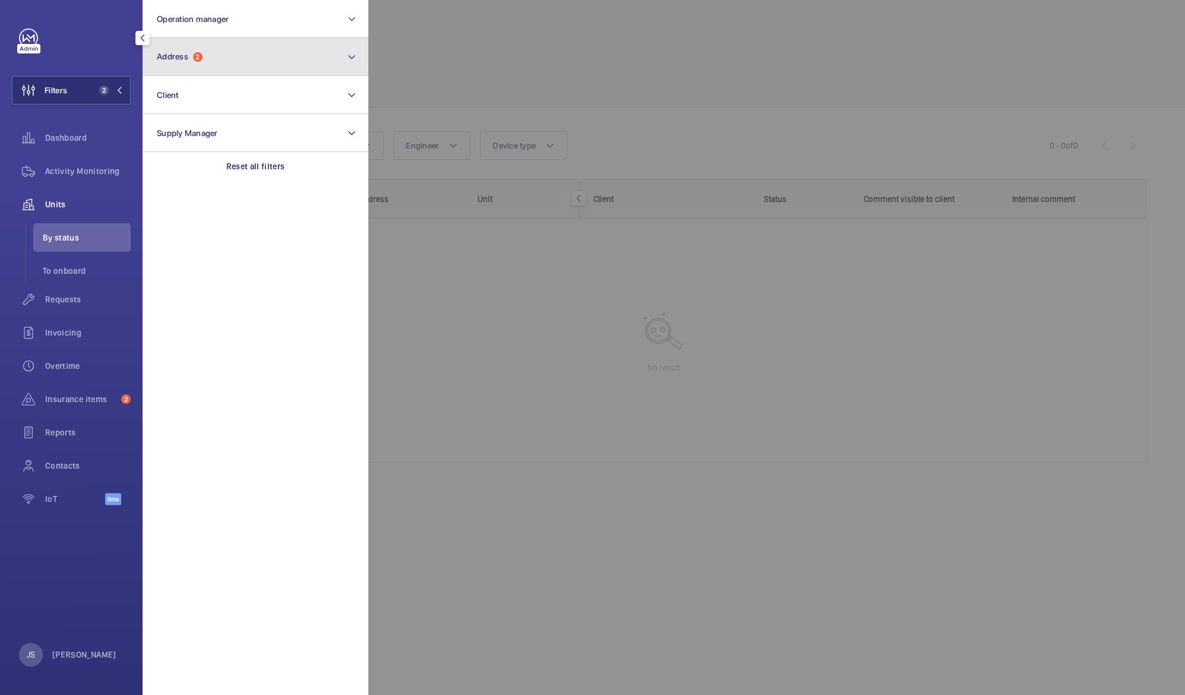
click at [190, 52] on span "Address 2" at bounding box center [180, 57] width 46 height 10
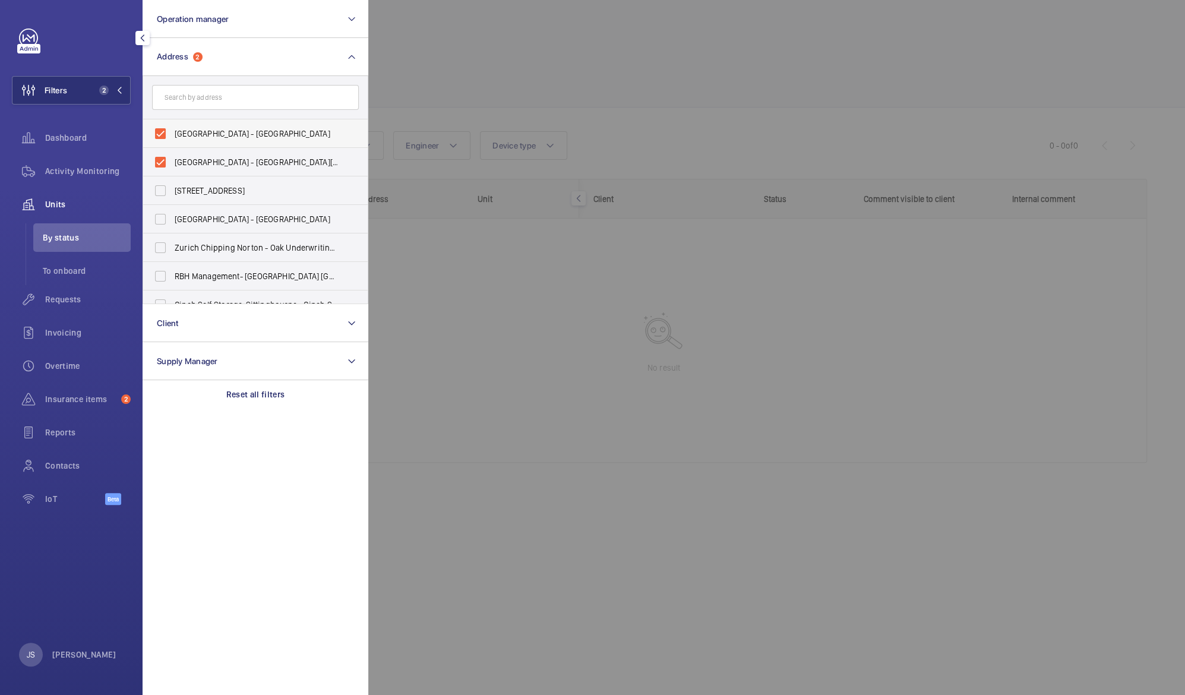
click at [196, 132] on span "[GEOGRAPHIC_DATA] - [GEOGRAPHIC_DATA]" at bounding box center [256, 134] width 163 height 12
click at [172, 132] on input "[GEOGRAPHIC_DATA] - [GEOGRAPHIC_DATA]" at bounding box center [161, 134] width 24 height 24
checkbox input "false"
click at [193, 160] on span "[GEOGRAPHIC_DATA] - [GEOGRAPHIC_DATA][PERSON_NAME], [GEOGRAPHIC_DATA] -" at bounding box center [256, 162] width 163 height 12
click at [172, 160] on input "[GEOGRAPHIC_DATA] - [GEOGRAPHIC_DATA][PERSON_NAME], [GEOGRAPHIC_DATA] -" at bounding box center [161, 162] width 24 height 24
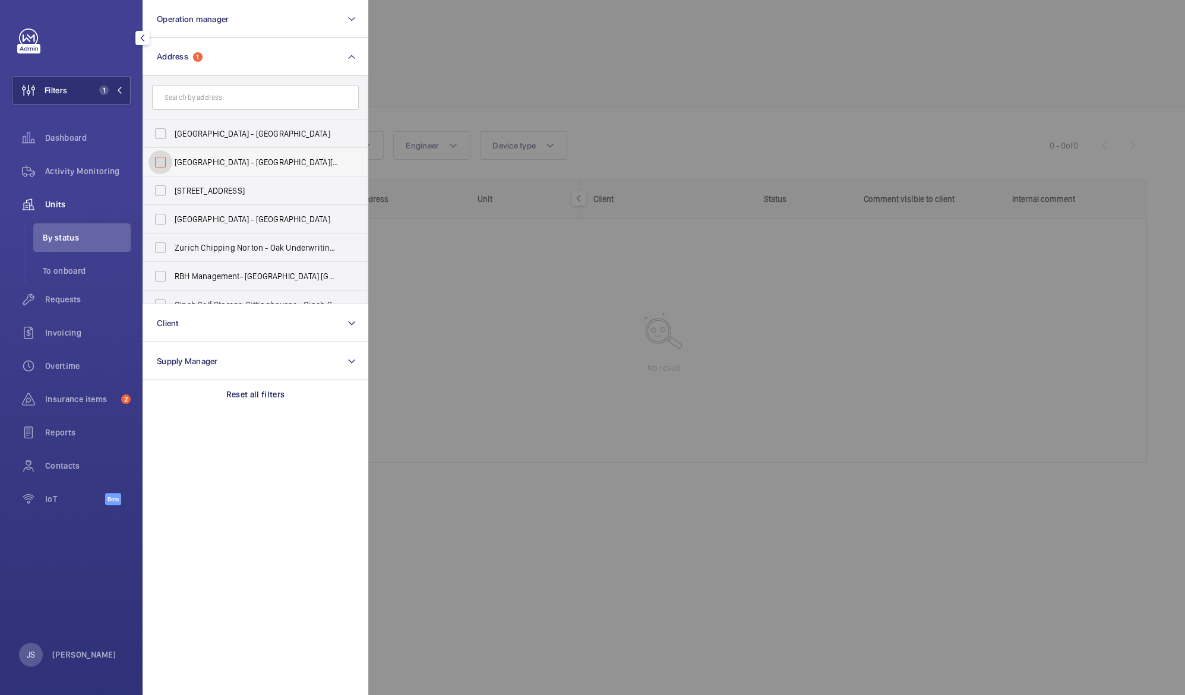
checkbox input "false"
click at [202, 102] on input "text" at bounding box center [255, 97] width 207 height 25
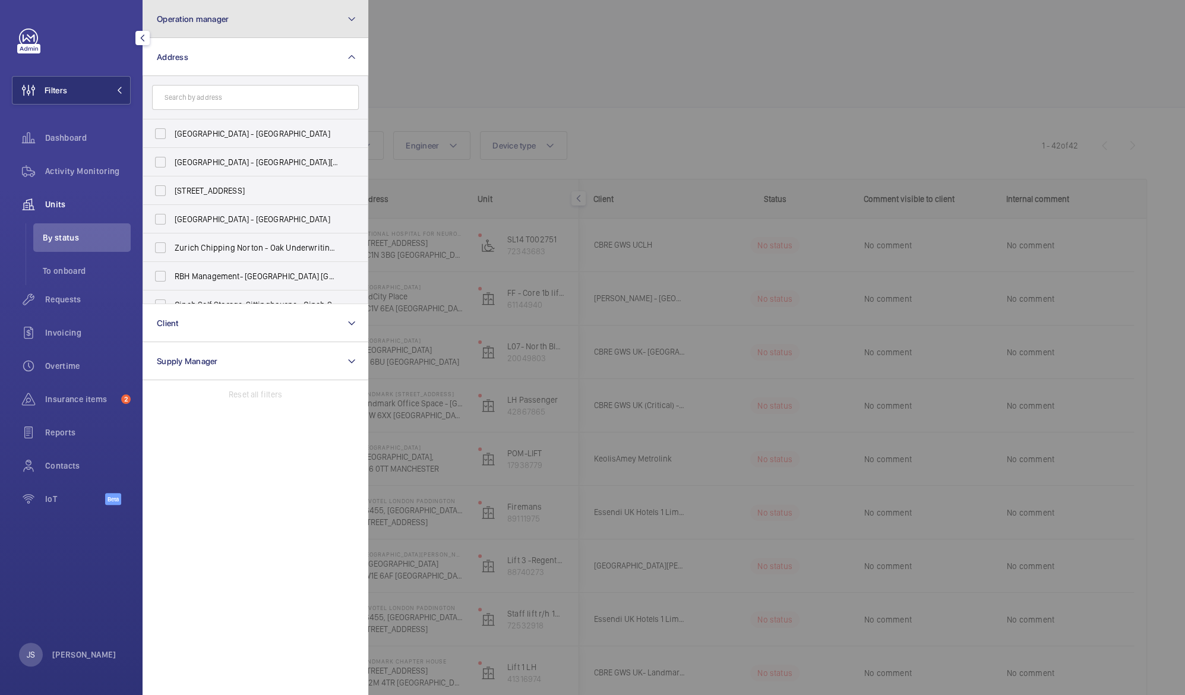
click at [185, 28] on button "Operation manager" at bounding box center [256, 19] width 226 height 38
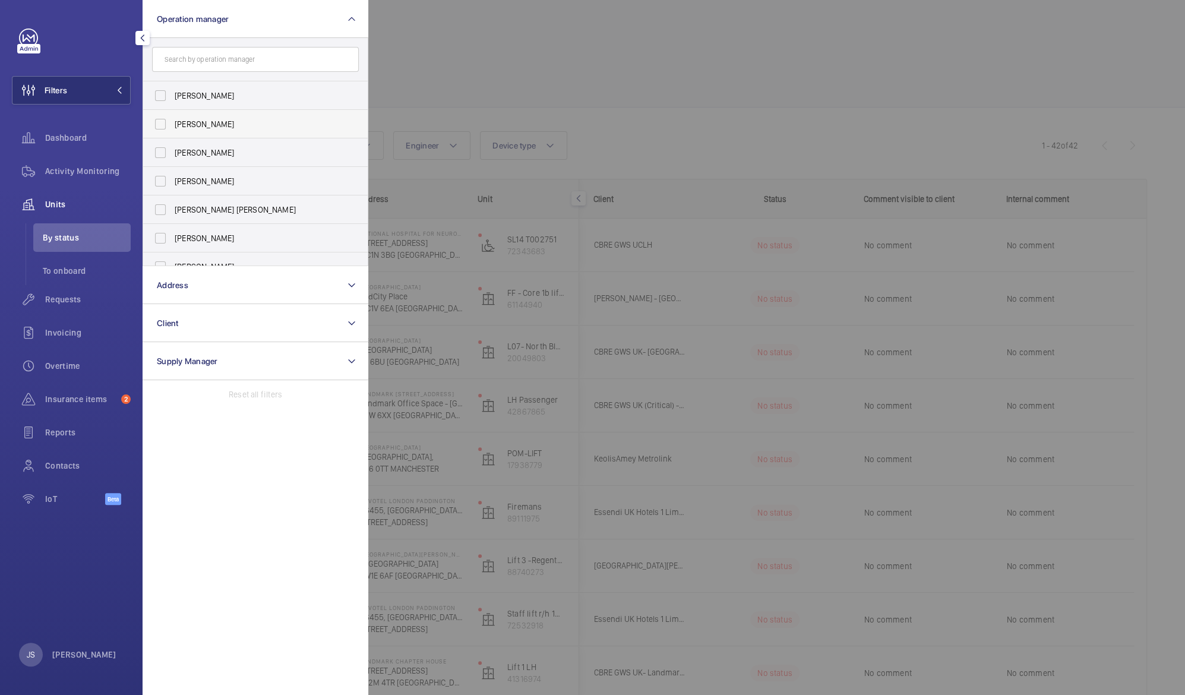
click at [199, 122] on span "[PERSON_NAME]" at bounding box center [256, 124] width 163 height 12
click at [172, 122] on input "[PERSON_NAME]" at bounding box center [161, 124] width 24 height 24
checkbox input "true"
click at [459, 45] on div at bounding box center [960, 347] width 1185 height 695
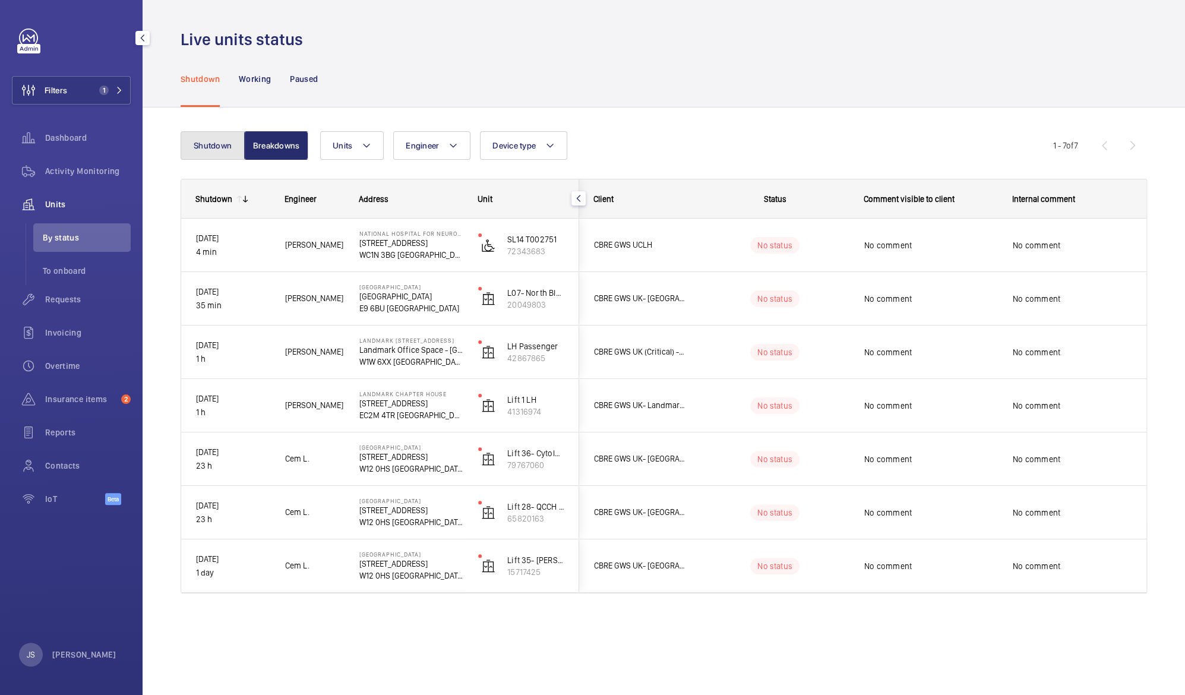
click at [212, 144] on button "Shutdown" at bounding box center [213, 145] width 64 height 29
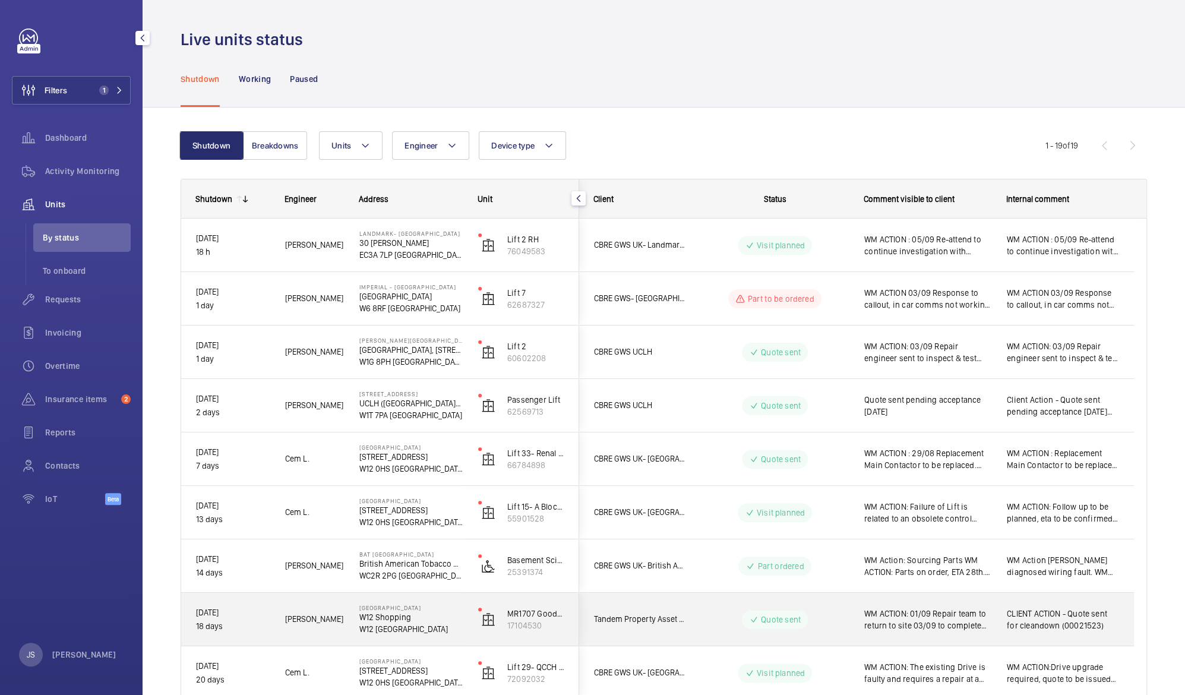
click at [1070, 616] on span "CLIENT ACTION - Quote sent for cleandown (00021523)" at bounding box center [1063, 620] width 112 height 24
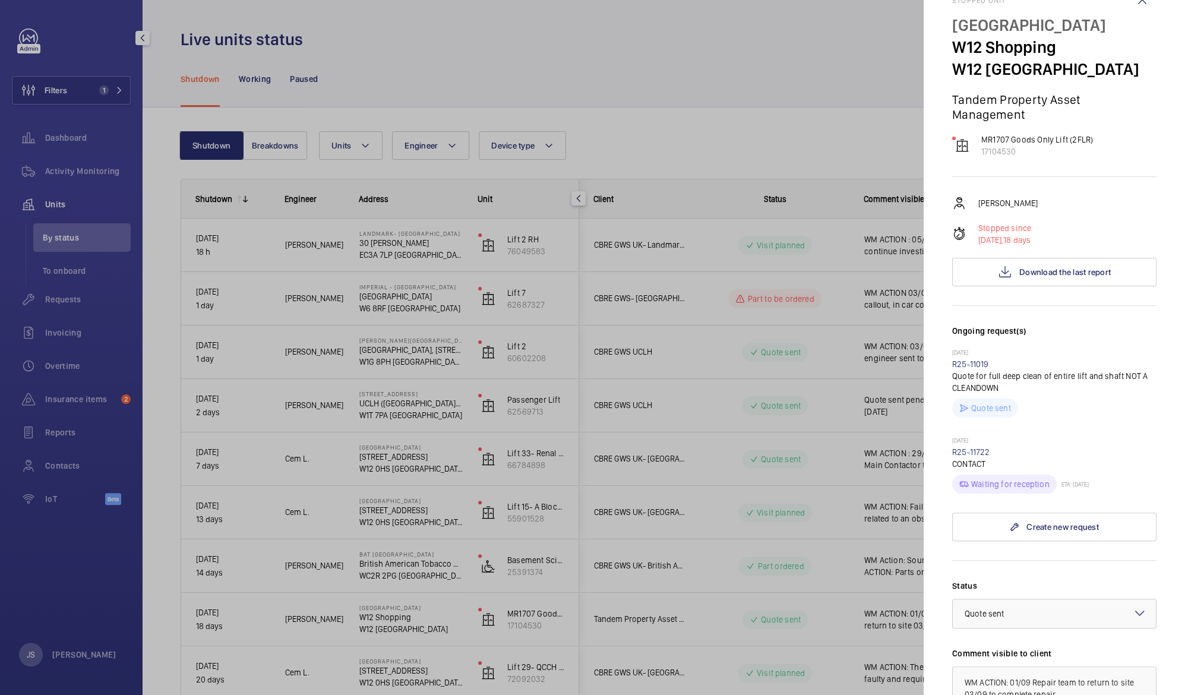
scroll to position [33, 0]
click at [1067, 270] on span "Download the last report" at bounding box center [1066, 271] width 92 height 10
click at [667, 52] on div at bounding box center [592, 347] width 1185 height 695
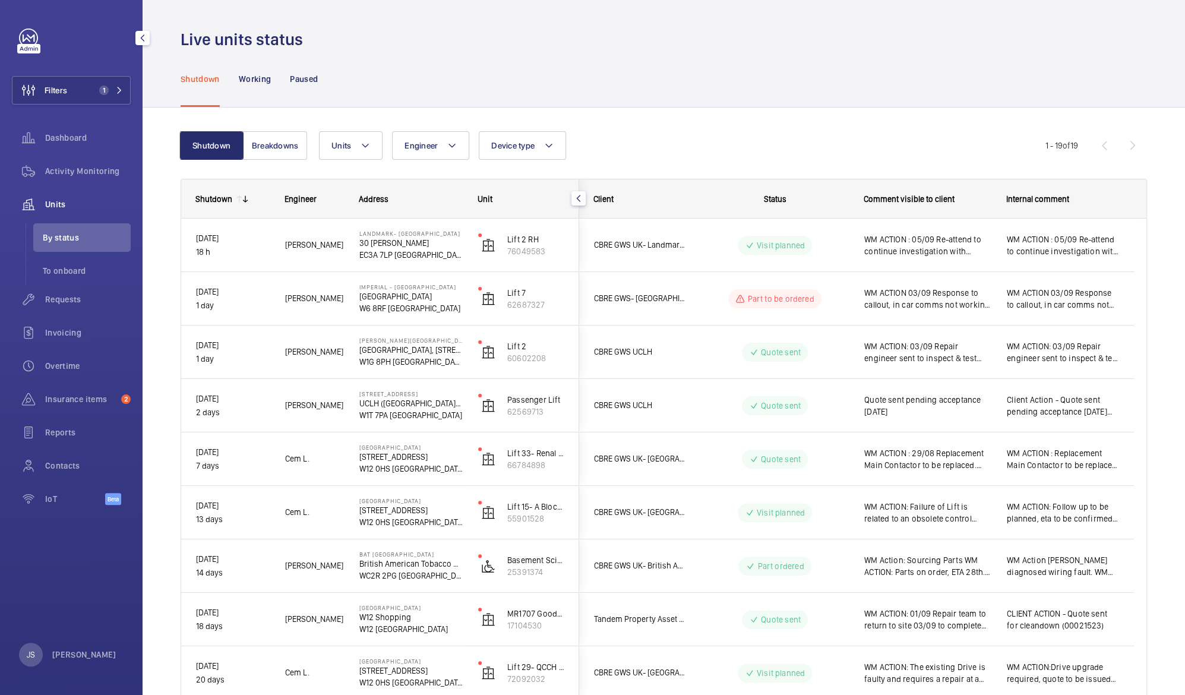
scroll to position [0, 0]
